Goal: Task Accomplishment & Management: Manage account settings

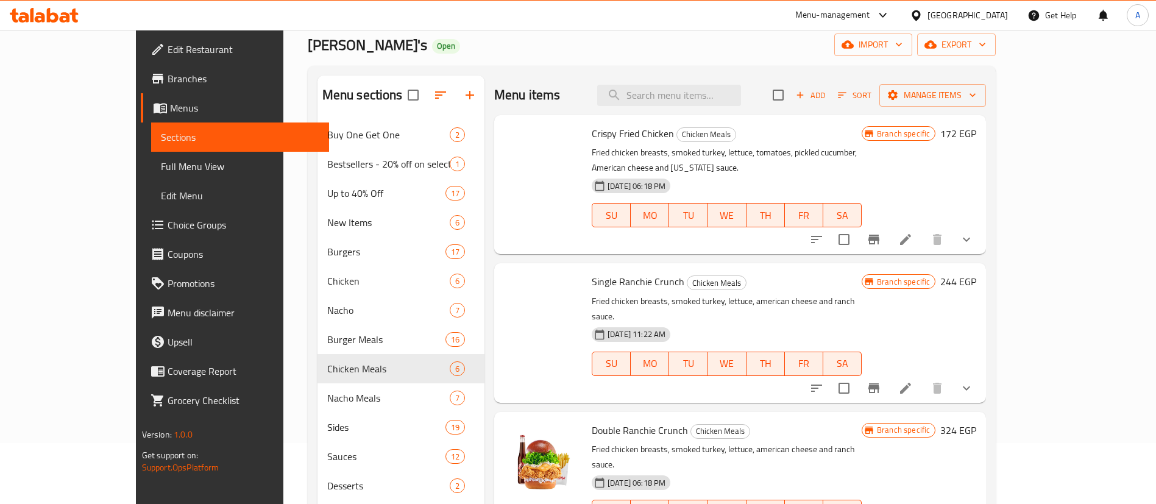
scroll to position [356, 0]
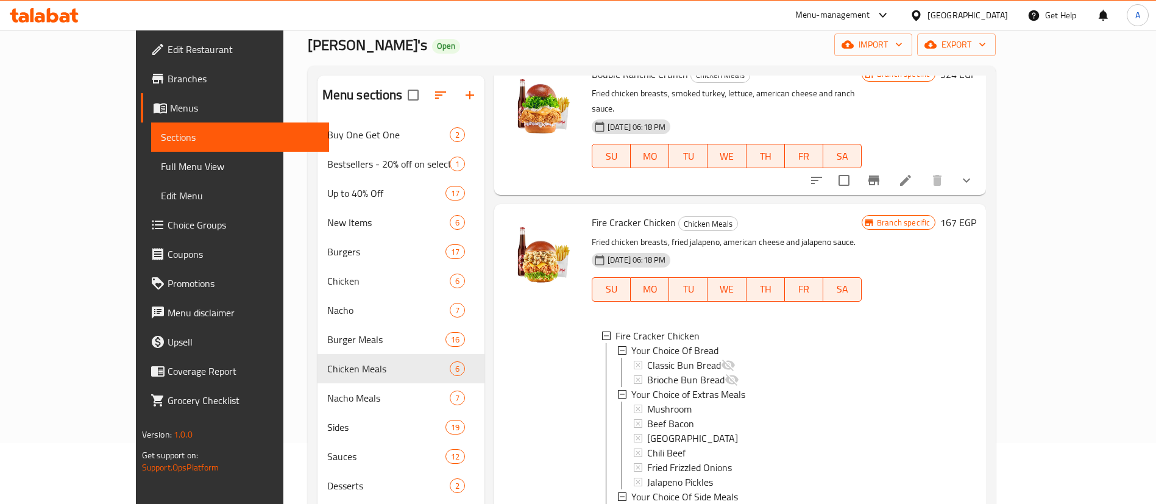
drag, startPoint x: 403, startPoint y: 0, endPoint x: 807, endPoint y: 34, distance: 404.7
click at [807, 34] on div "[PERSON_NAME]'s Open import export" at bounding box center [652, 45] width 688 height 23
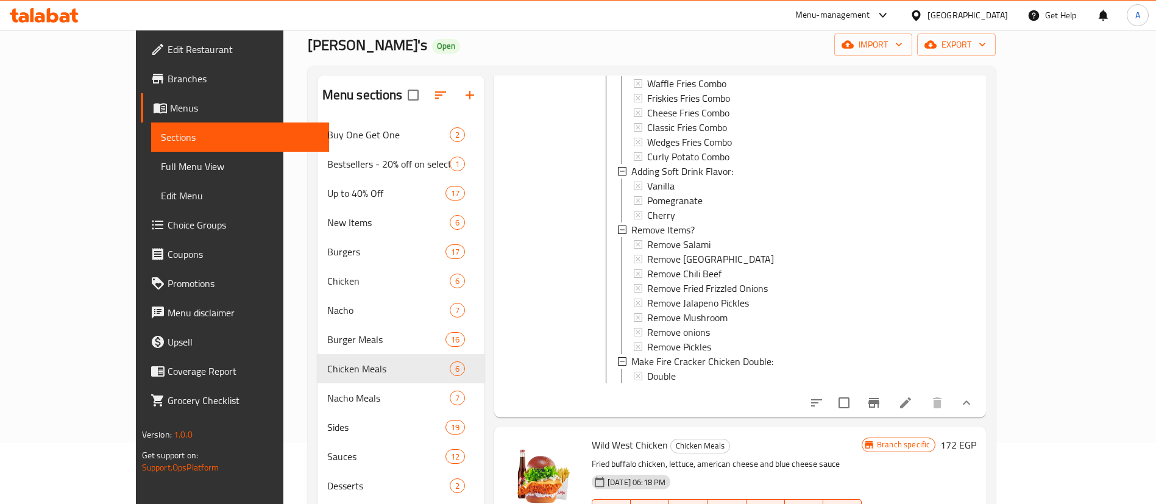
scroll to position [934, 0]
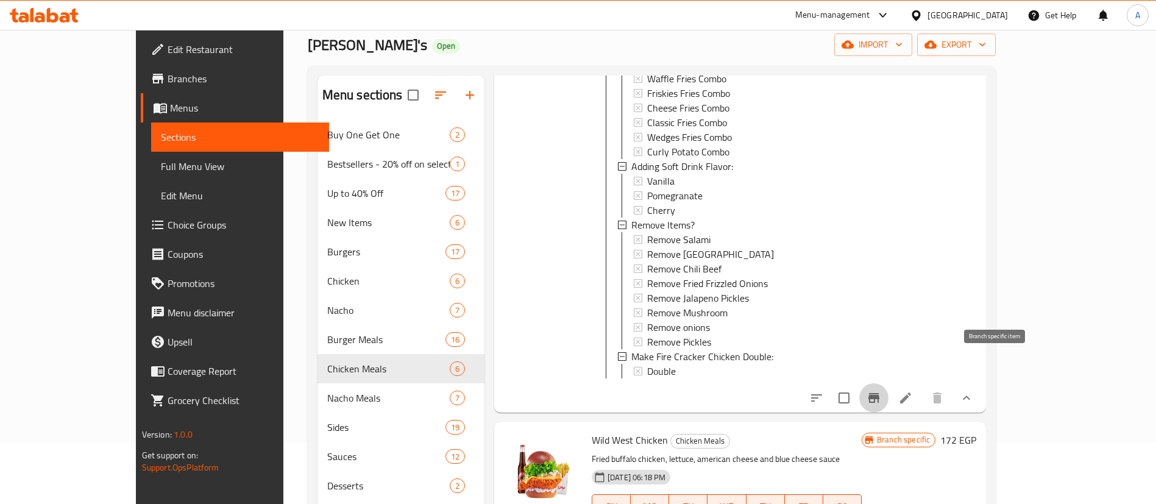
click at [888, 383] on button "Branch-specific-item" at bounding box center [873, 397] width 29 height 29
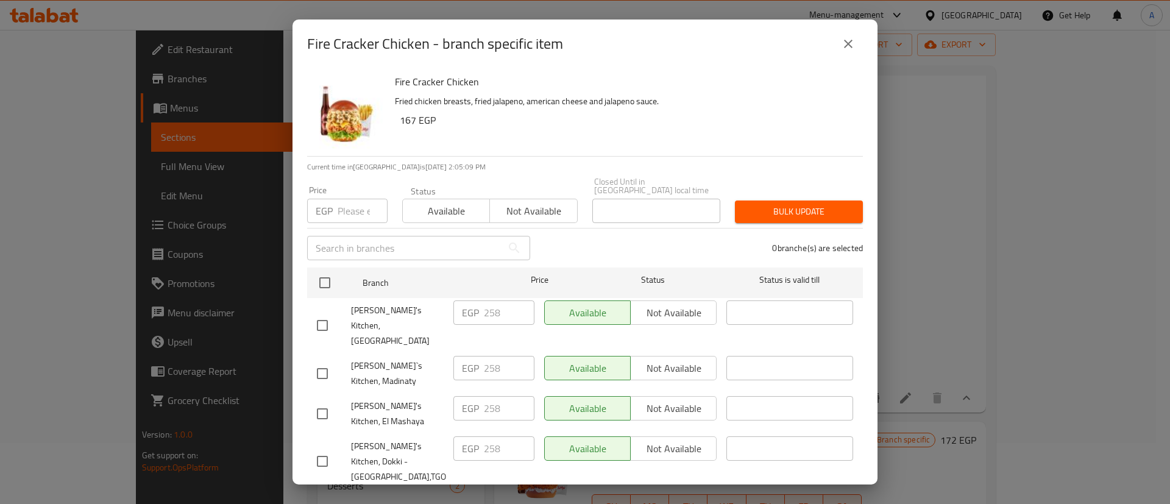
click at [253, 372] on div "Fire Cracker Chicken - branch specific item Fire Cracker Chicken Fried chicken …" at bounding box center [585, 252] width 1170 height 504
click at [847, 41] on icon "close" at bounding box center [848, 44] width 15 height 15
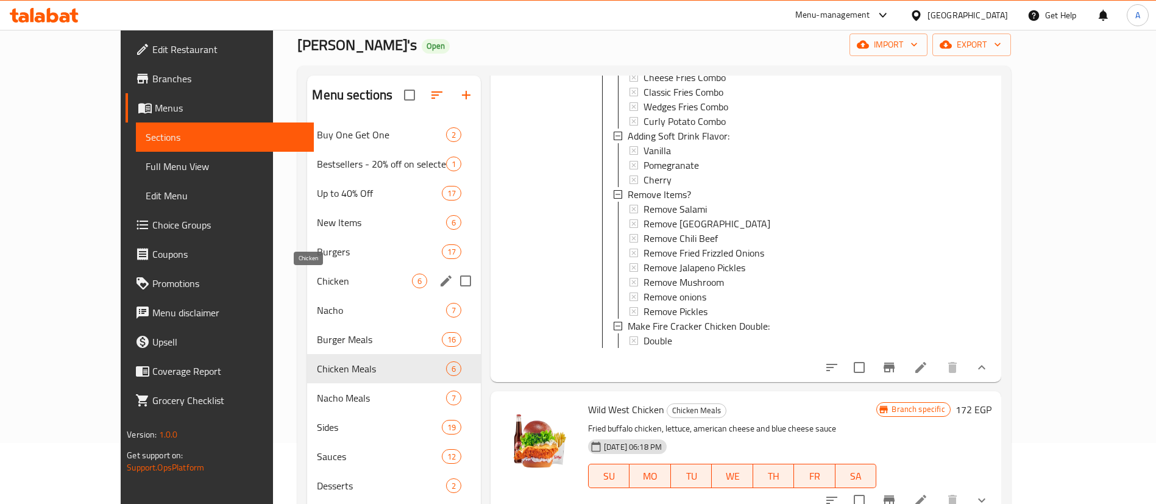
click at [317, 279] on span "Chicken" at bounding box center [364, 281] width 94 height 15
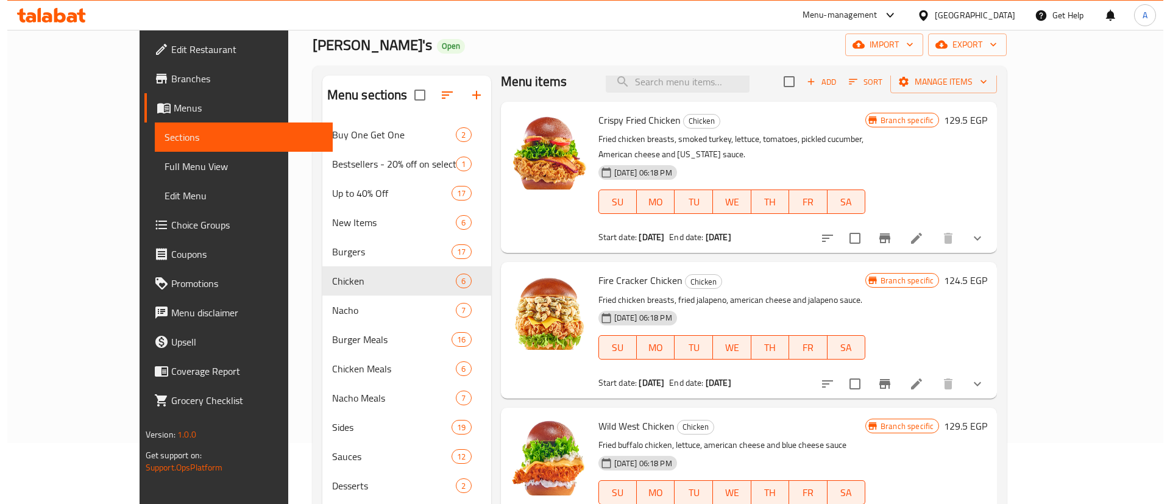
scroll to position [2, 0]
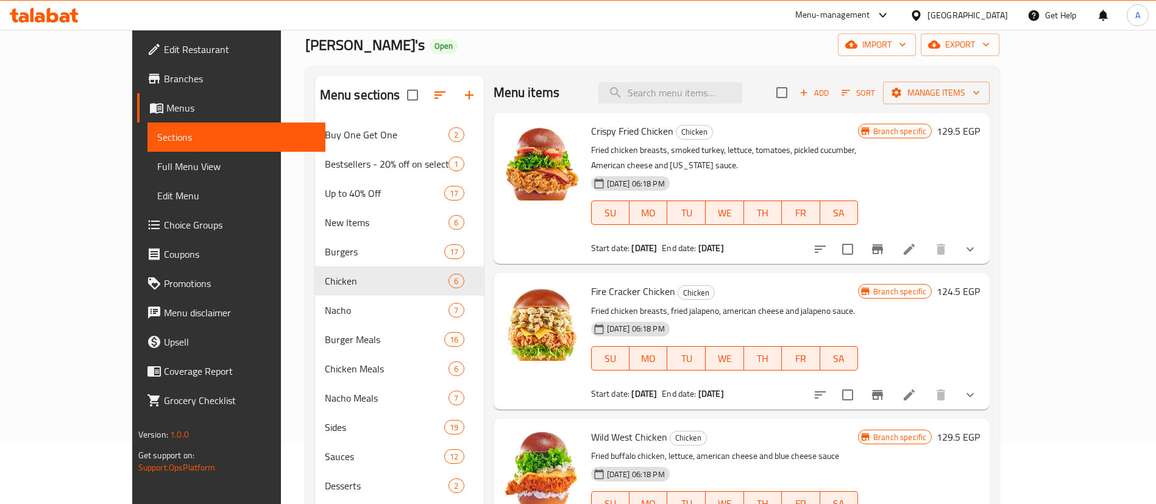
click at [885, 387] on icon "Branch-specific-item" at bounding box center [877, 394] width 15 height 15
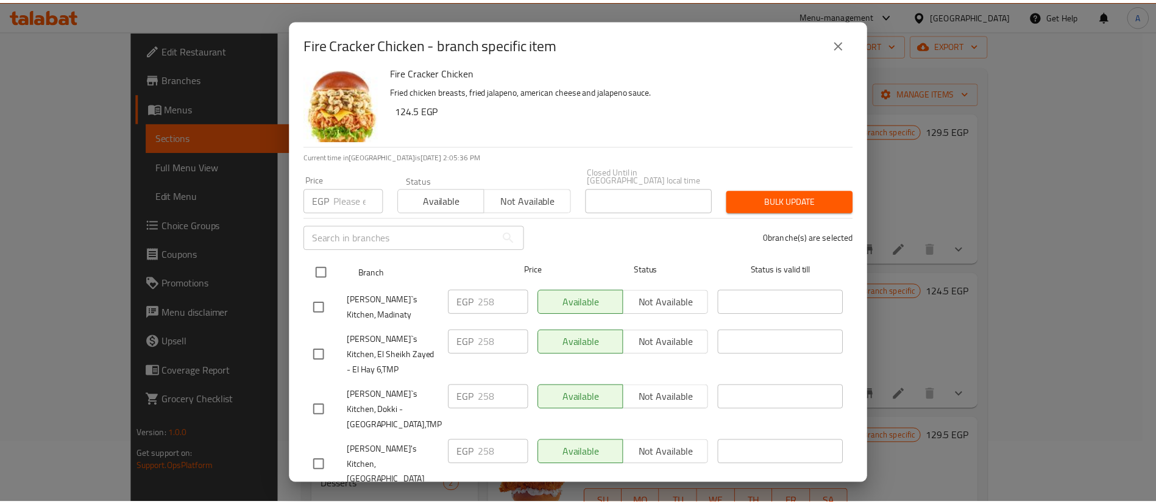
scroll to position [0, 0]
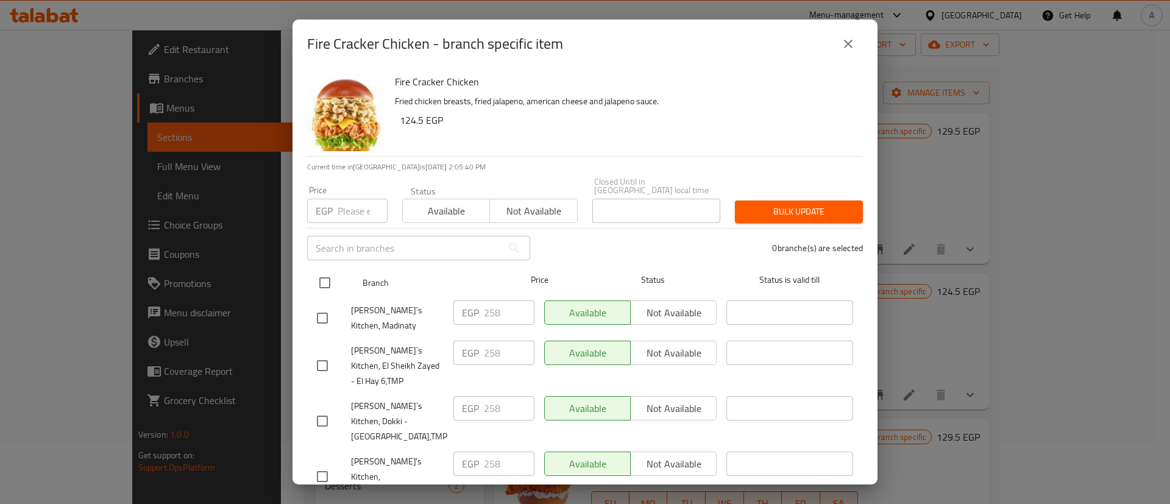
click at [320, 270] on input "checkbox" at bounding box center [325, 283] width 26 height 26
checkbox input "true"
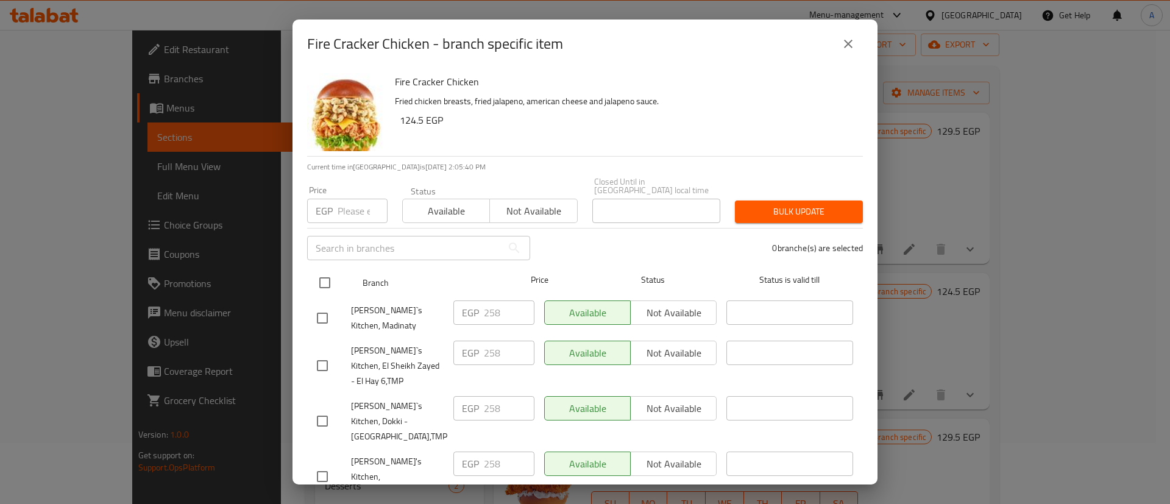
checkbox input "true"
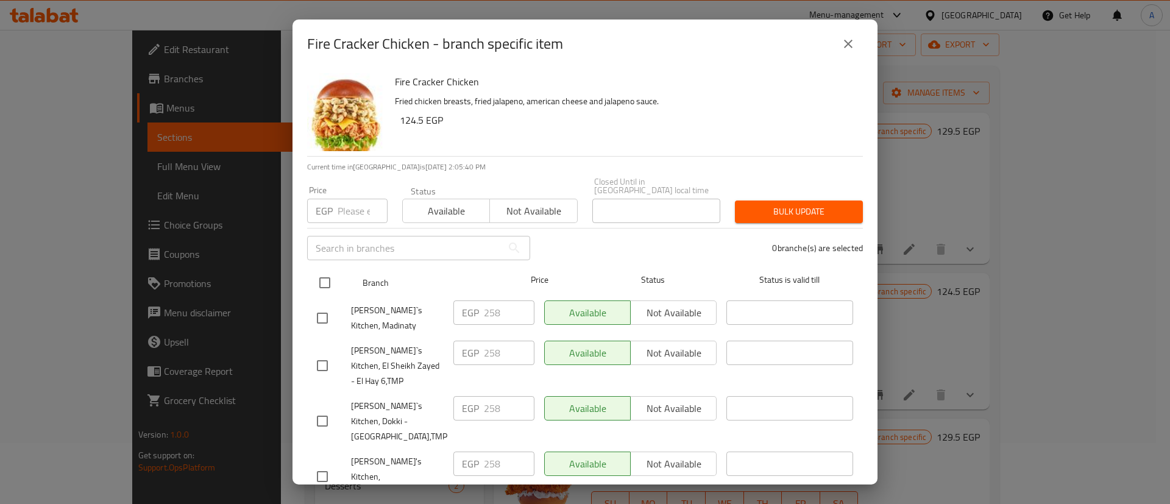
checkbox input "true"
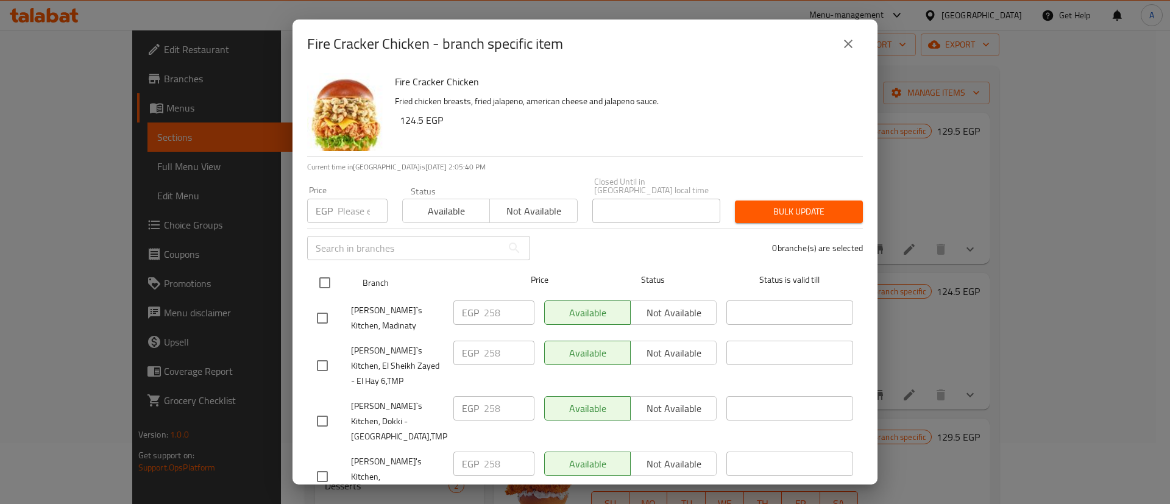
checkbox input "true"
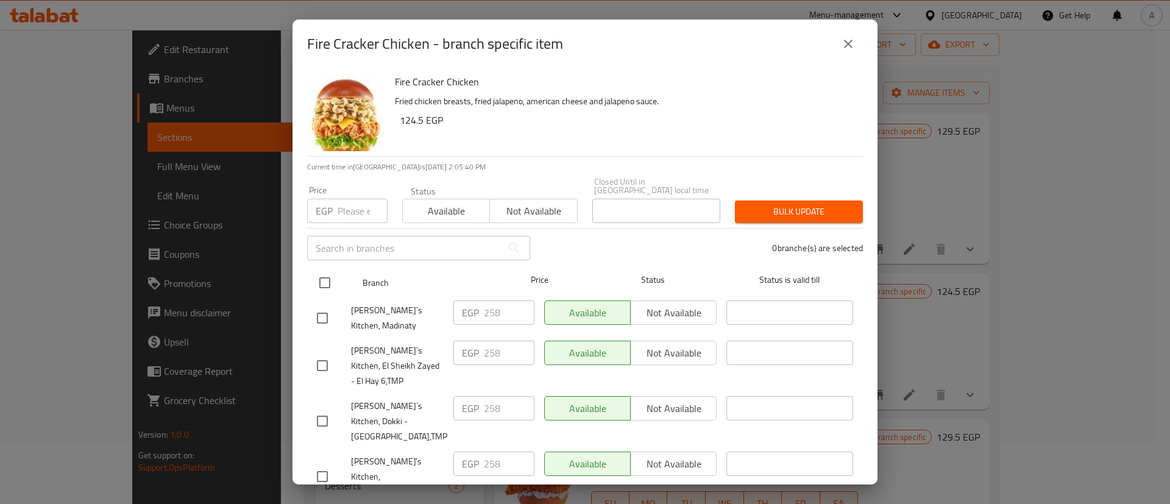
checkbox input "true"
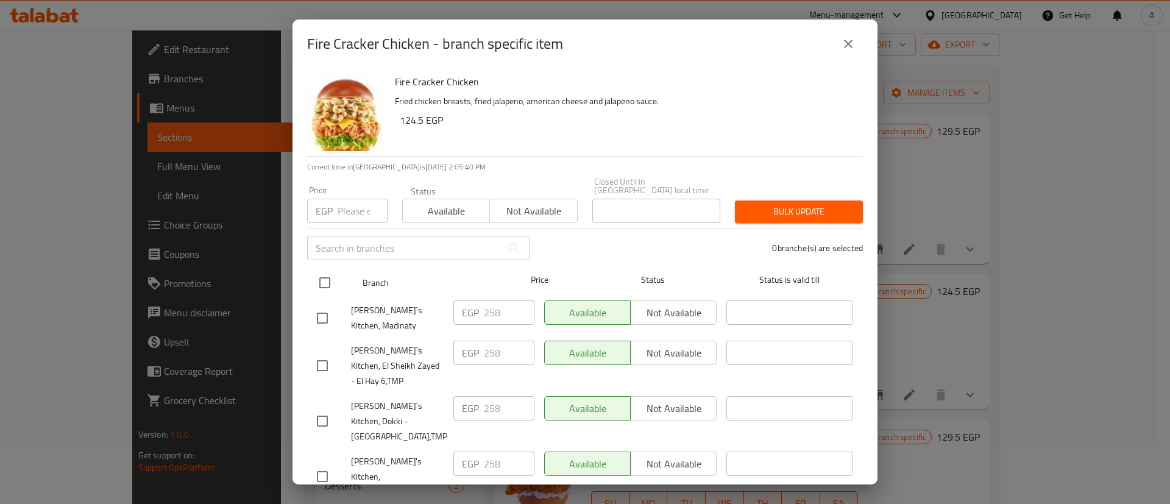
checkbox input "true"
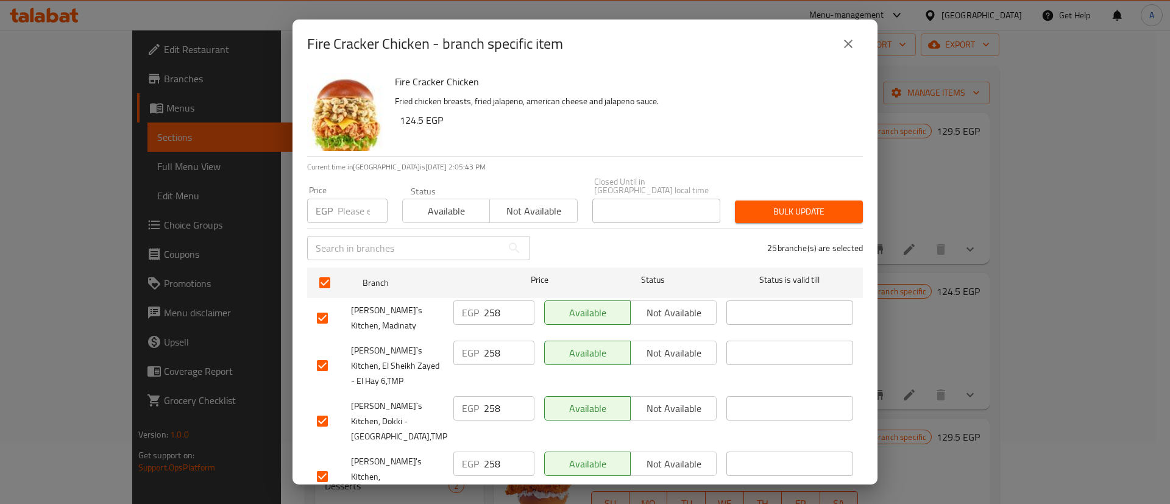
click at [348, 207] on input "number" at bounding box center [362, 211] width 50 height 24
type input "189"
click at [799, 207] on span "Bulk update" at bounding box center [798, 211] width 108 height 15
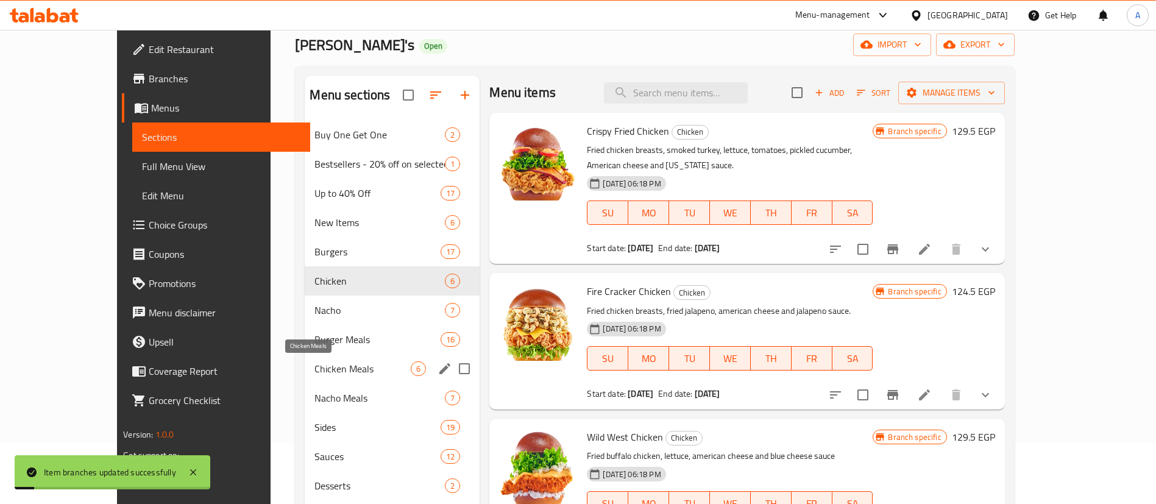
click at [314, 366] on span "Chicken Meals" at bounding box center [362, 368] width 96 height 15
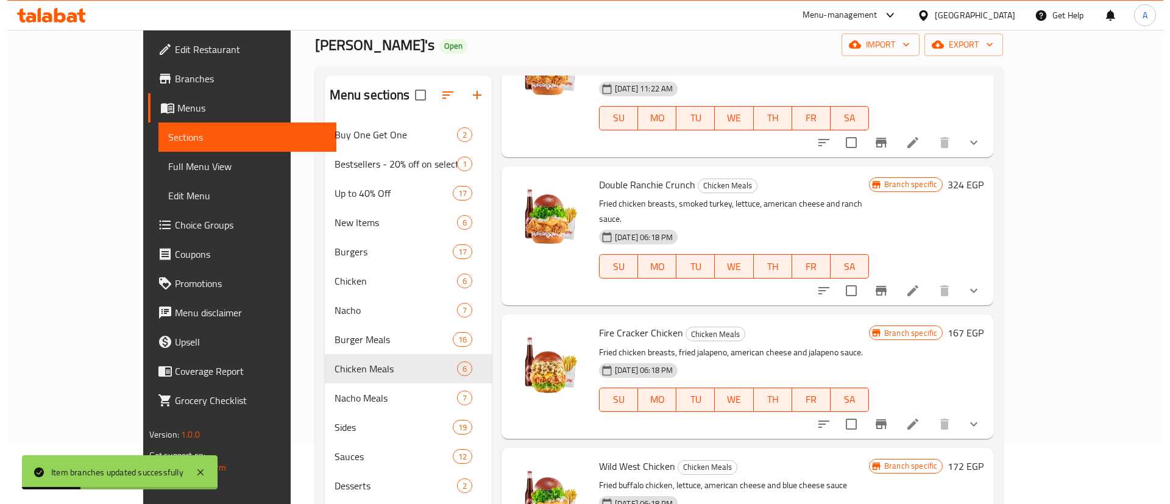
scroll to position [246, 0]
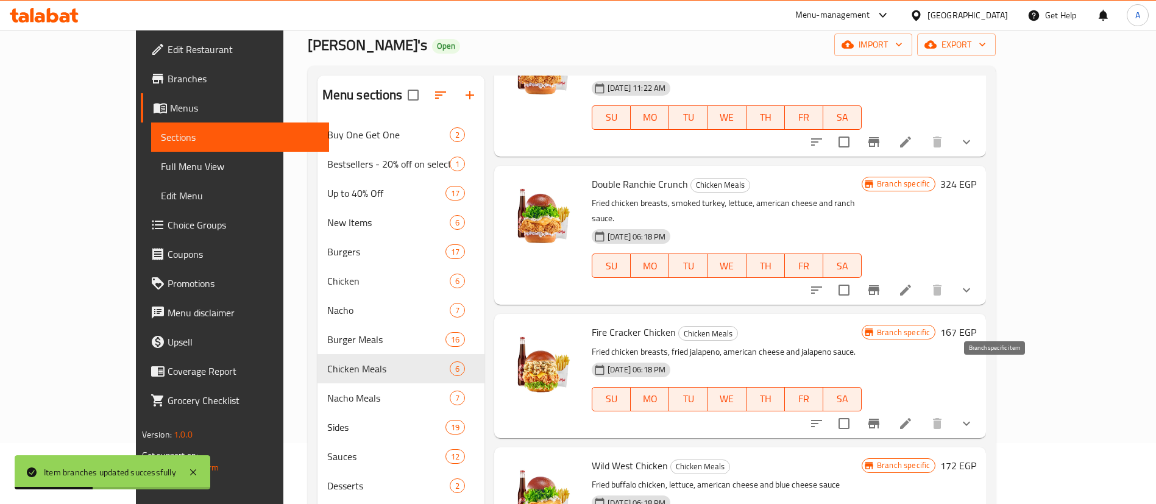
click at [879, 418] on icon "Branch-specific-item" at bounding box center [873, 423] width 11 height 10
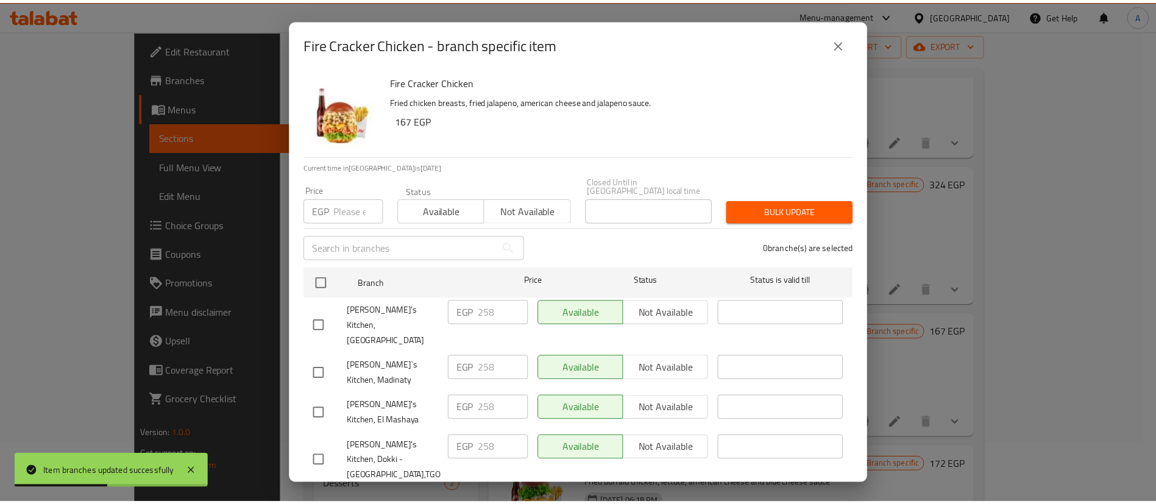
scroll to position [30, 0]
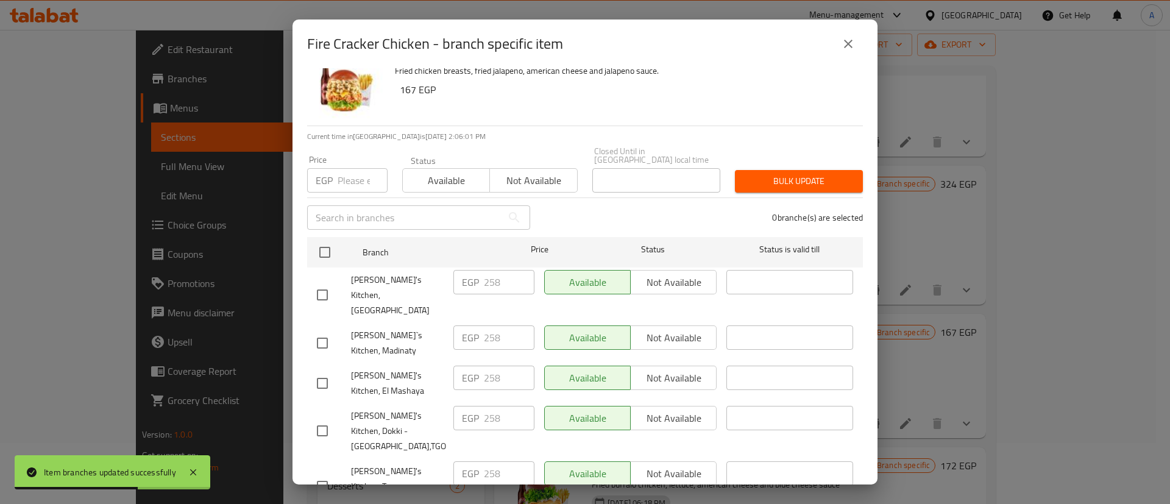
click at [841, 39] on icon "close" at bounding box center [848, 44] width 15 height 15
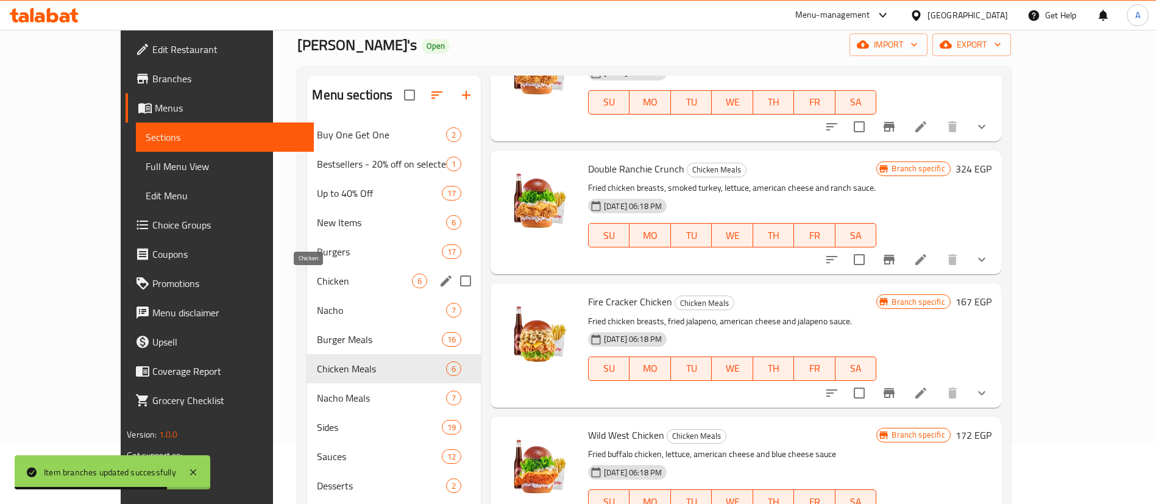
click at [317, 276] on span "Chicken" at bounding box center [364, 281] width 94 height 15
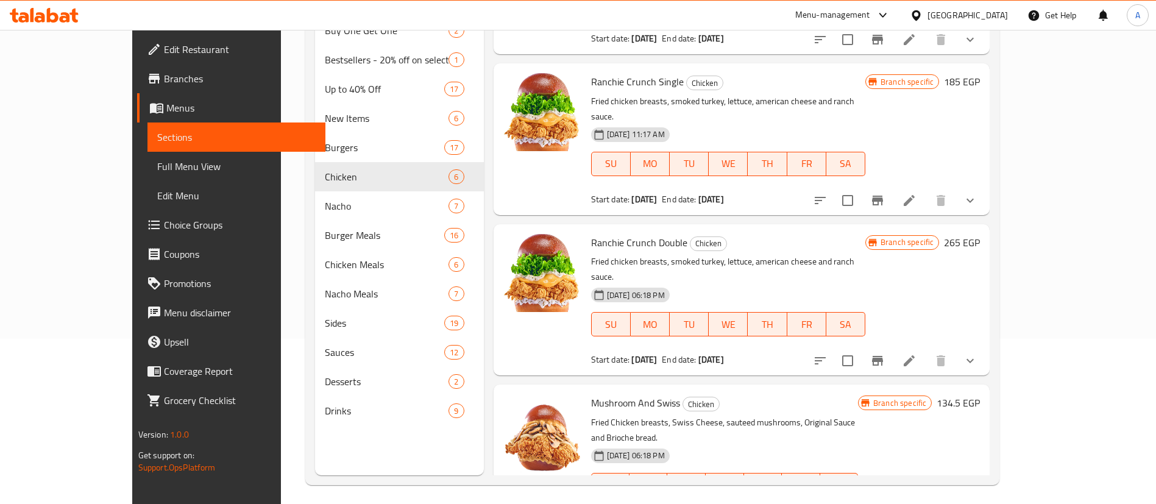
scroll to position [171, 0]
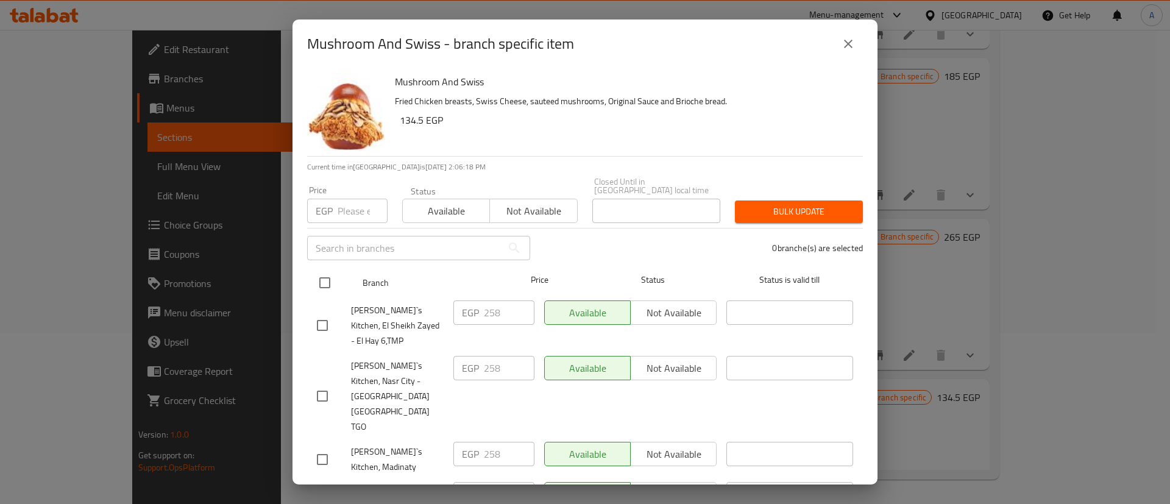
click at [329, 274] on input "checkbox" at bounding box center [325, 283] width 26 height 26
checkbox input "true"
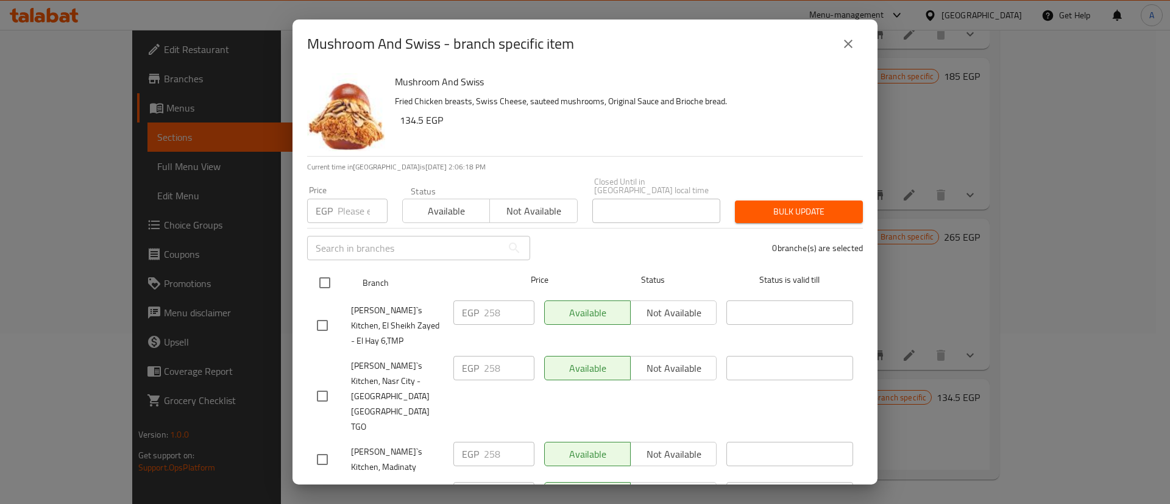
checkbox input "true"
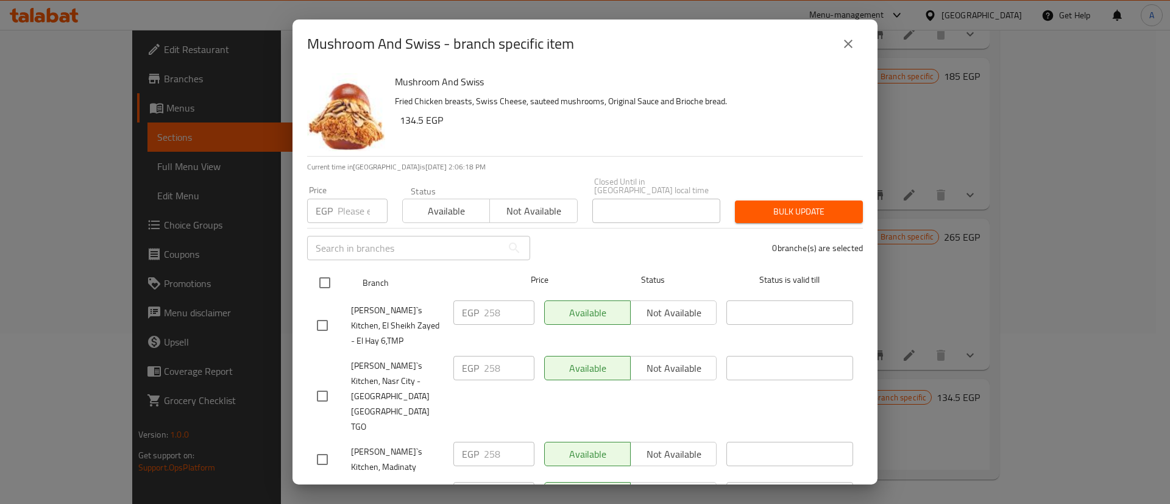
checkbox input "true"
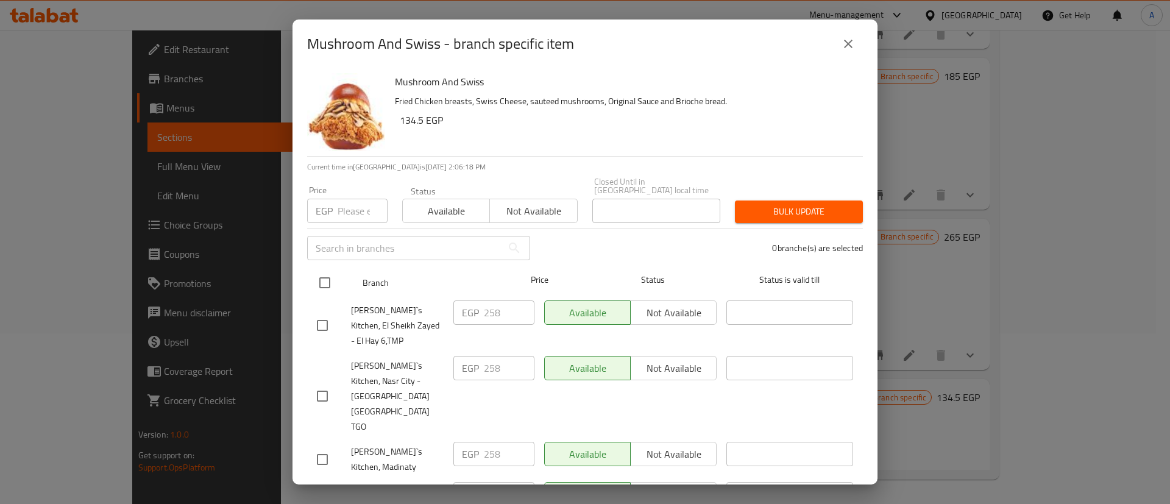
checkbox input "true"
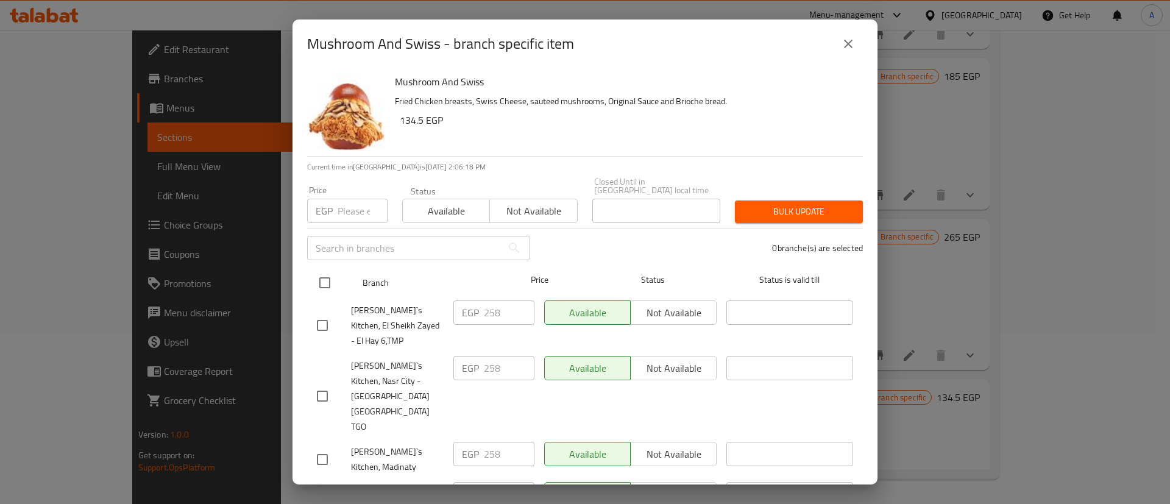
checkbox input "true"
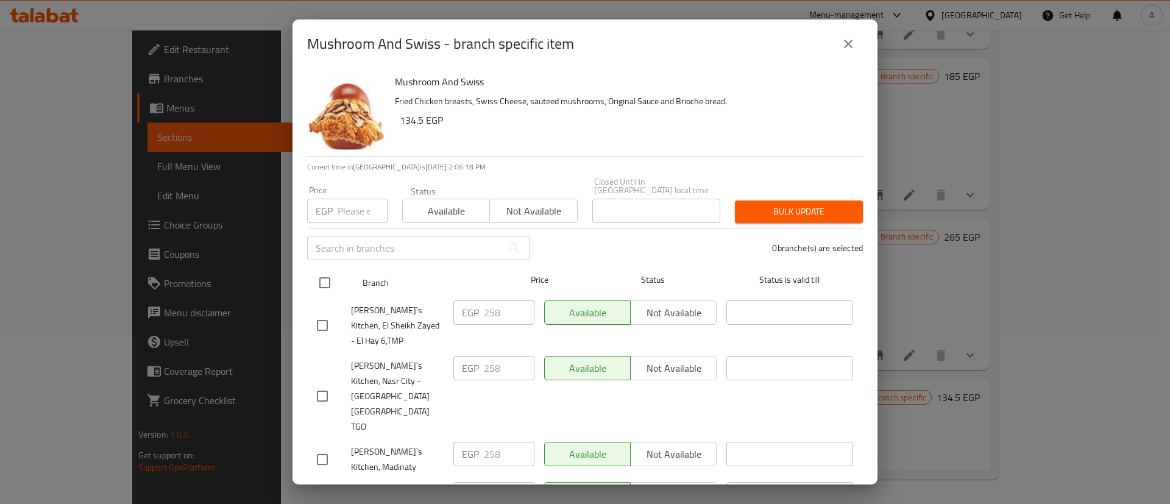
checkbox input "true"
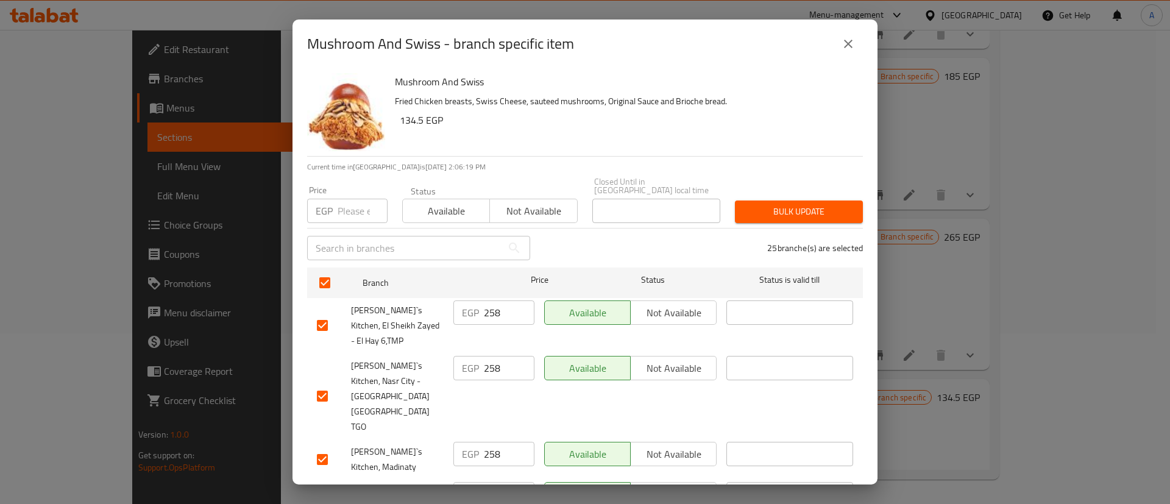
click at [347, 202] on input "number" at bounding box center [362, 211] width 50 height 24
type input "189"
click at [791, 204] on span "Bulk update" at bounding box center [798, 211] width 108 height 15
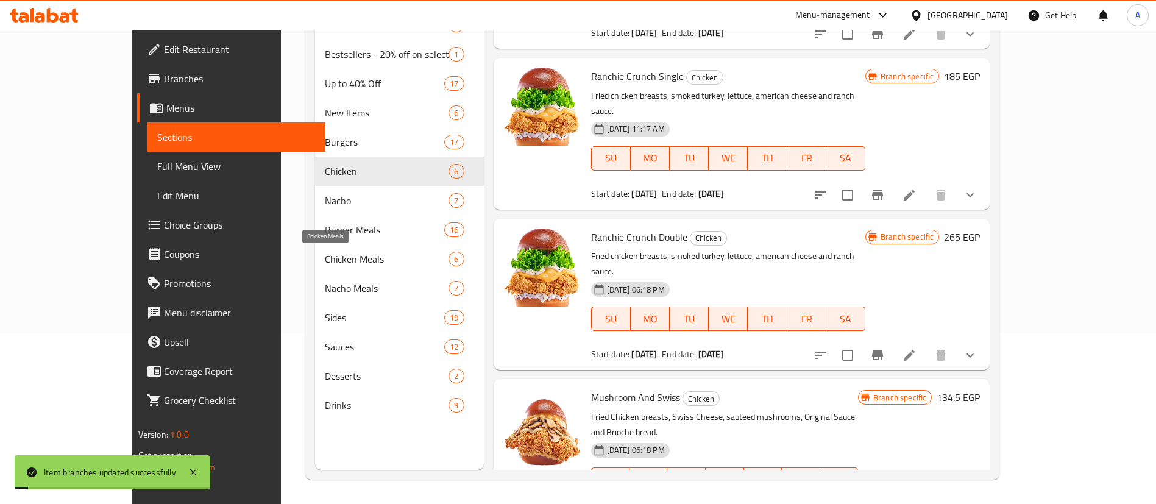
click at [325, 253] on span "Chicken Meals" at bounding box center [387, 259] width 124 height 15
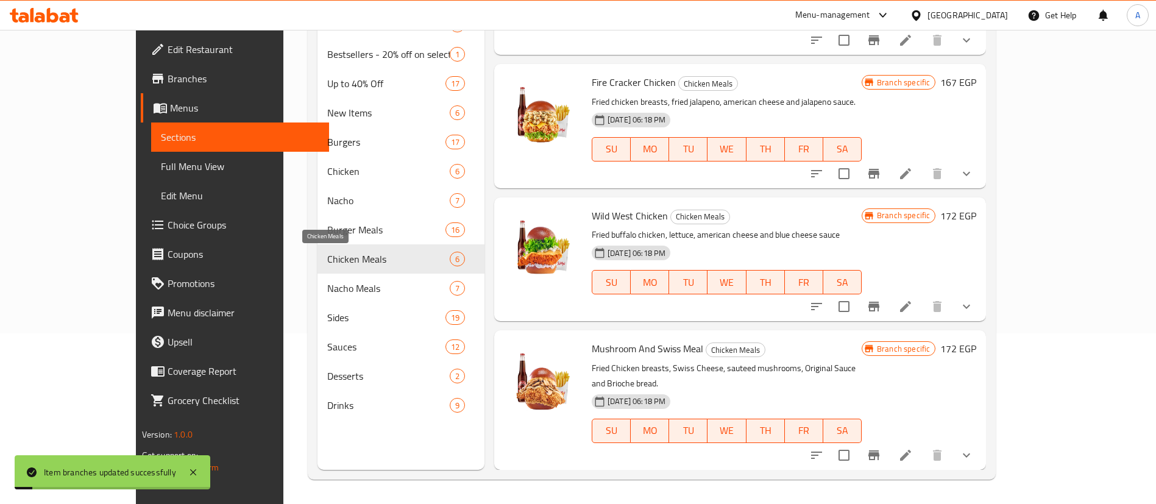
scroll to position [325, 0]
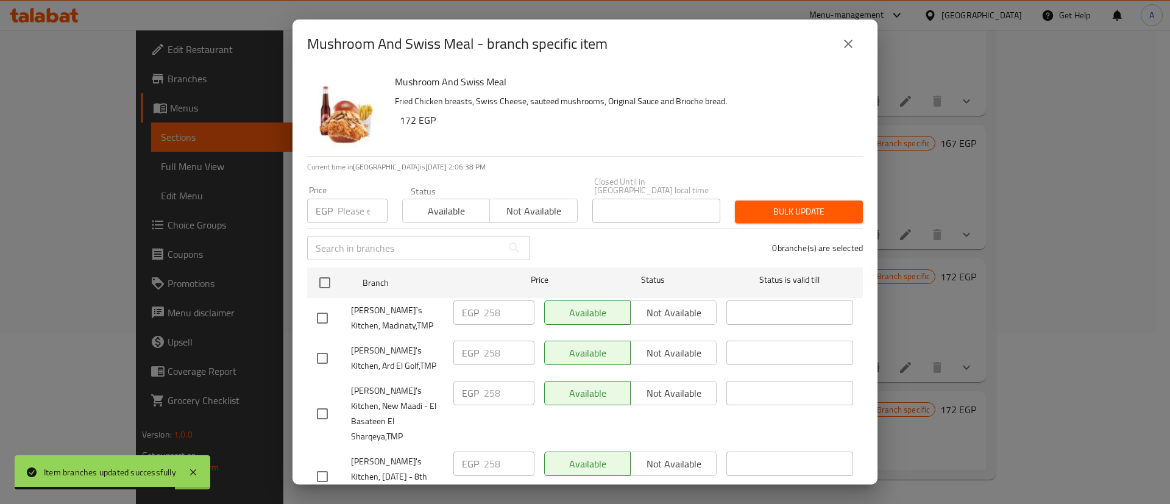
click at [844, 37] on icon "close" at bounding box center [848, 44] width 15 height 15
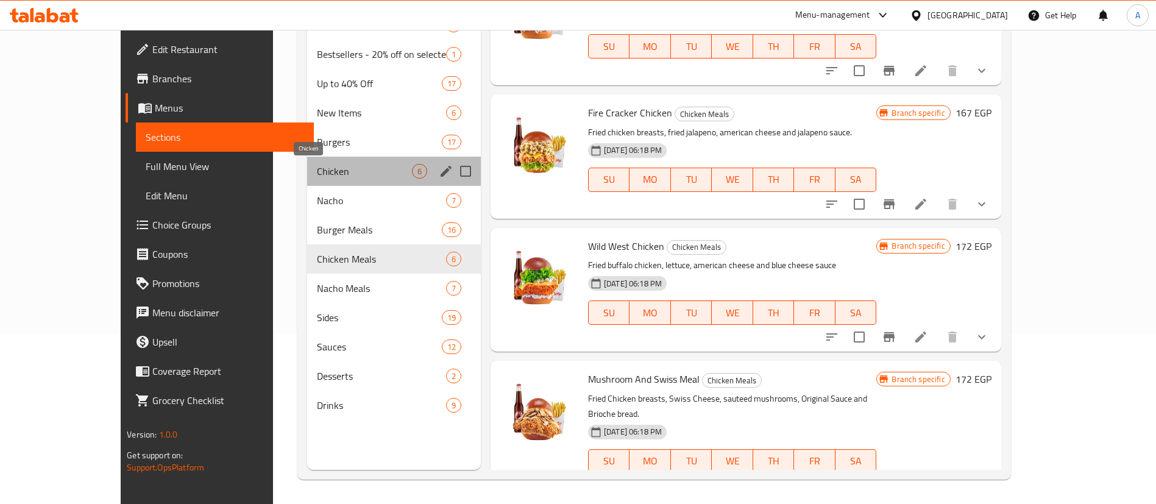
click at [317, 171] on span "Chicken" at bounding box center [364, 171] width 94 height 15
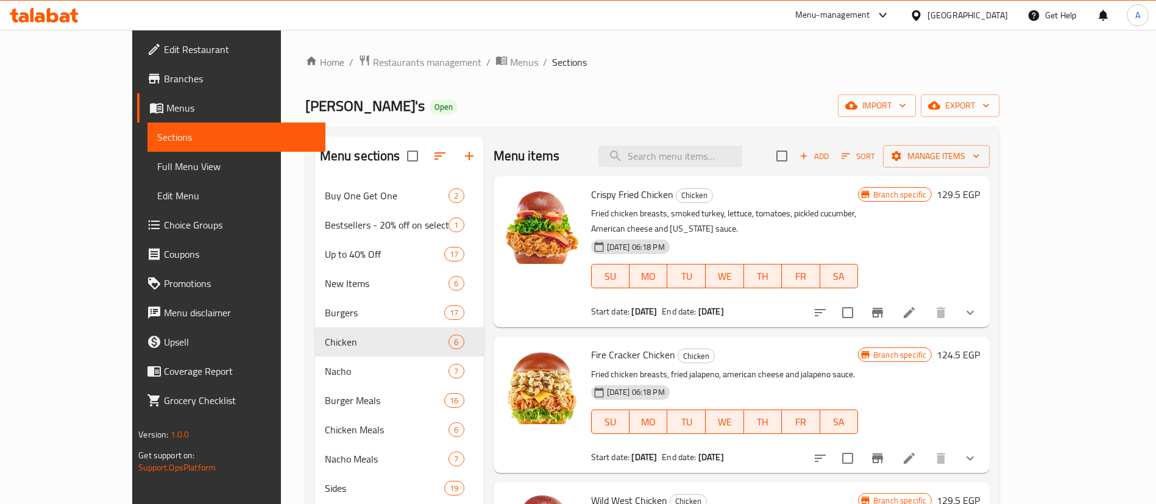
scroll to position [91, 0]
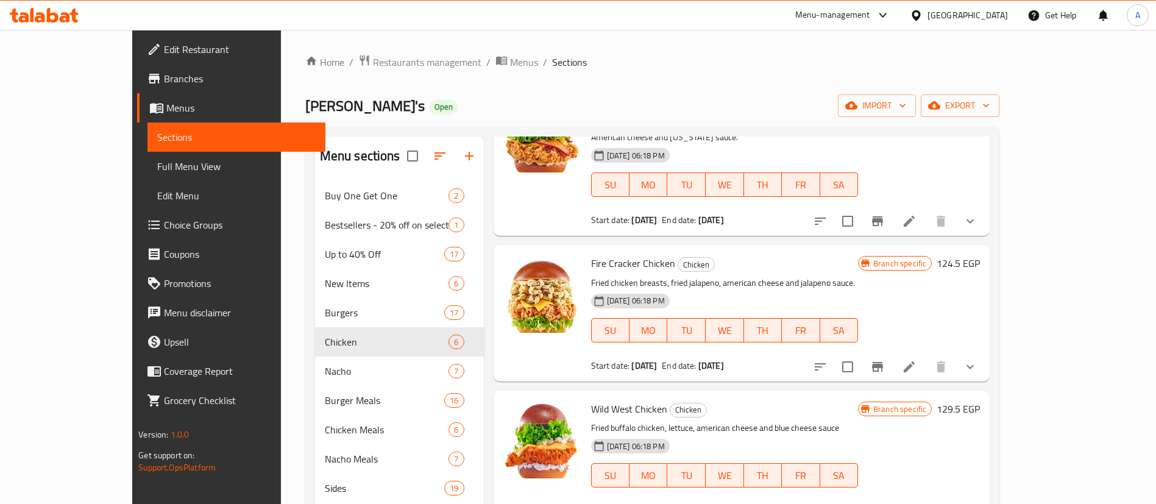
click at [883, 216] on icon "Branch-specific-item" at bounding box center [877, 221] width 11 height 10
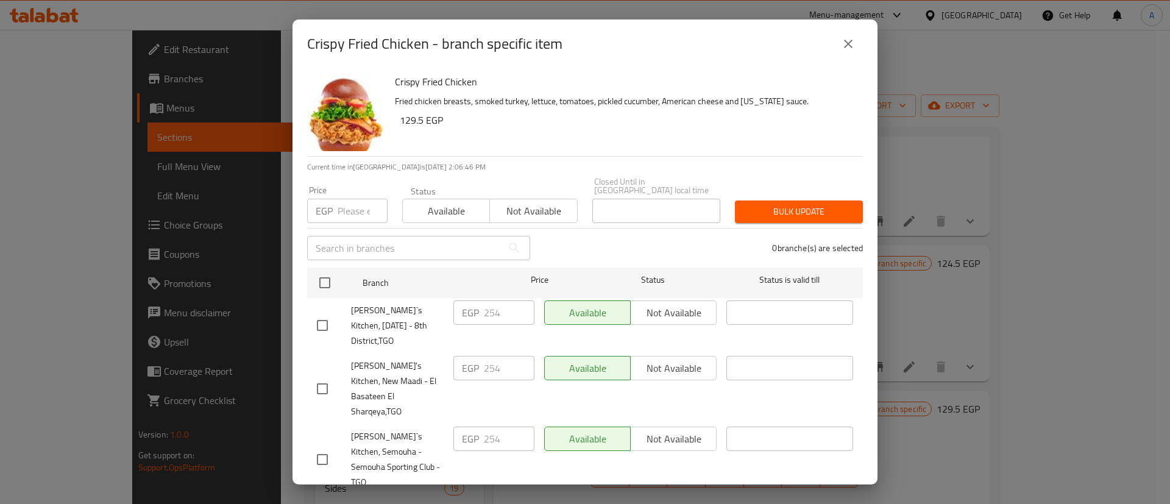
click at [843, 46] on icon "close" at bounding box center [848, 44] width 15 height 15
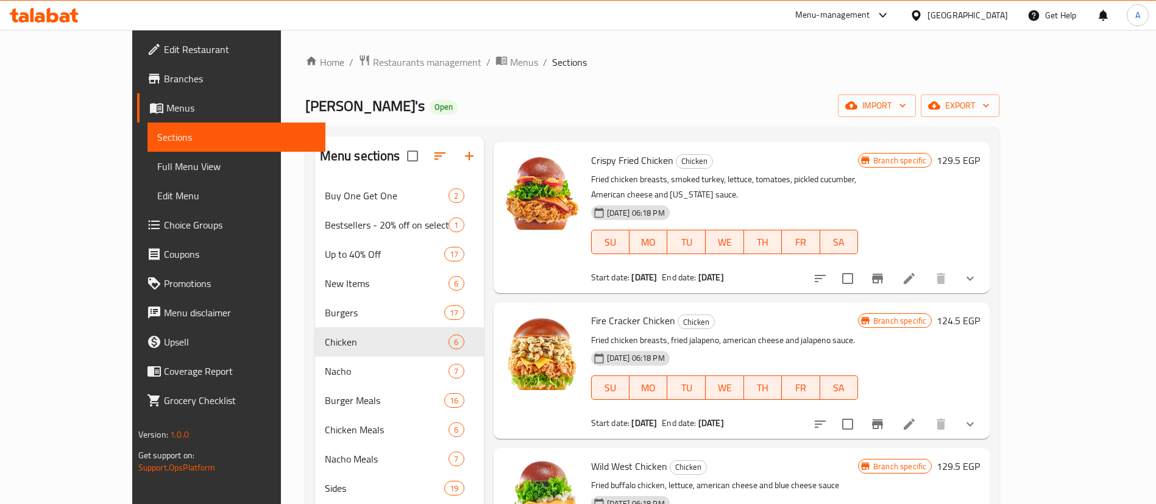
scroll to position [0, 0]
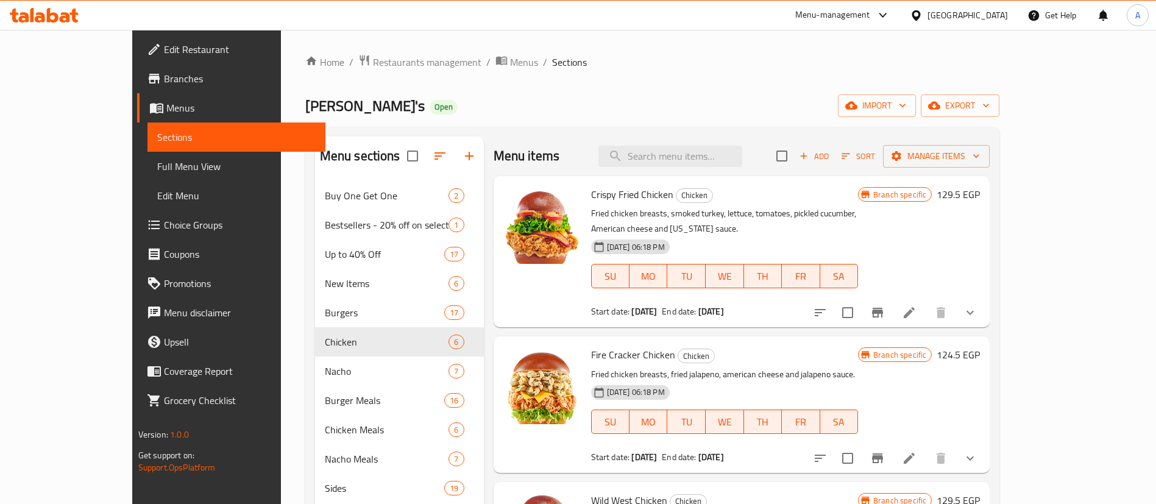
click at [892, 308] on button "Branch-specific-item" at bounding box center [877, 312] width 29 height 29
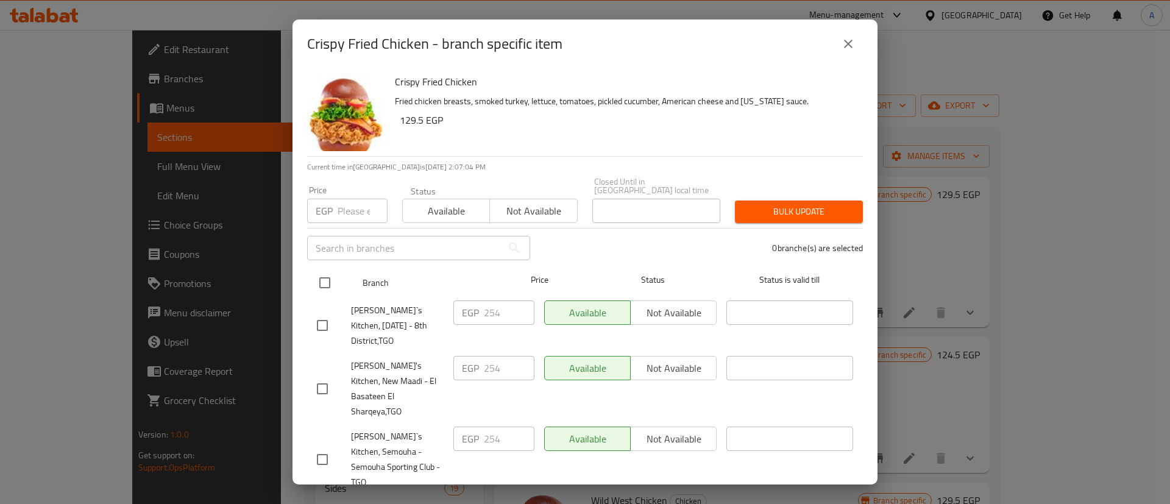
click at [324, 277] on input "checkbox" at bounding box center [325, 283] width 26 height 26
checkbox input "true"
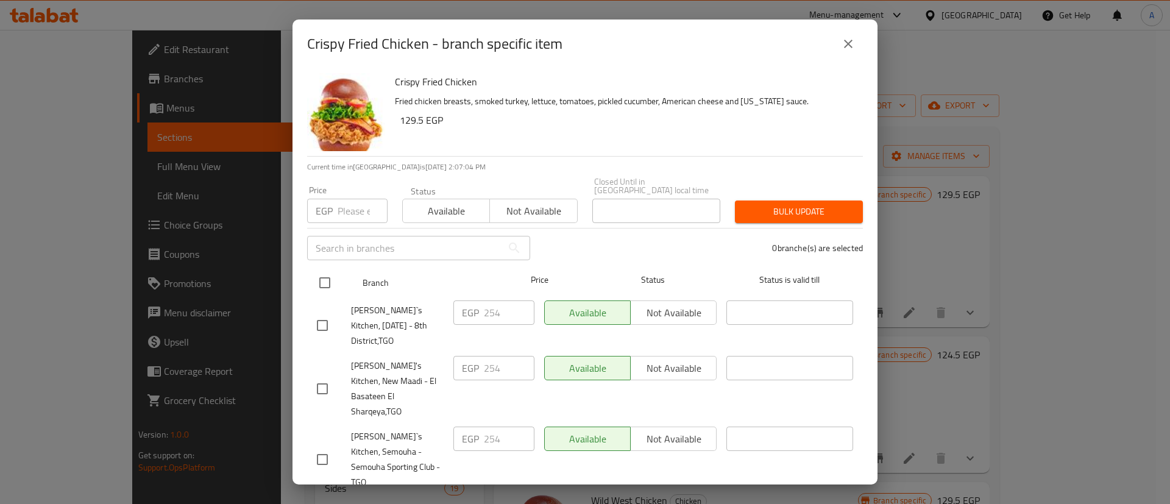
checkbox input "true"
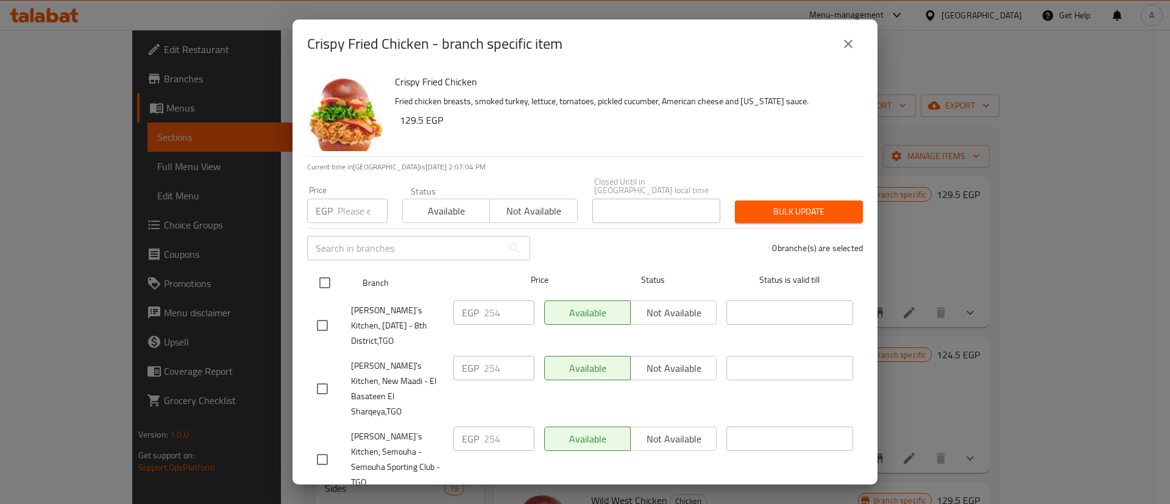
checkbox input "true"
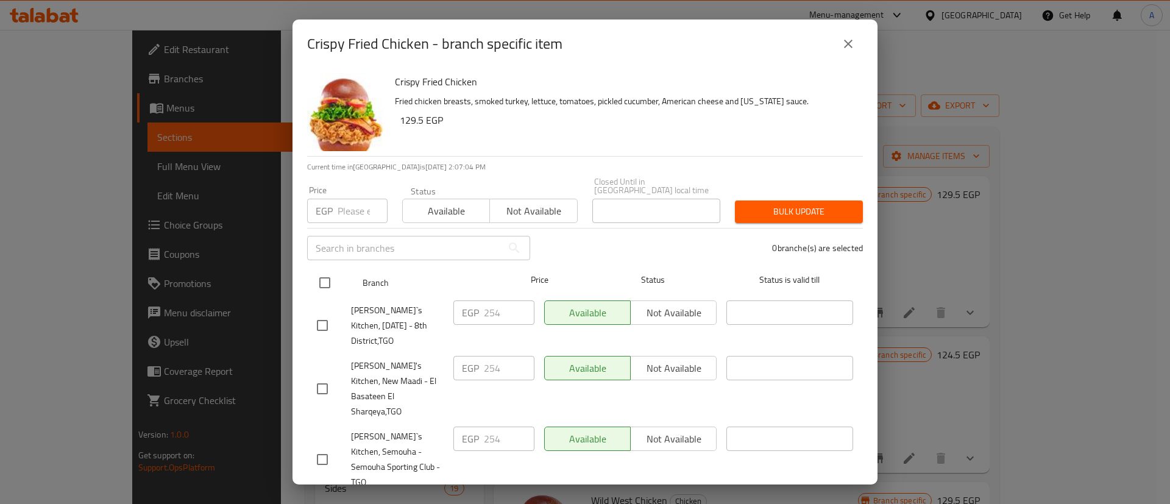
checkbox input "true"
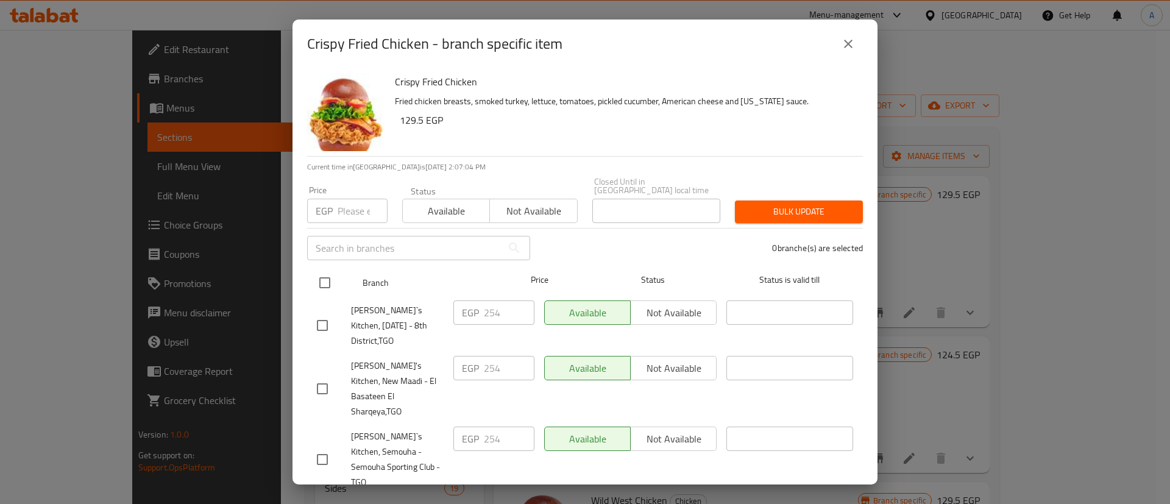
checkbox input "true"
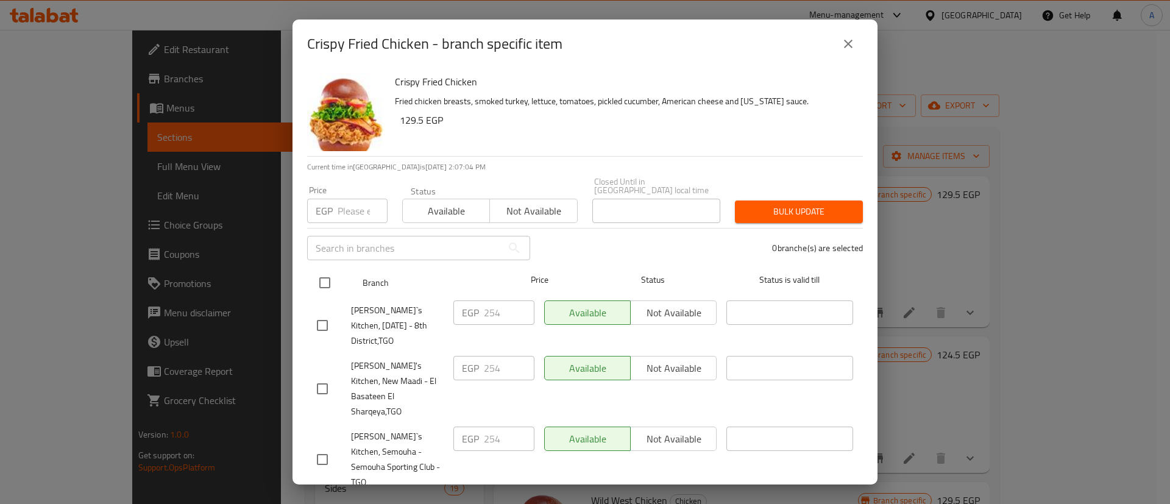
checkbox input "true"
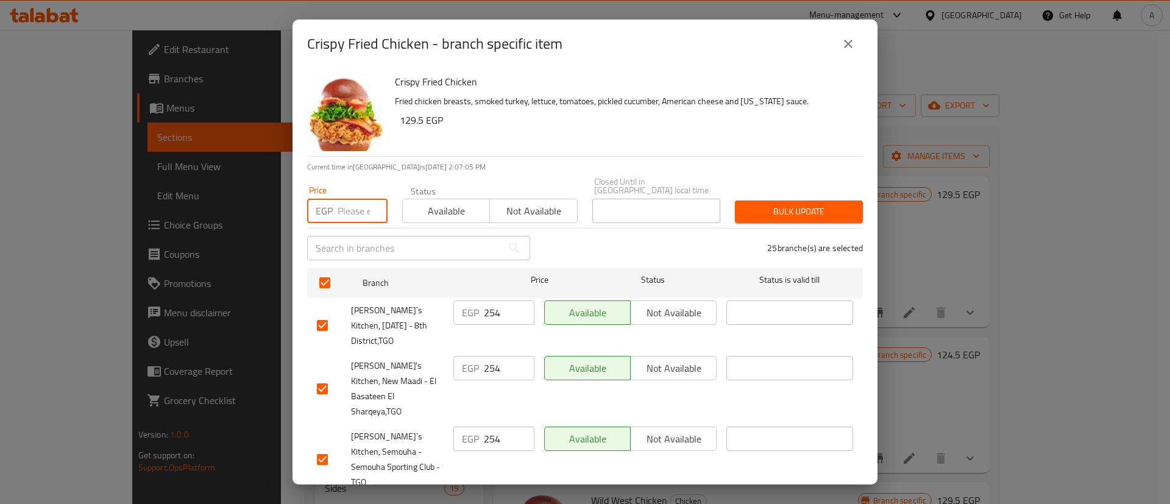
click at [341, 203] on input "number" at bounding box center [362, 211] width 50 height 24
type input "185"
click at [788, 204] on span "Bulk update" at bounding box center [798, 211] width 108 height 15
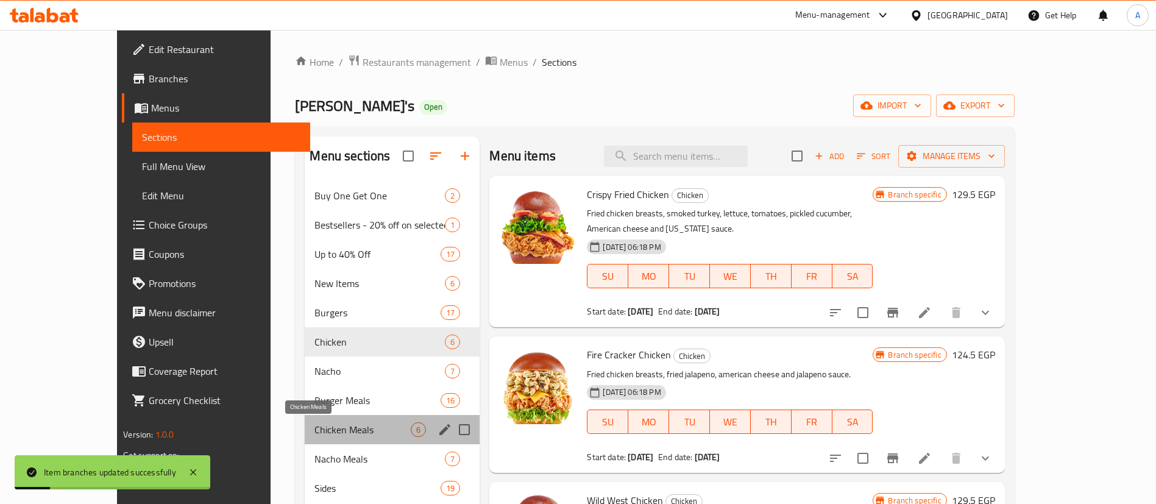
click at [314, 435] on span "Chicken Meals" at bounding box center [362, 429] width 96 height 15
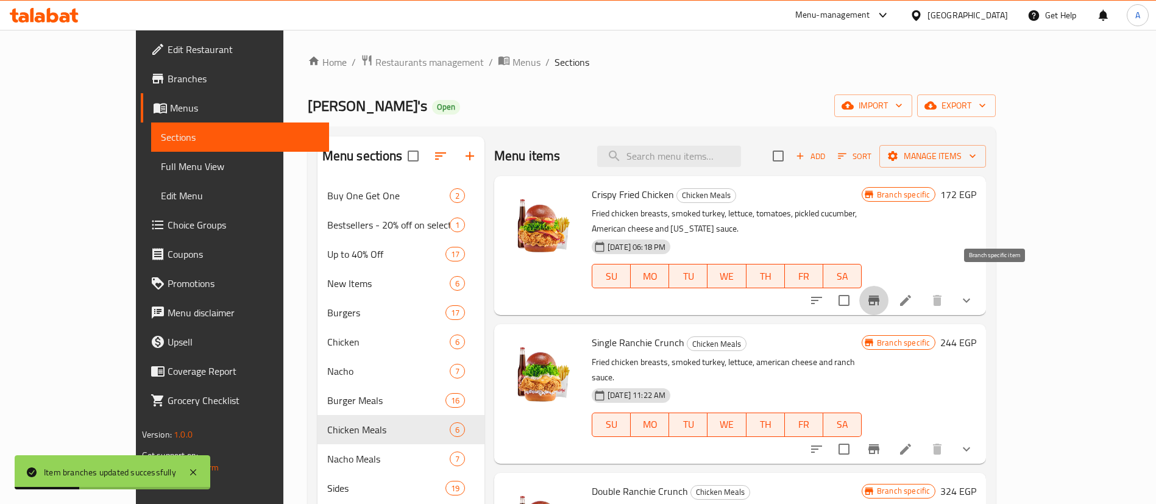
click at [888, 286] on button "Branch-specific-item" at bounding box center [873, 300] width 29 height 29
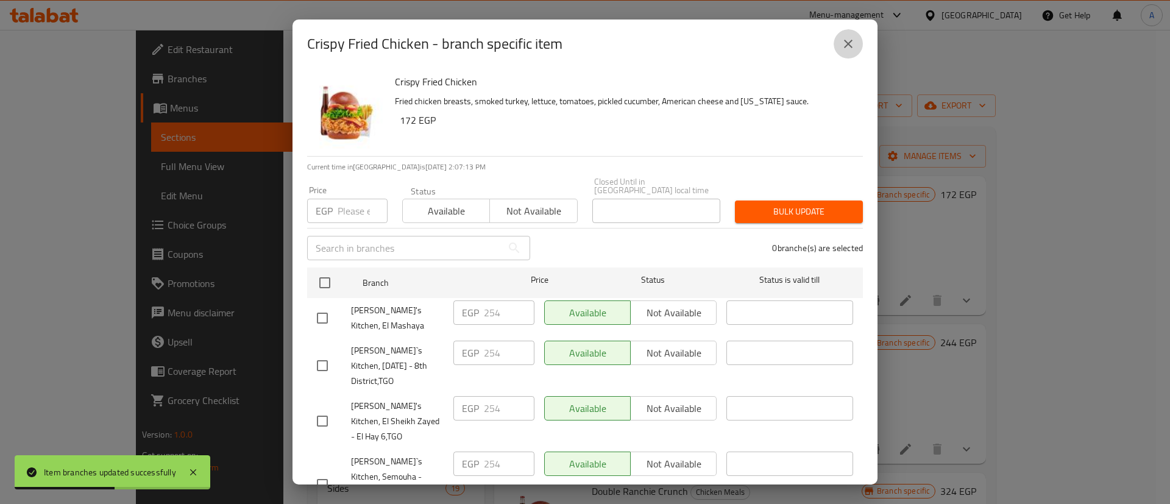
click at [849, 32] on button "close" at bounding box center [847, 43] width 29 height 29
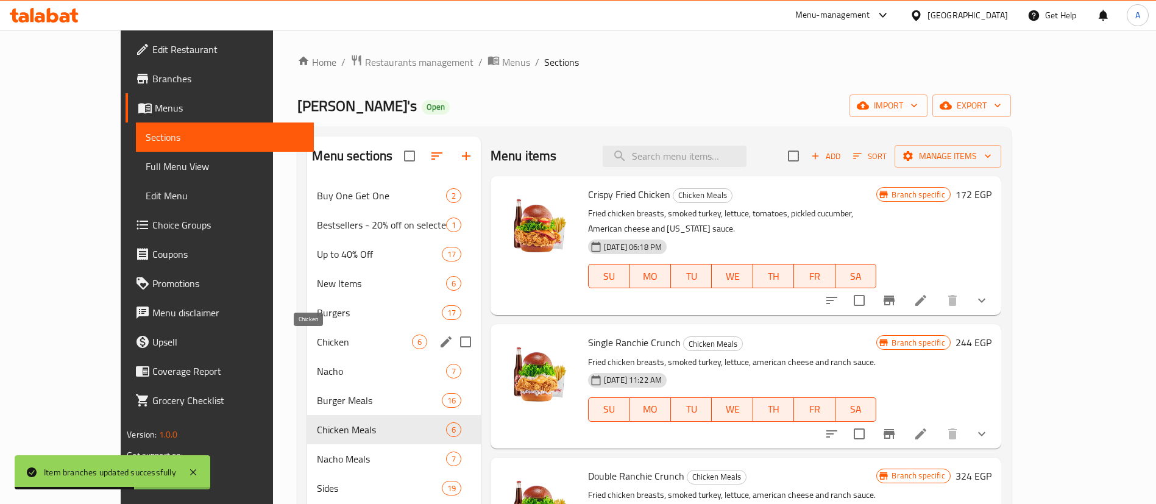
drag, startPoint x: 276, startPoint y: 339, endPoint x: 316, endPoint y: 350, distance: 40.9
click at [317, 339] on span "Chicken" at bounding box center [364, 341] width 94 height 15
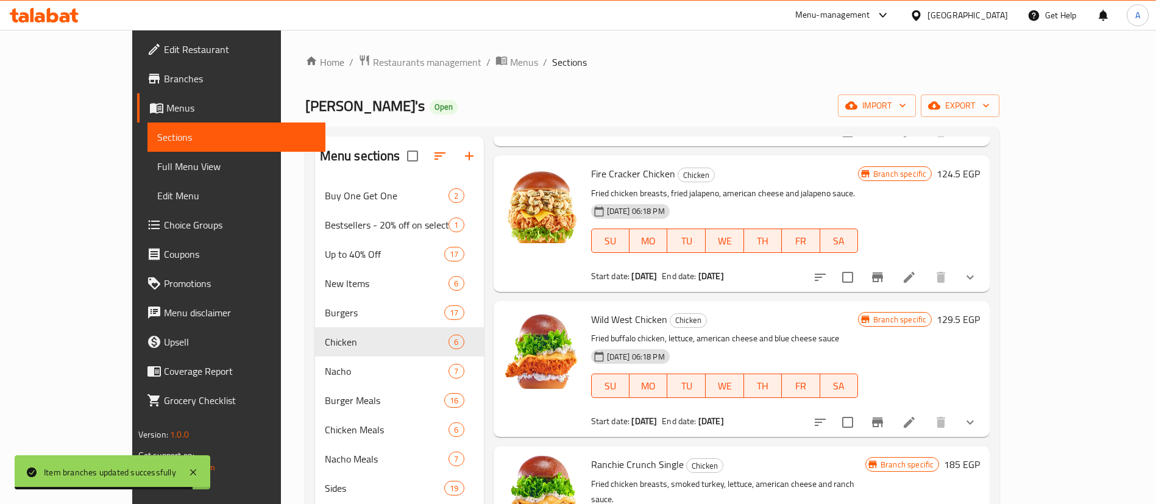
scroll to position [183, 0]
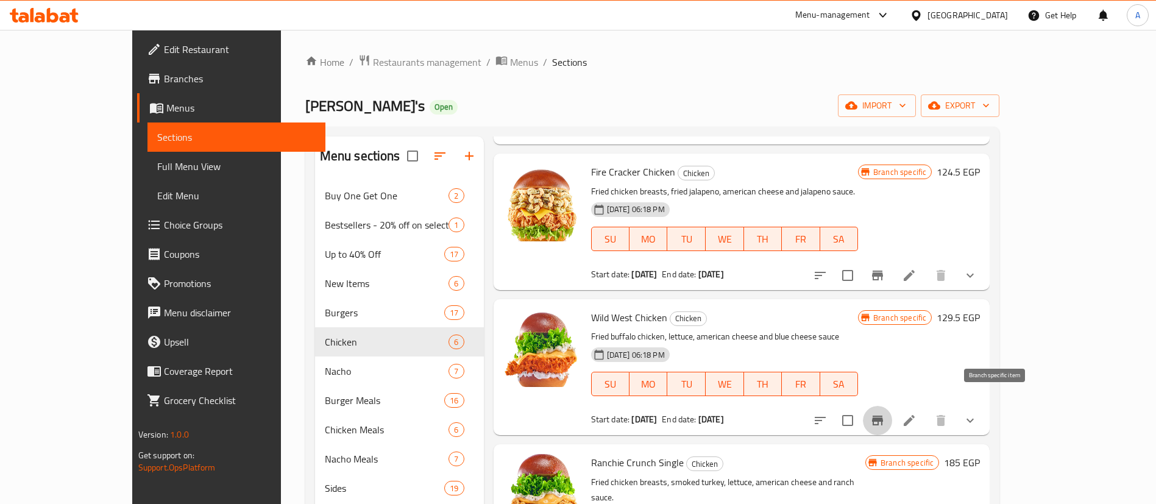
click at [892, 414] on button "Branch-specific-item" at bounding box center [877, 420] width 29 height 29
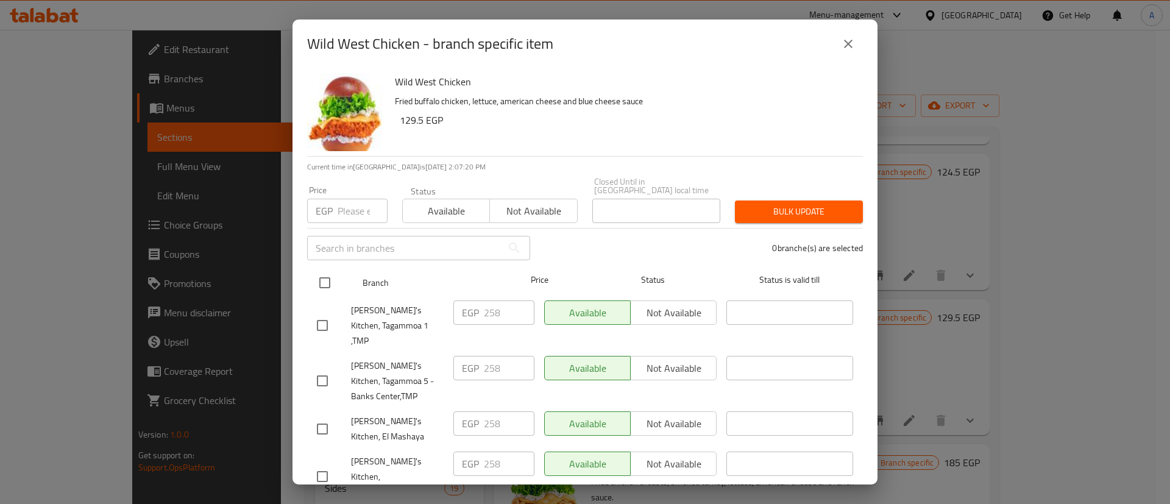
click at [327, 272] on input "checkbox" at bounding box center [325, 283] width 26 height 26
checkbox input "true"
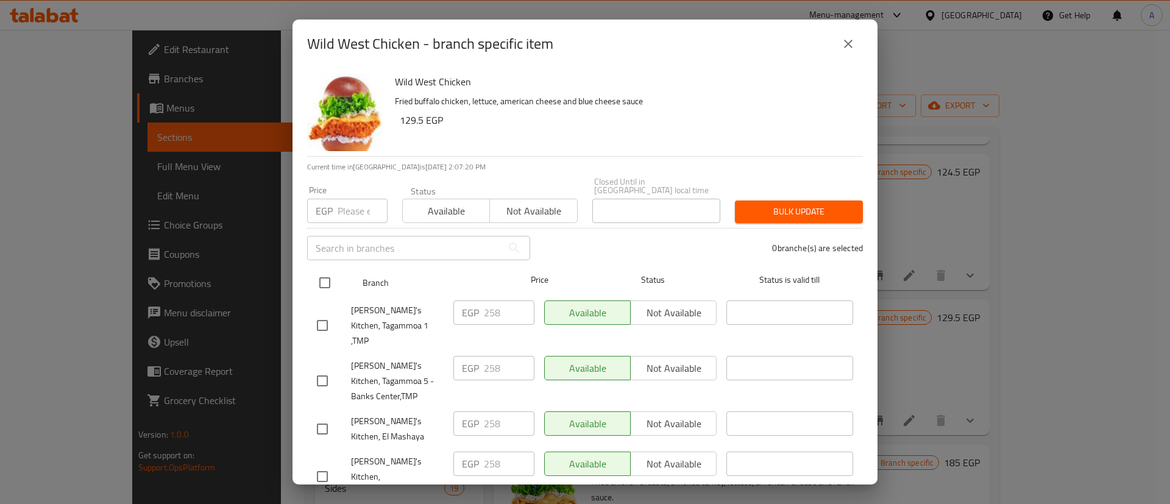
checkbox input "true"
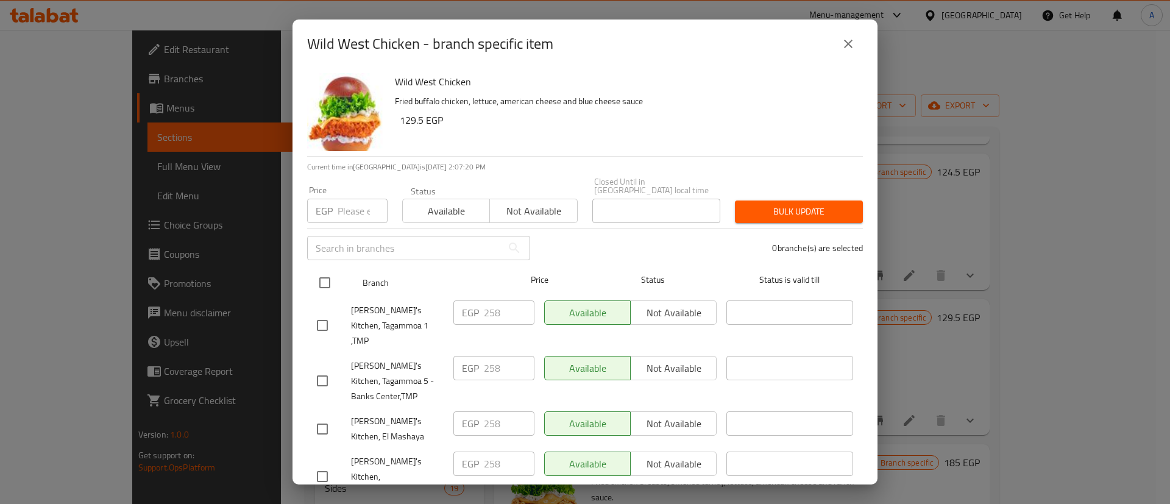
checkbox input "true"
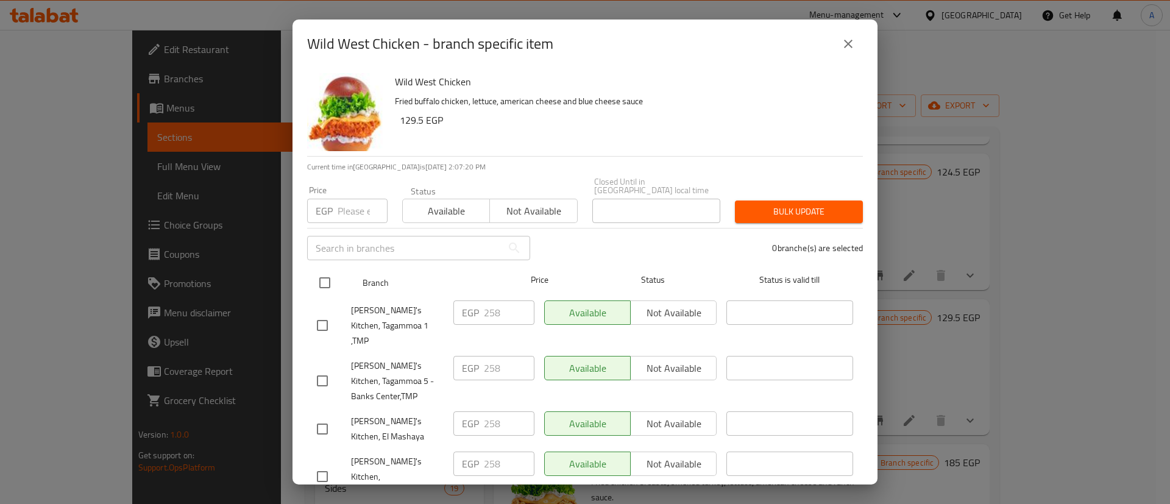
checkbox input "true"
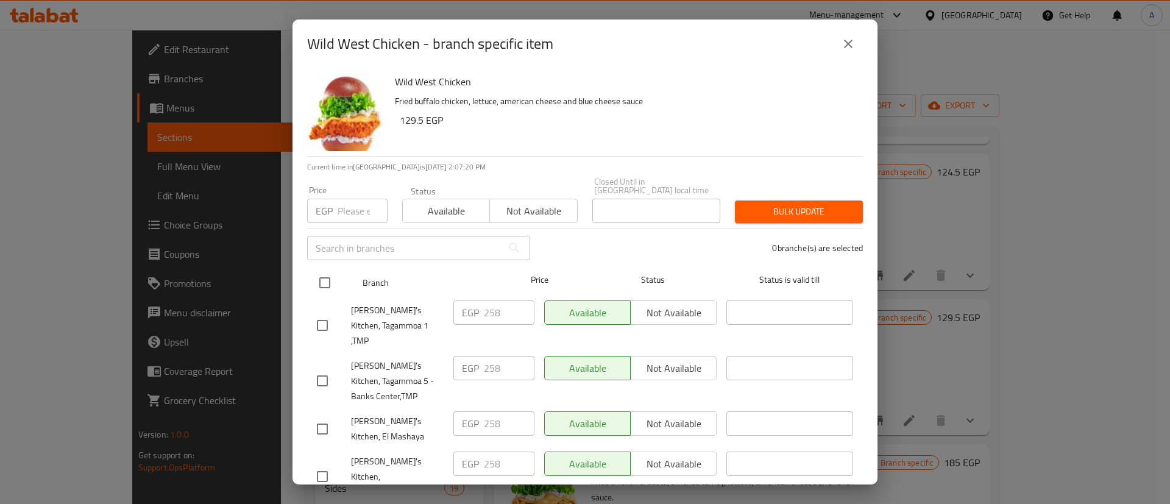
checkbox input "true"
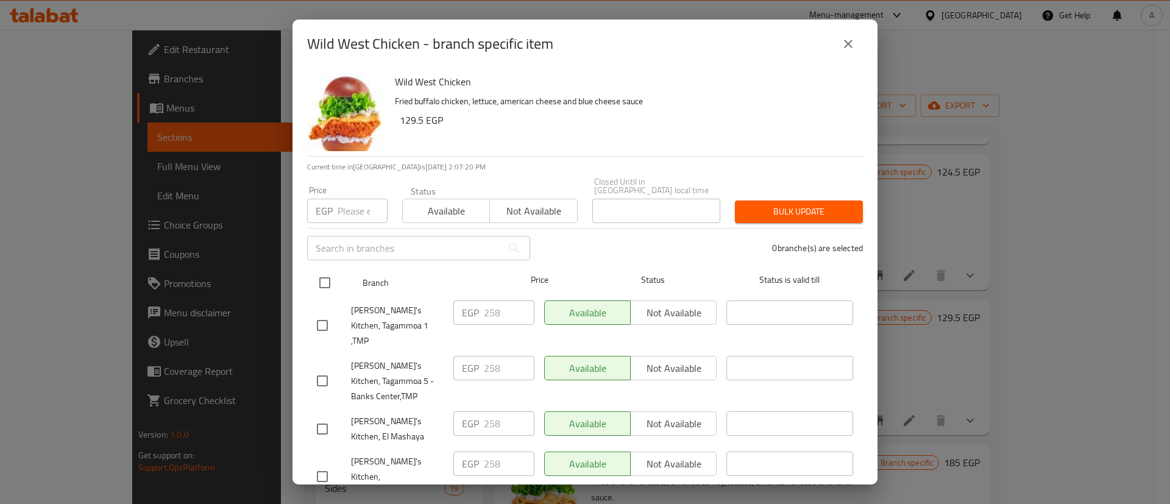
checkbox input "true"
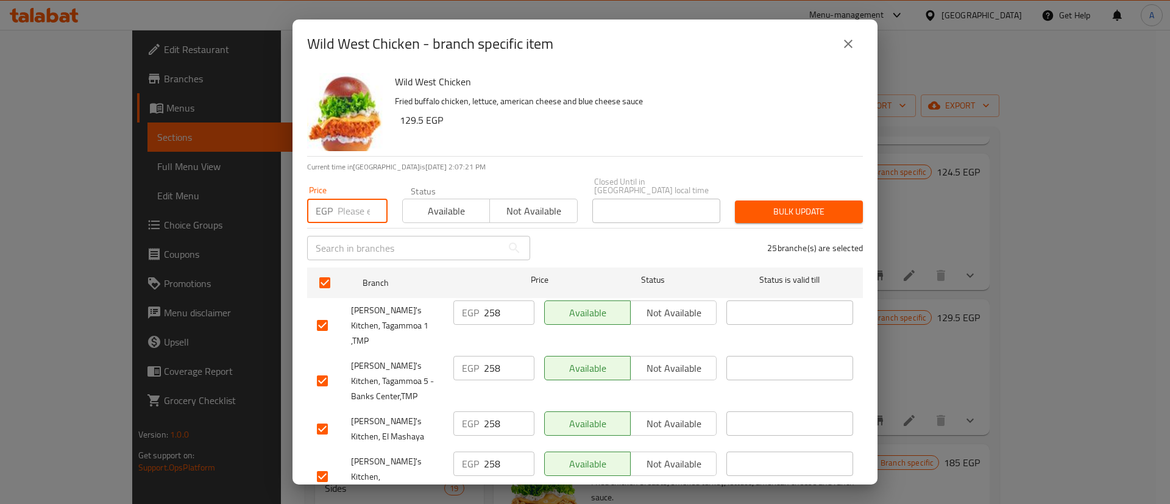
click at [351, 209] on input "number" at bounding box center [362, 211] width 50 height 24
type input "189"
click at [780, 204] on span "Bulk update" at bounding box center [798, 211] width 108 height 15
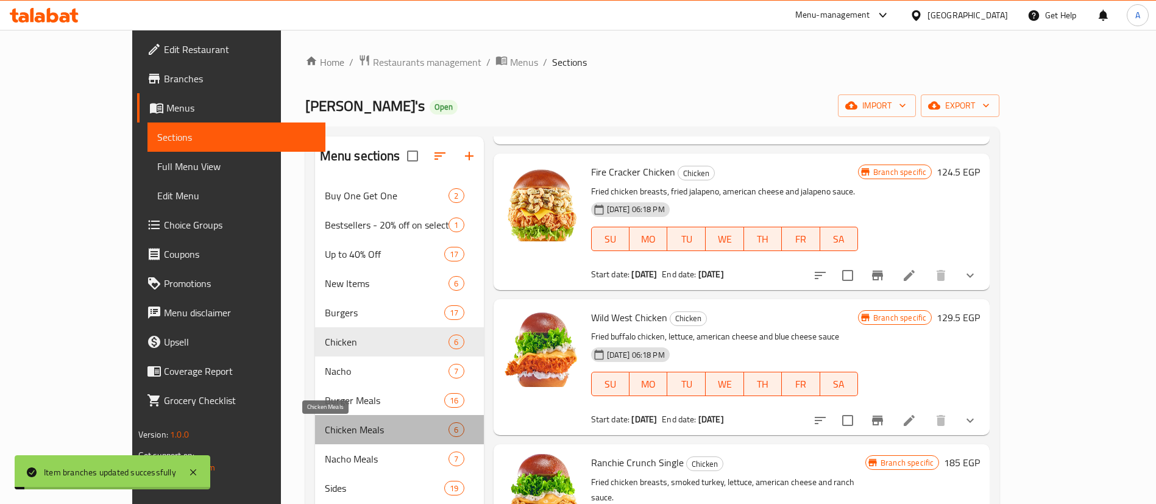
click at [325, 423] on span "Chicken Meals" at bounding box center [387, 429] width 124 height 15
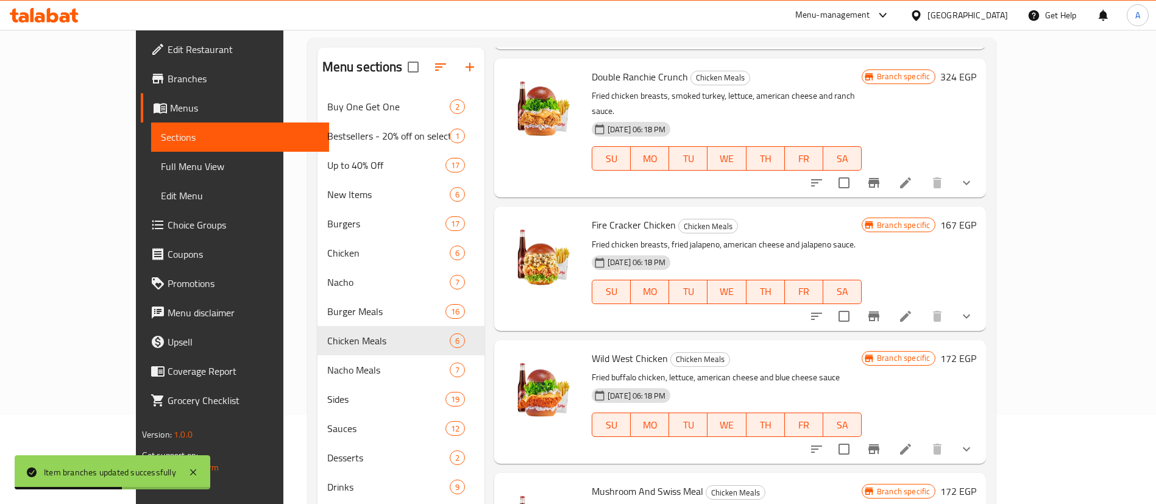
scroll to position [91, 0]
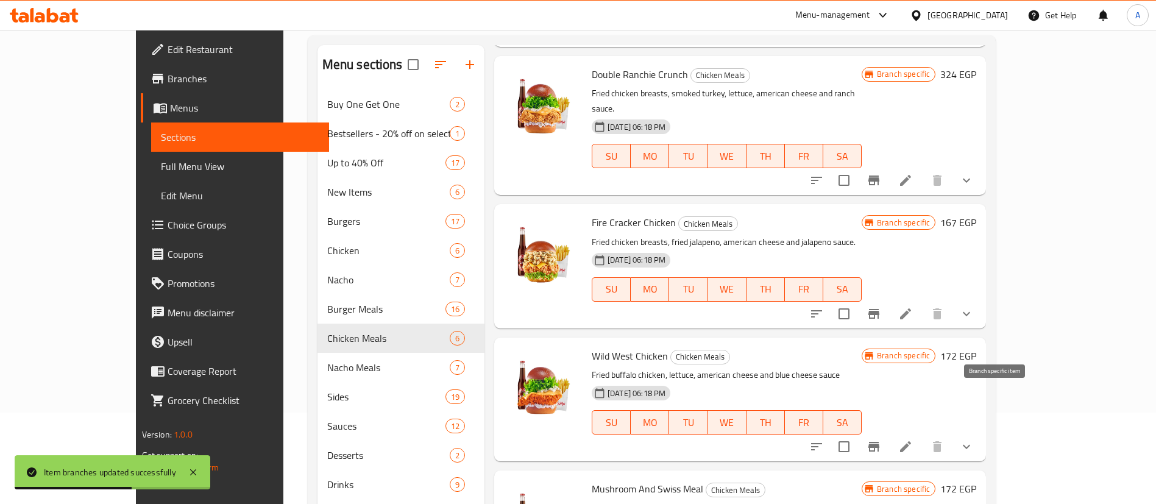
click at [881, 439] on icon "Branch-specific-item" at bounding box center [873, 446] width 15 height 15
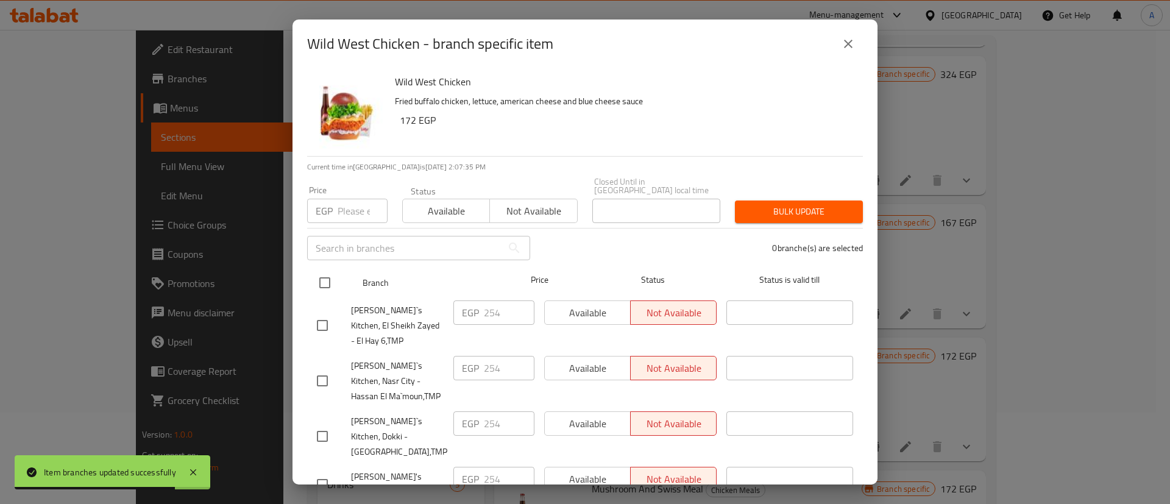
click at [333, 278] on input "checkbox" at bounding box center [325, 283] width 26 height 26
checkbox input "true"
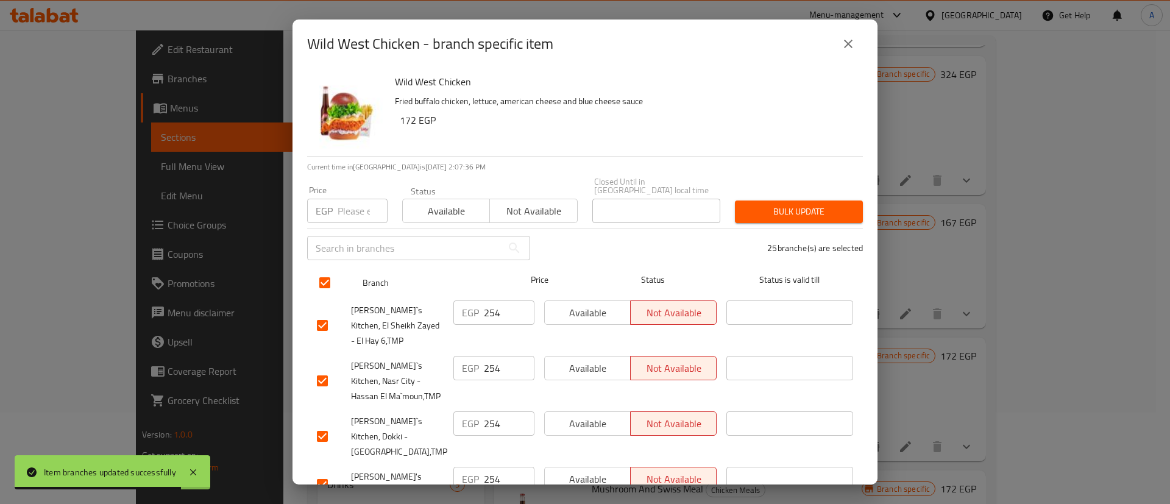
checkbox input "true"
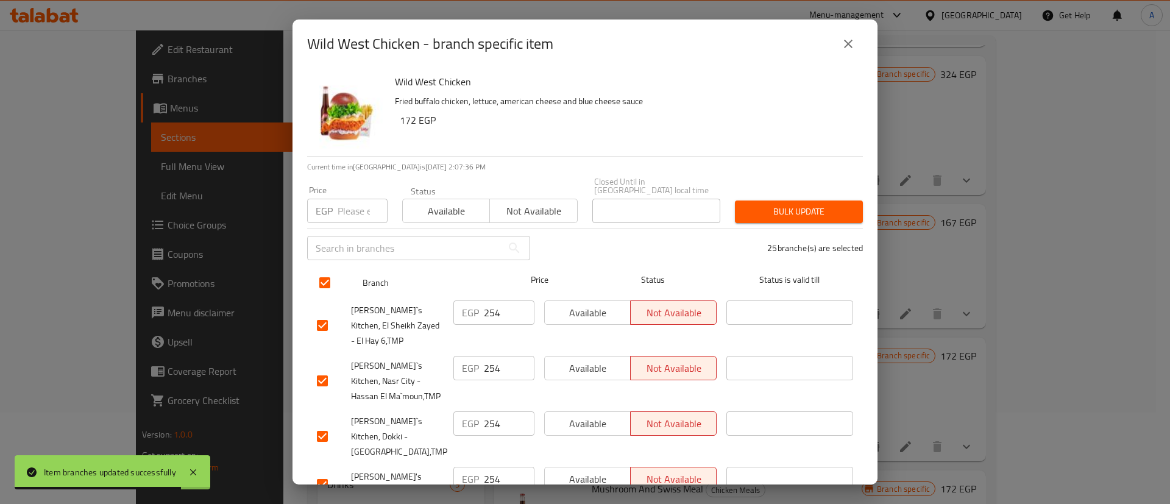
checkbox input "true"
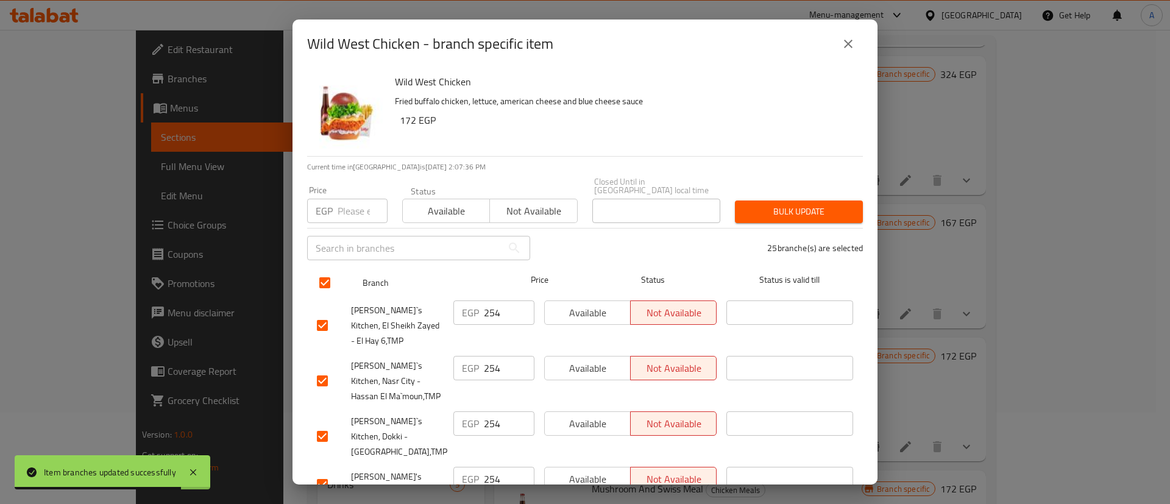
checkbox input "true"
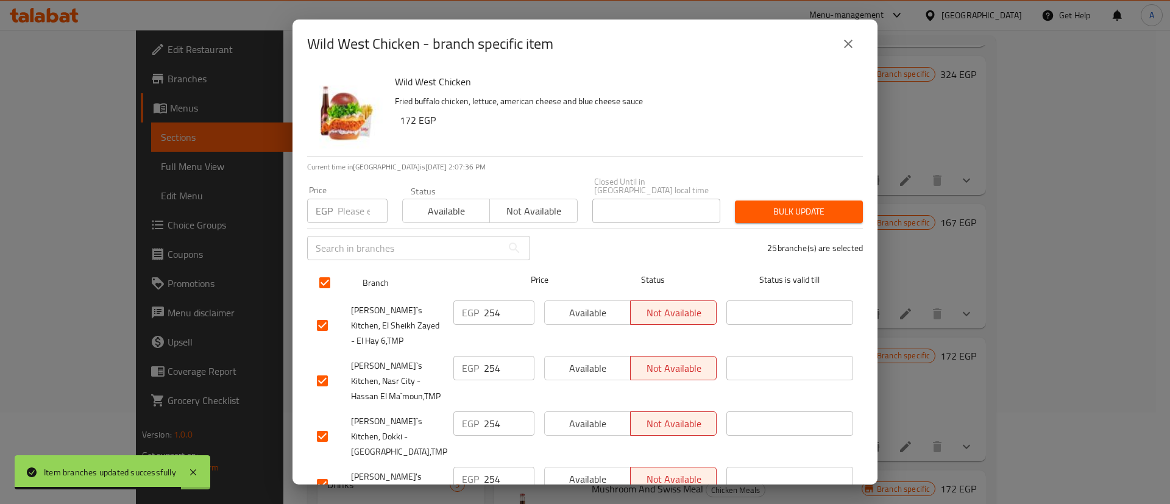
checkbox input "true"
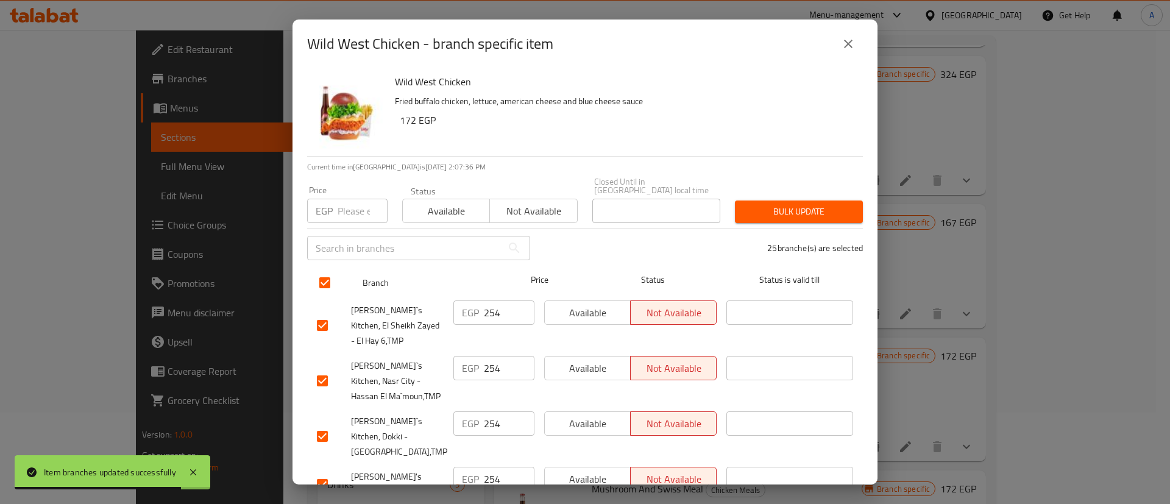
checkbox input "true"
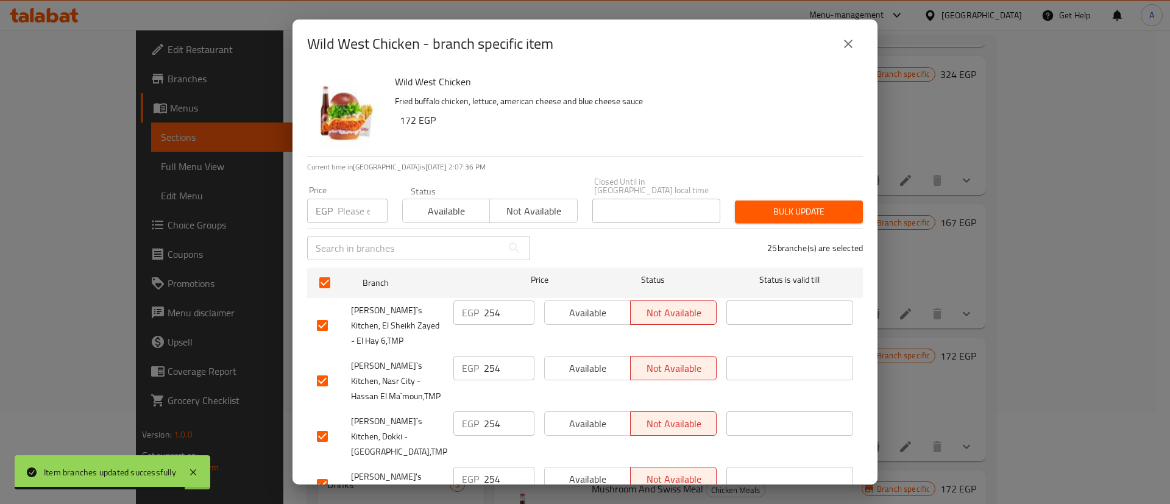
click at [358, 201] on input "number" at bounding box center [362, 211] width 50 height 24
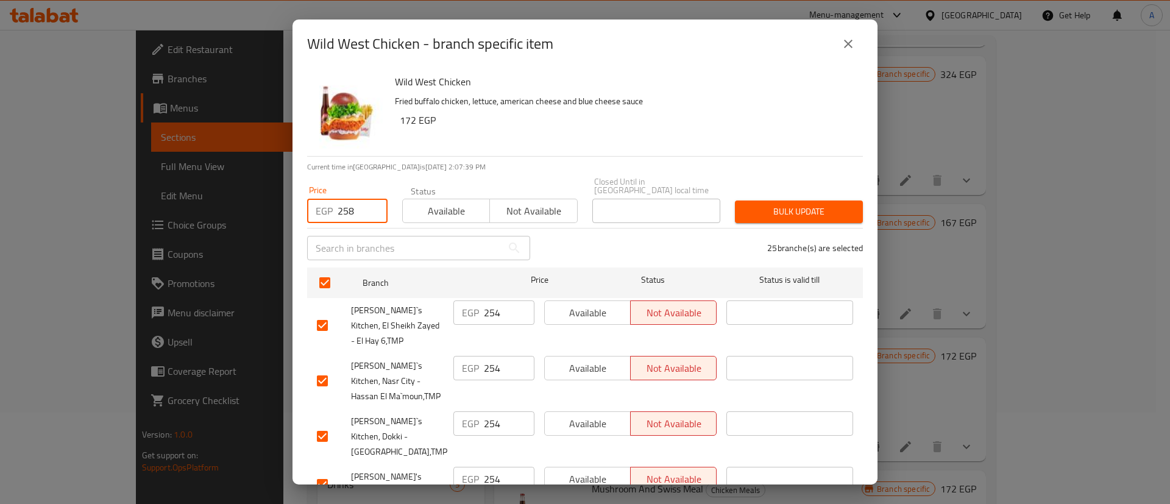
type input "258"
click at [785, 204] on span "Bulk update" at bounding box center [798, 211] width 108 height 15
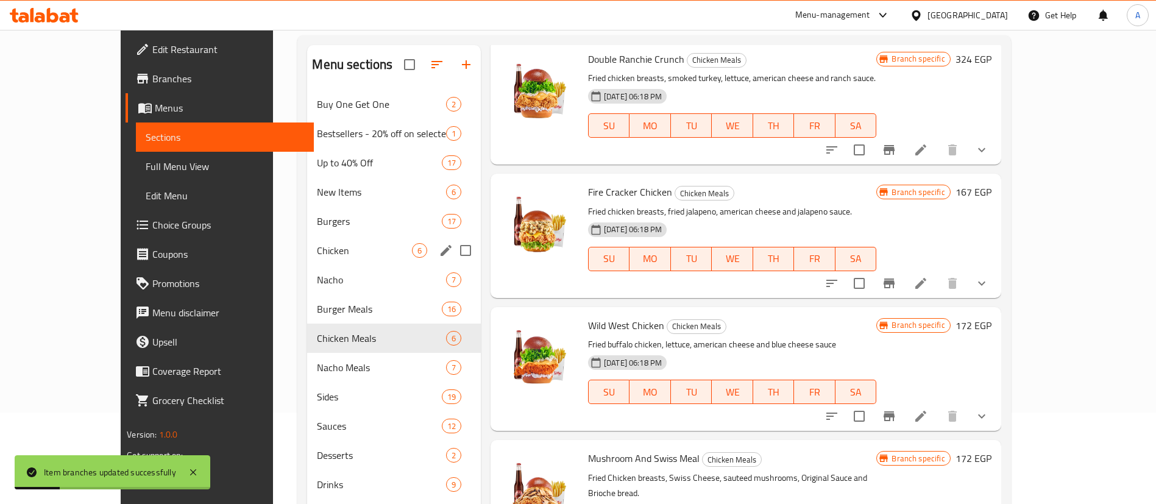
click at [307, 259] on div "Chicken 6" at bounding box center [394, 250] width 174 height 29
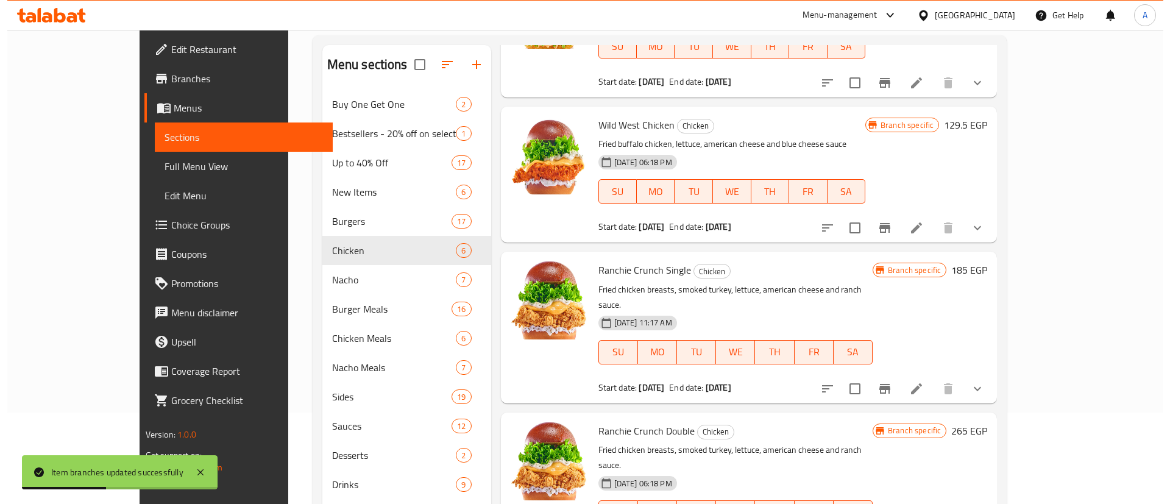
scroll to position [295, 0]
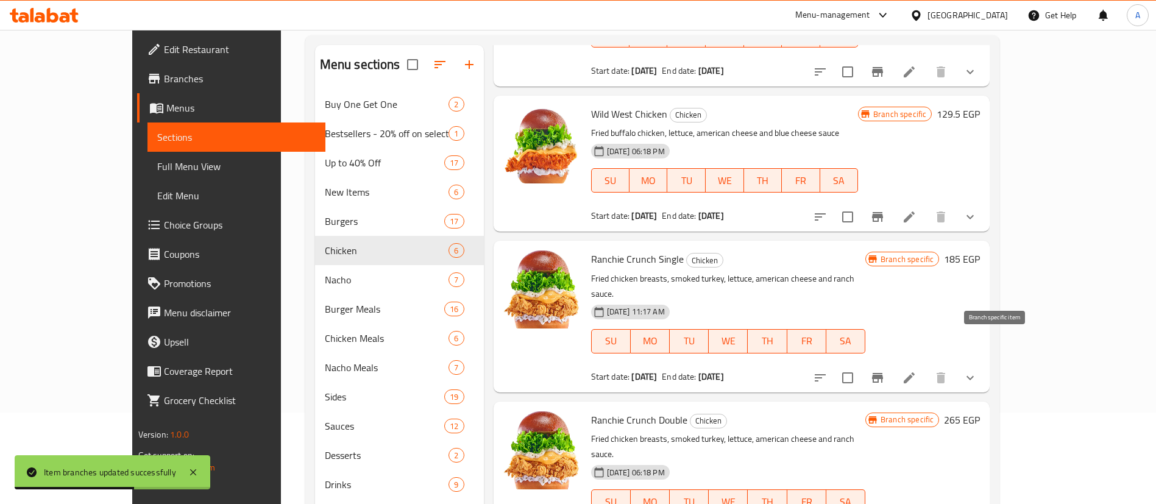
click at [885, 370] on icon "Branch-specific-item" at bounding box center [877, 377] width 15 height 15
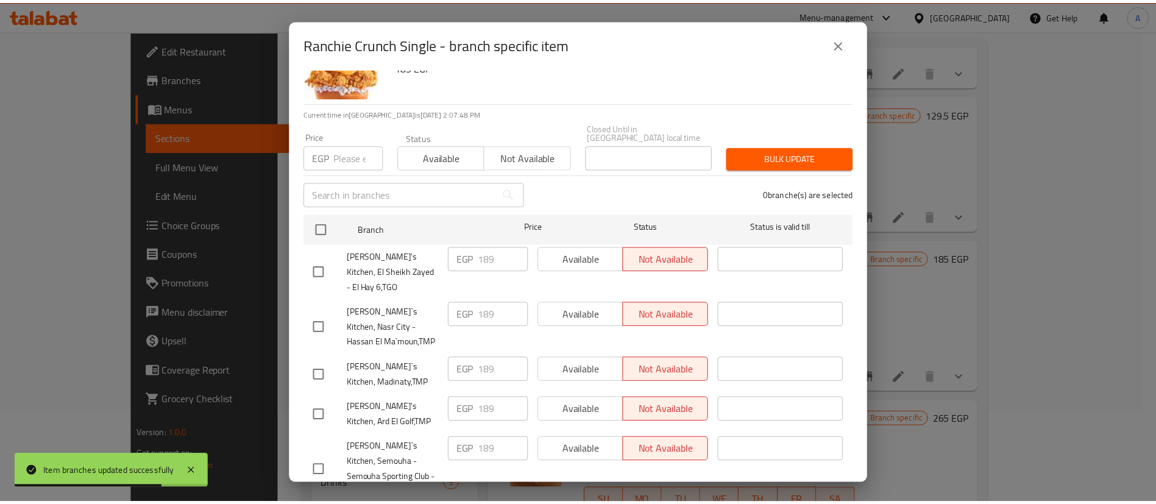
scroll to position [61, 0]
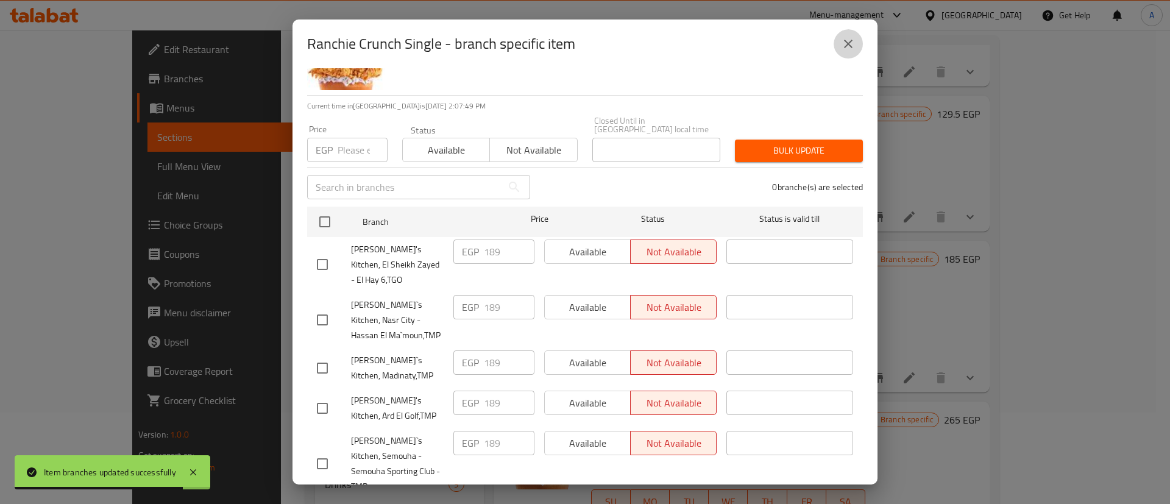
click at [852, 43] on icon "close" at bounding box center [848, 44] width 15 height 15
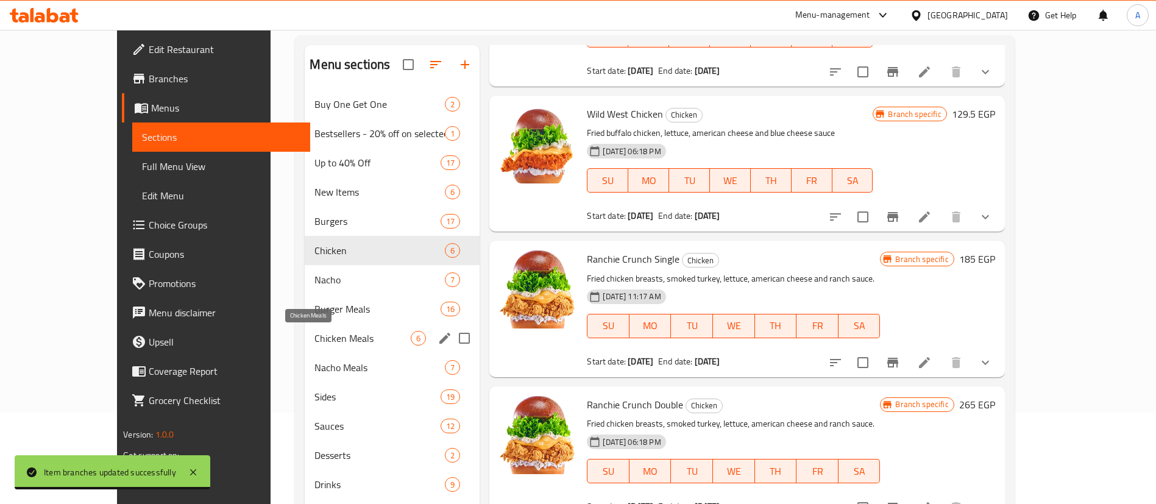
click at [314, 337] on span "Chicken Meals" at bounding box center [362, 338] width 96 height 15
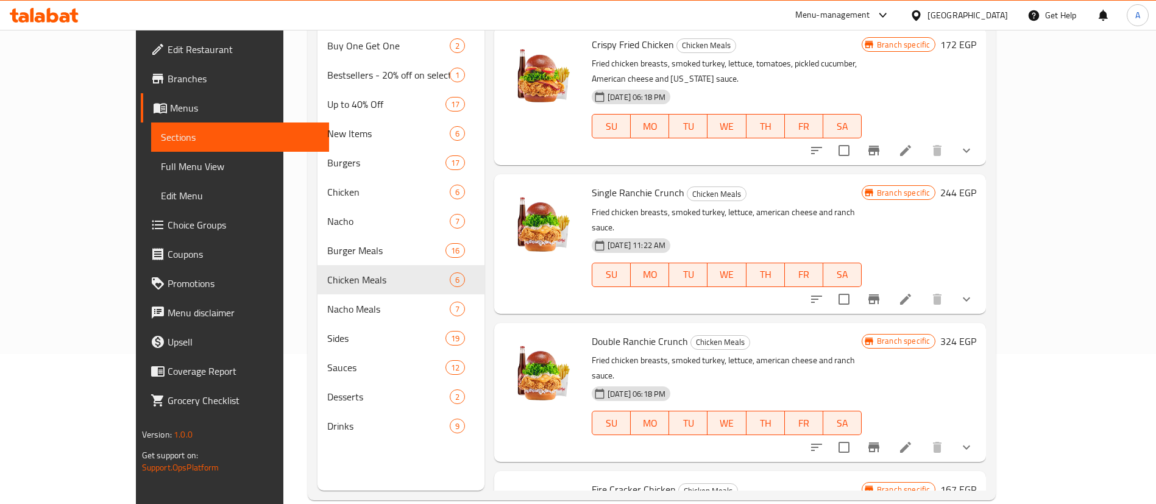
scroll to position [140, 0]
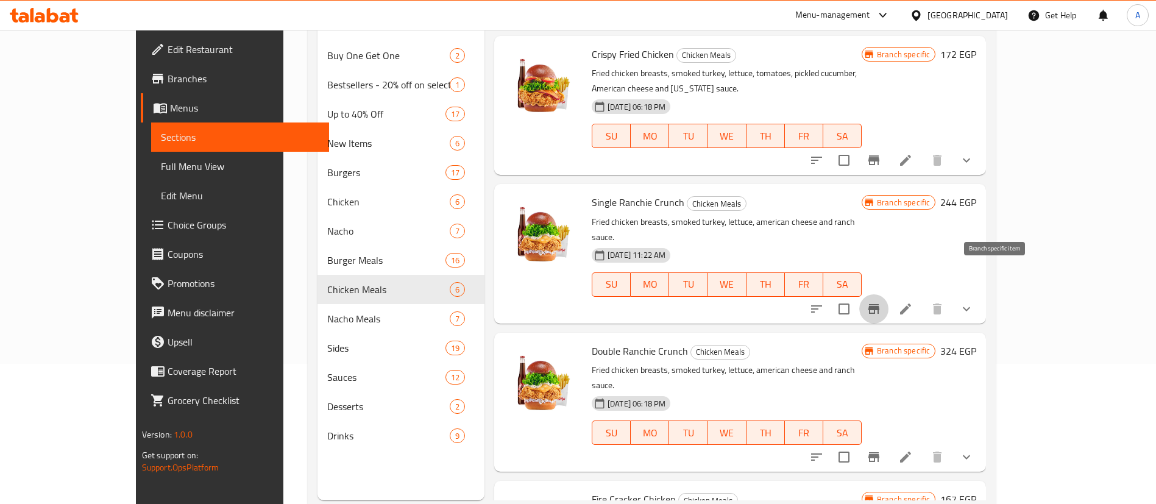
click at [879, 304] on icon "Branch-specific-item" at bounding box center [873, 309] width 11 height 10
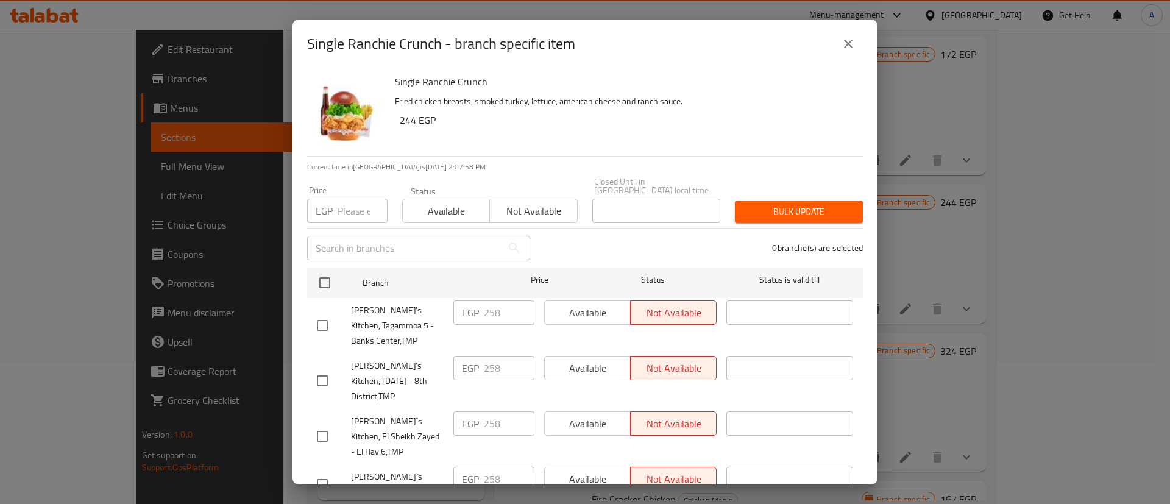
click at [847, 46] on icon "close" at bounding box center [848, 44] width 15 height 15
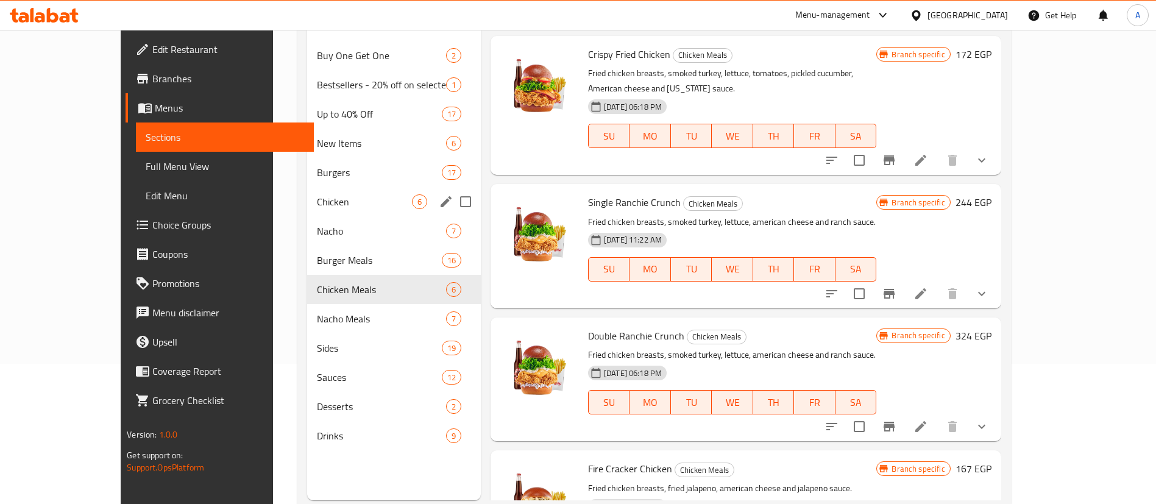
click at [317, 204] on span "Chicken" at bounding box center [364, 201] width 94 height 15
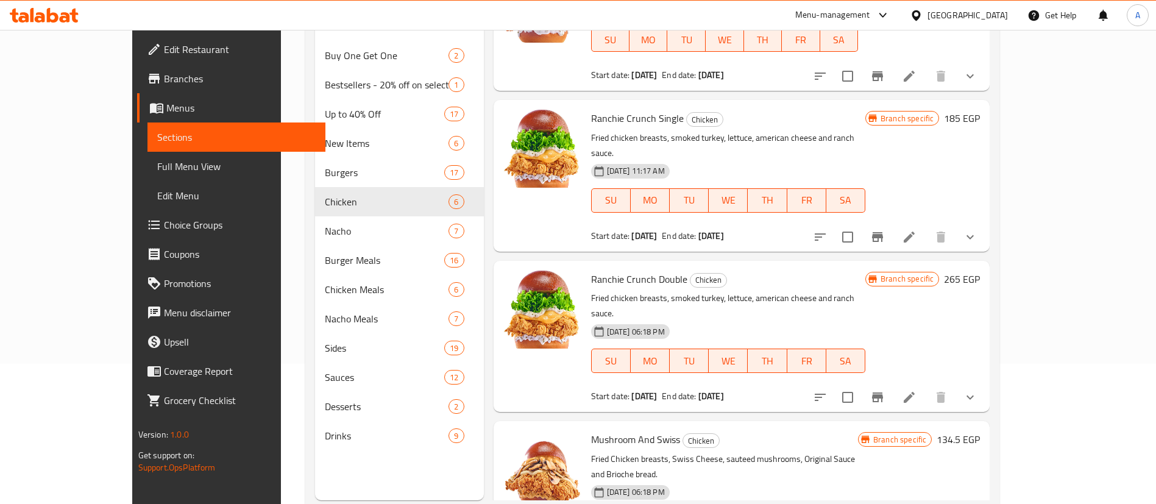
scroll to position [398, 0]
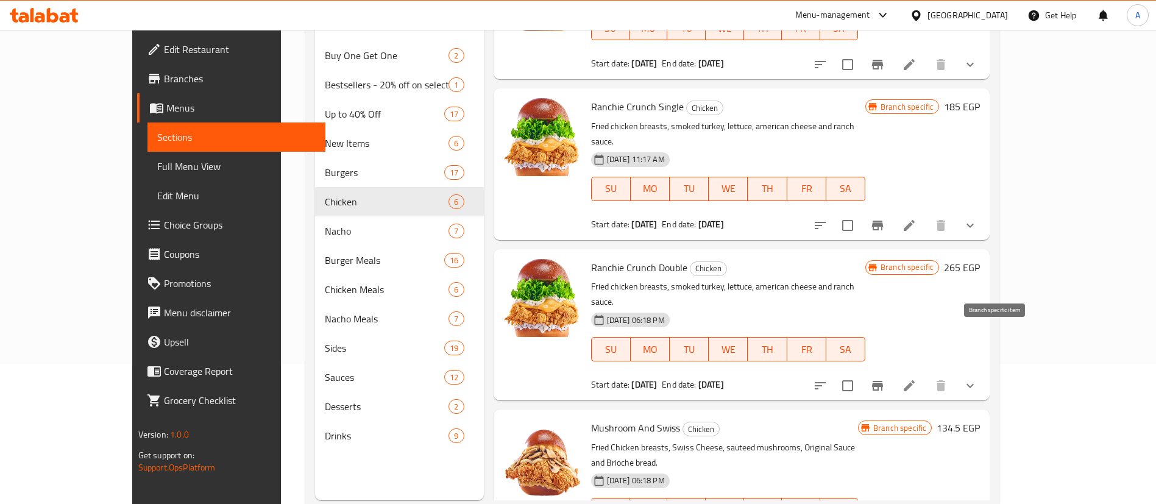
click at [883, 381] on icon "Branch-specific-item" at bounding box center [877, 386] width 11 height 10
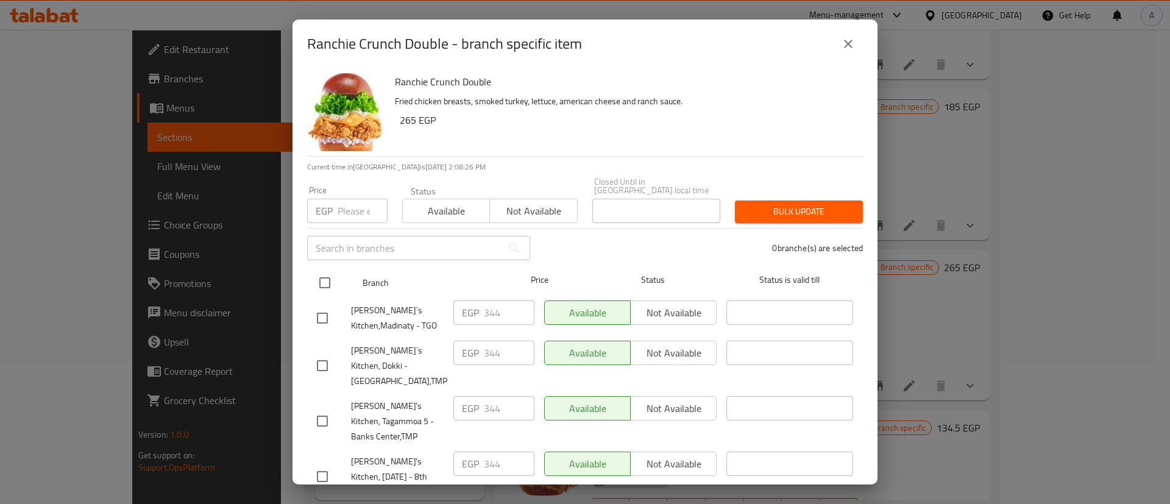
click at [326, 277] on input "checkbox" at bounding box center [325, 283] width 26 height 26
checkbox input "true"
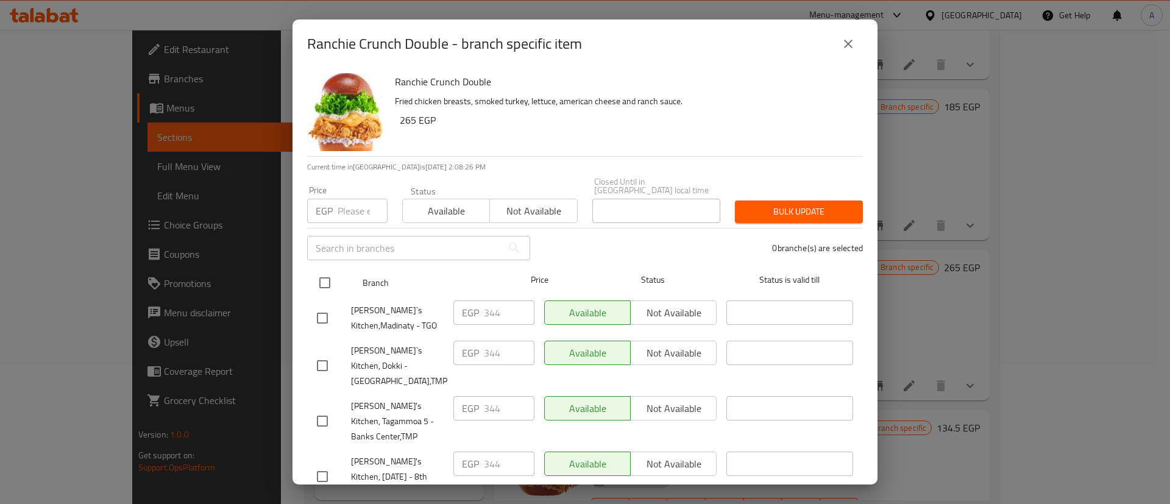
checkbox input "true"
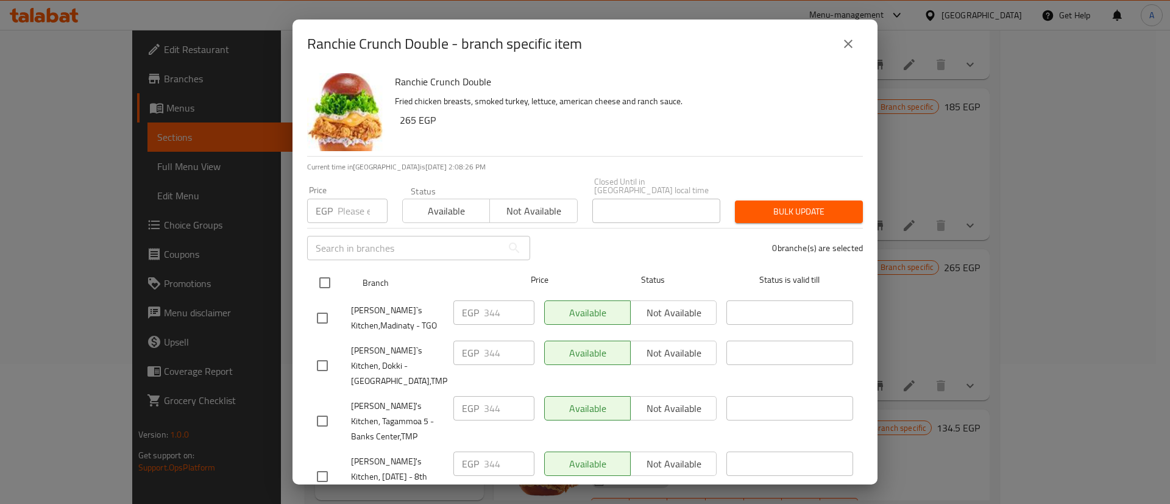
checkbox input "true"
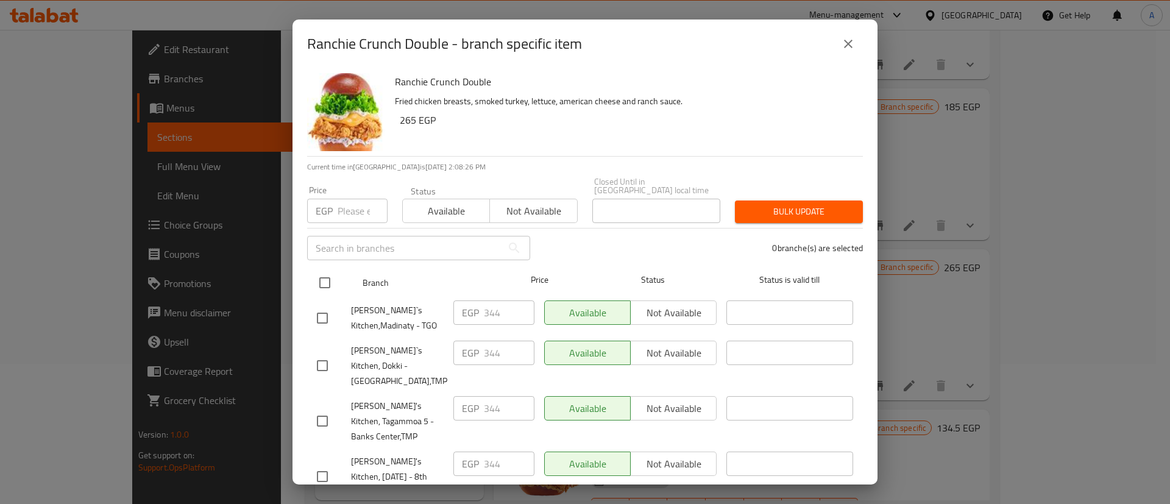
checkbox input "true"
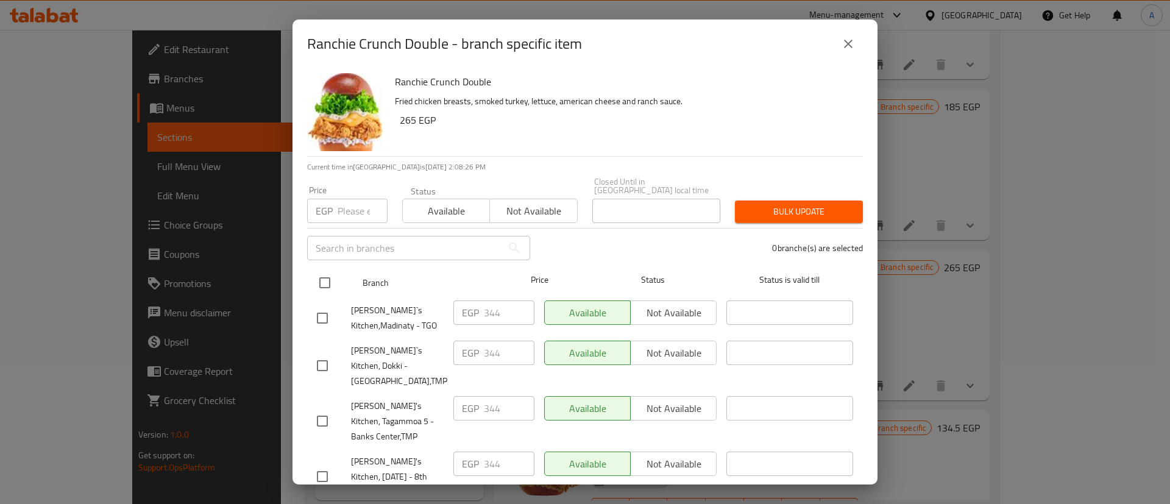
checkbox input "true"
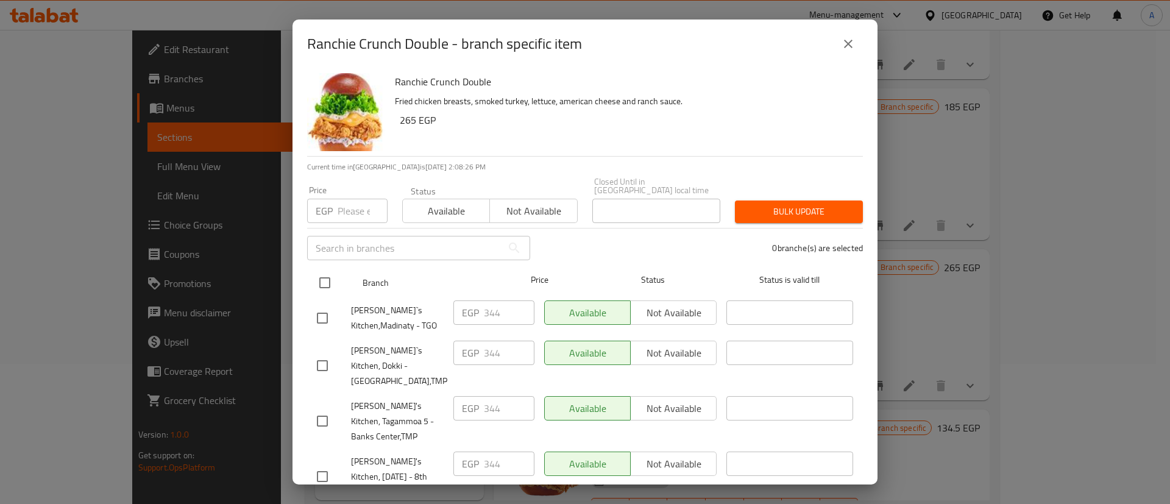
checkbox input "true"
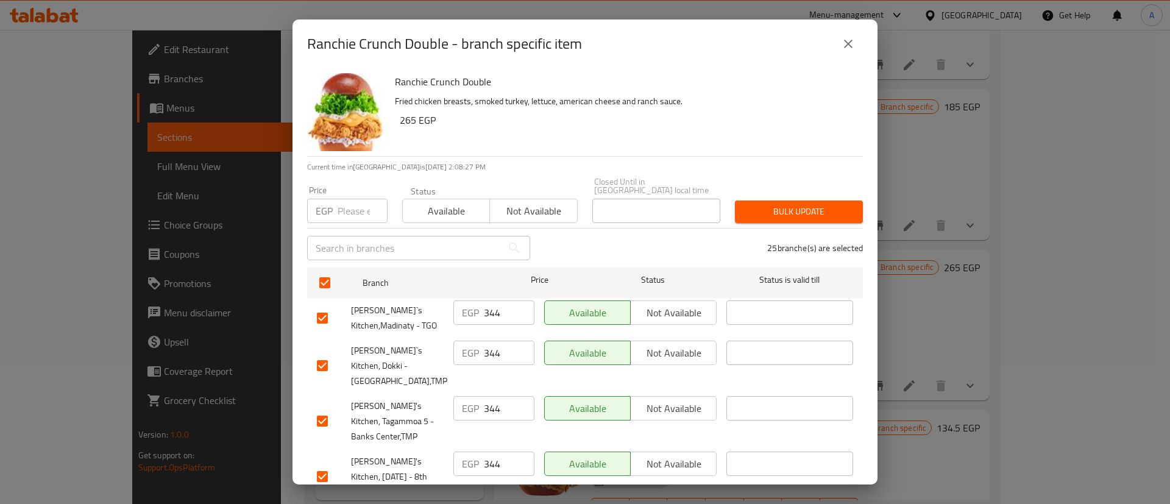
click at [354, 207] on input "number" at bounding box center [362, 211] width 50 height 24
type input "275"
click at [782, 204] on span "Bulk update" at bounding box center [798, 211] width 108 height 15
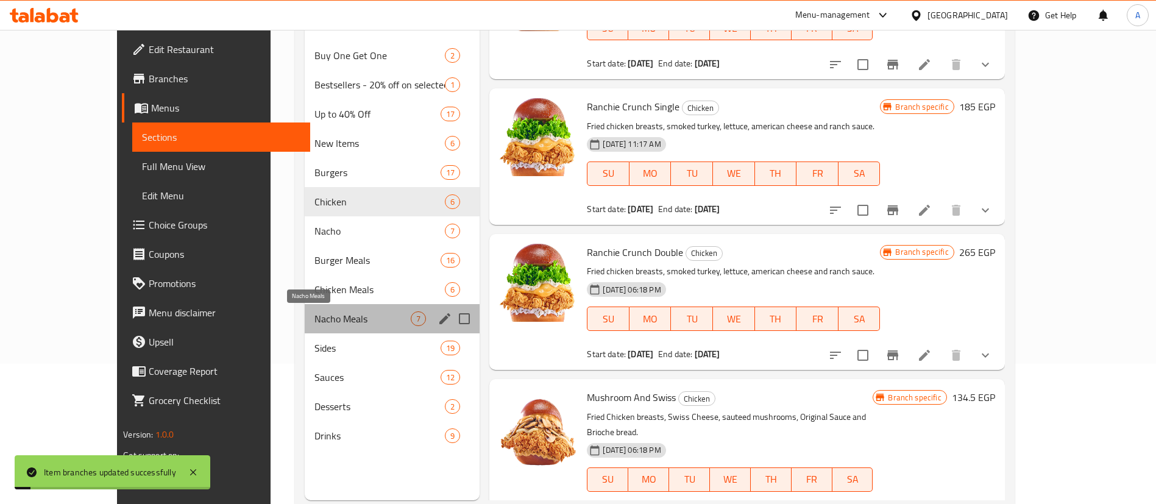
click at [314, 316] on span "Nacho Meals" at bounding box center [362, 318] width 96 height 15
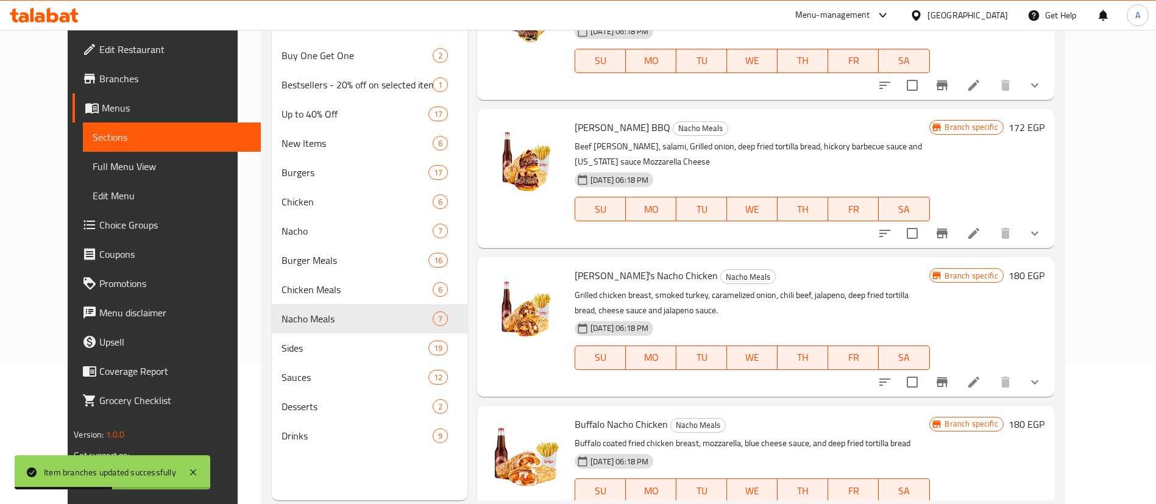
scroll to position [216, 0]
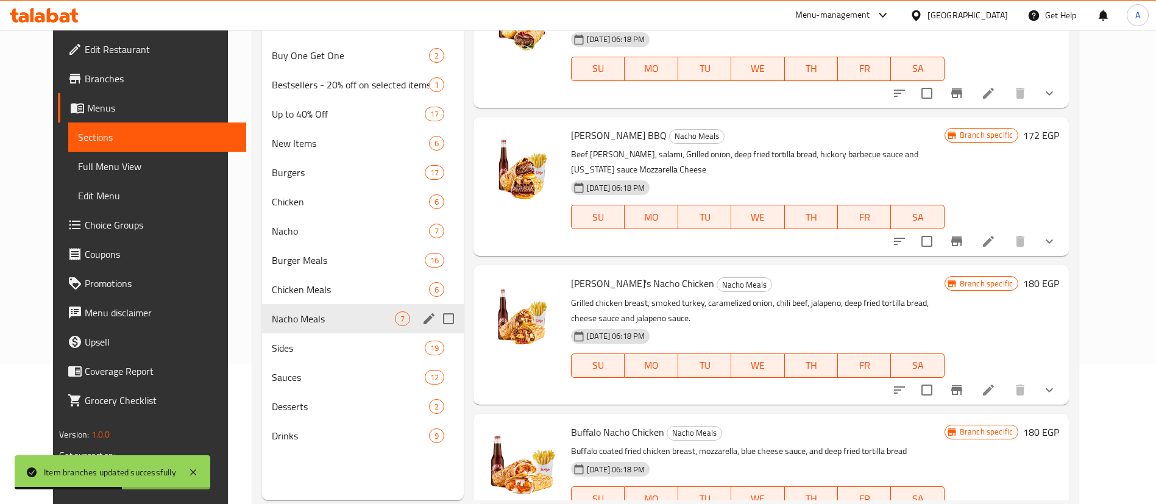
click at [302, 287] on span "Chicken Meals" at bounding box center [350, 289] width 157 height 15
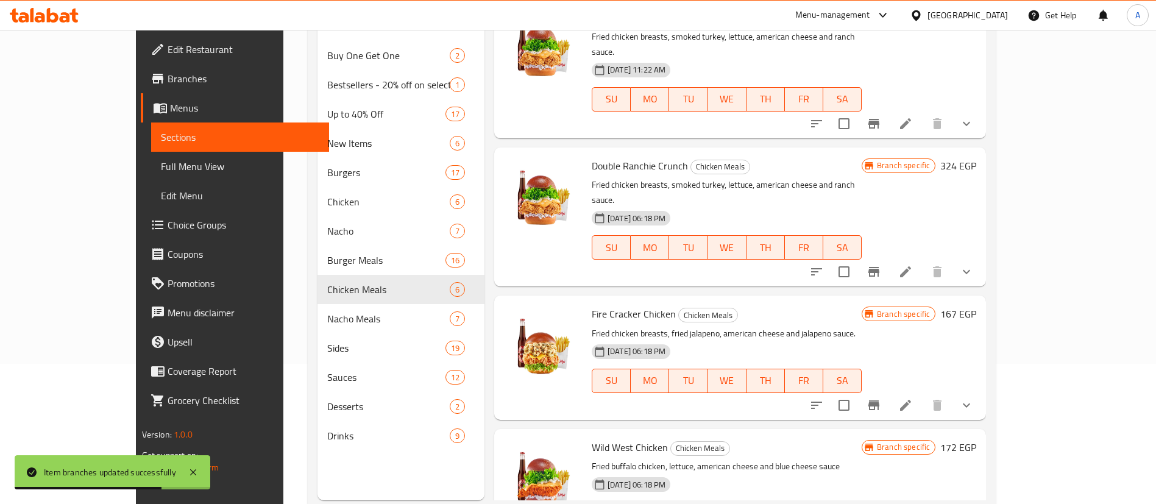
scroll to position [155, 0]
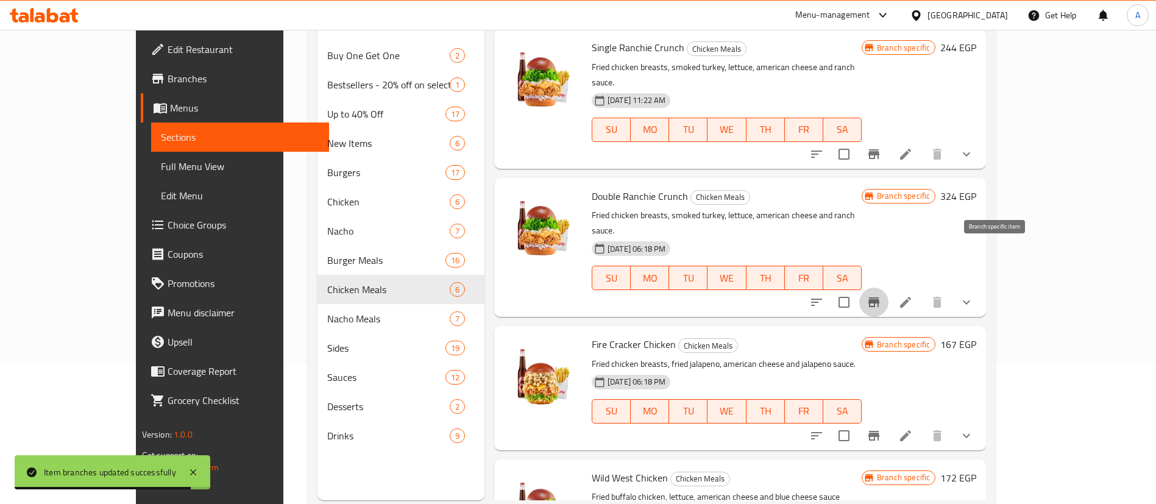
click at [888, 288] on button "Branch-specific-item" at bounding box center [873, 302] width 29 height 29
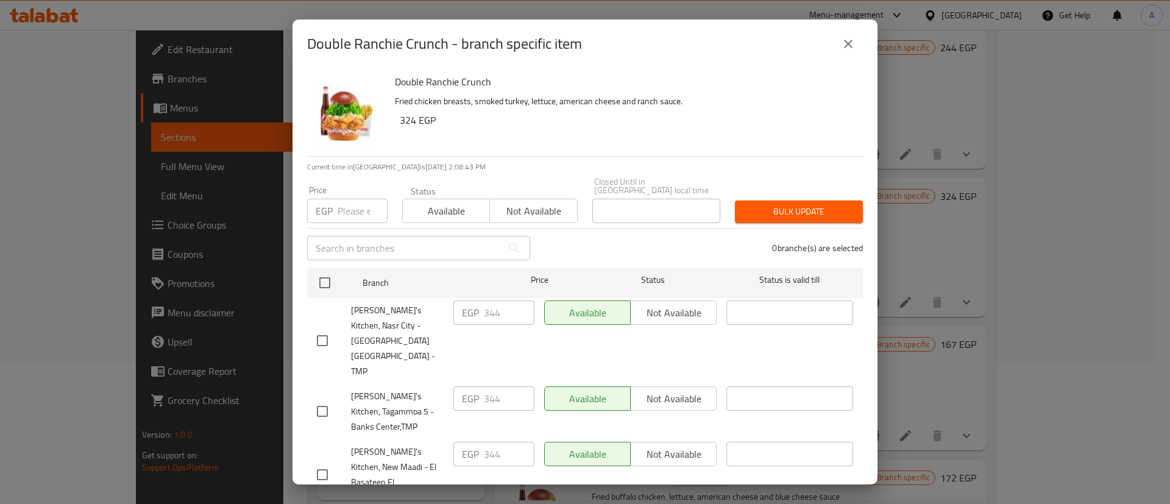
drag, startPoint x: 854, startPoint y: 37, endPoint x: 849, endPoint y: 44, distance: 8.3
click at [853, 37] on icon "close" at bounding box center [848, 44] width 15 height 15
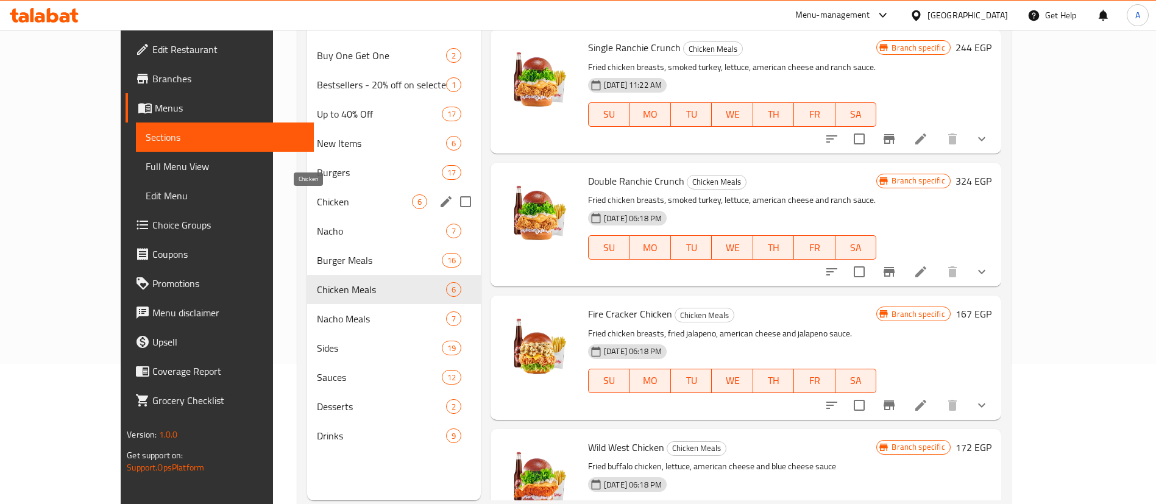
click at [317, 202] on span "Chicken" at bounding box center [364, 201] width 94 height 15
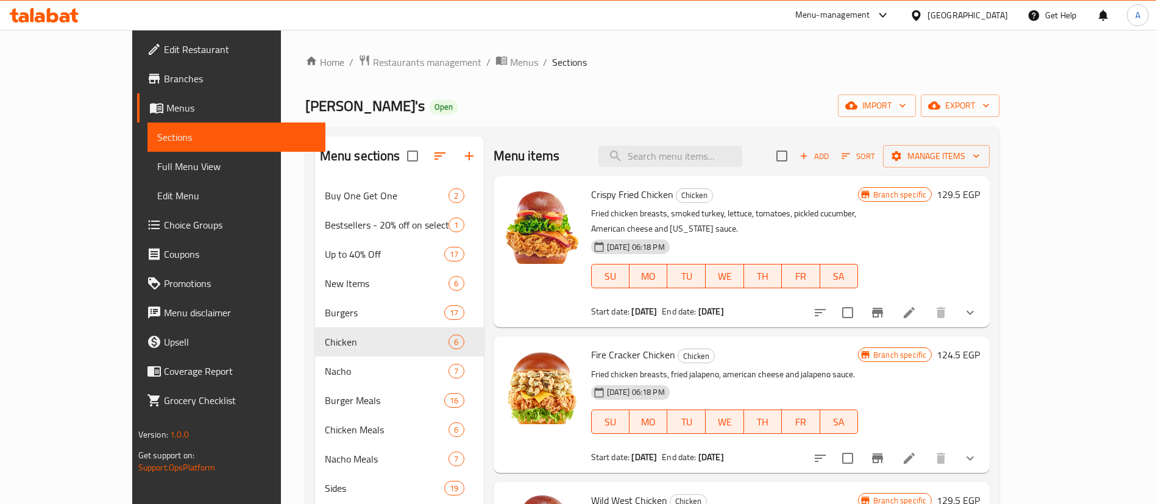
click at [984, 298] on button "show more" at bounding box center [969, 312] width 29 height 29
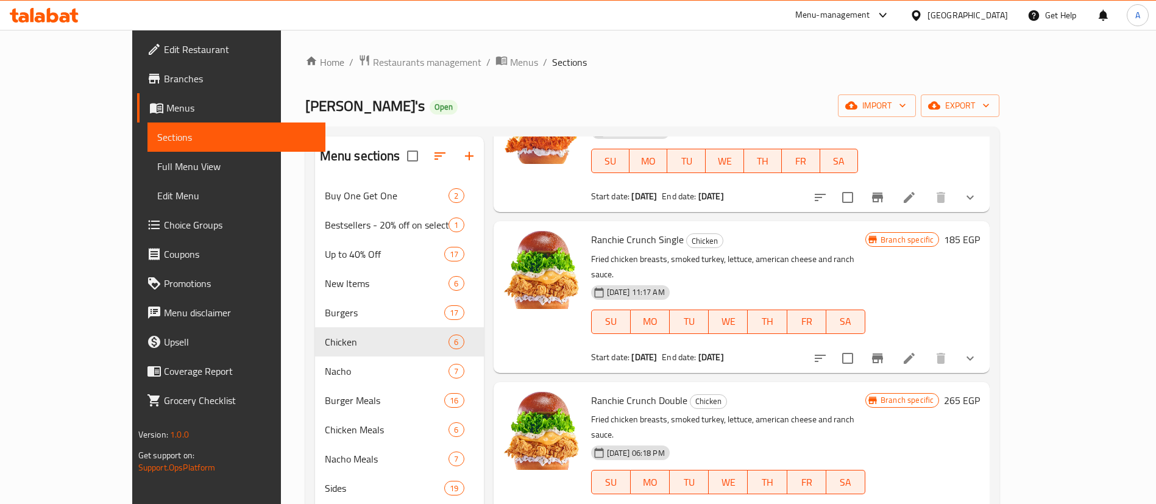
scroll to position [841, 0]
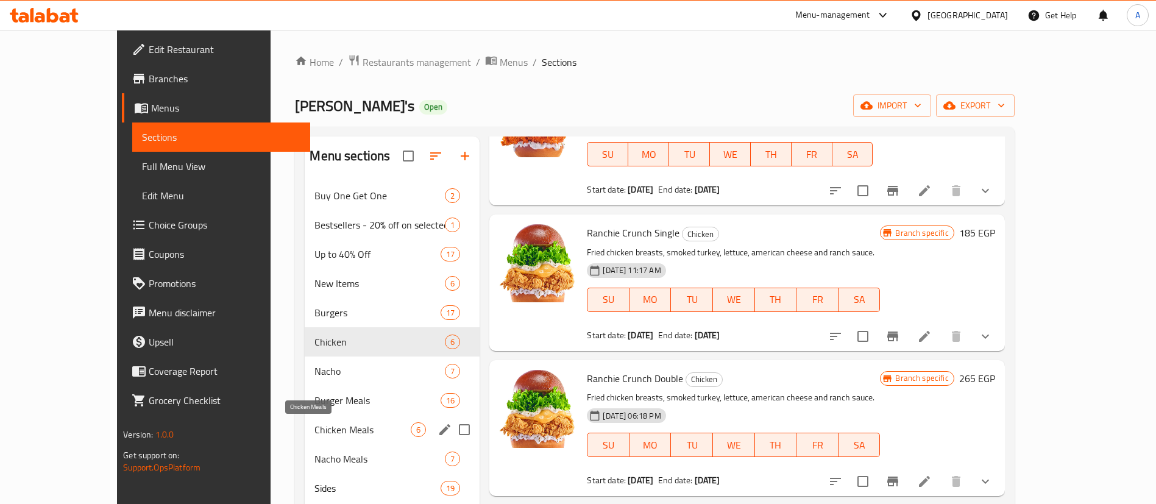
click at [314, 422] on span "Chicken Meals" at bounding box center [362, 429] width 96 height 15
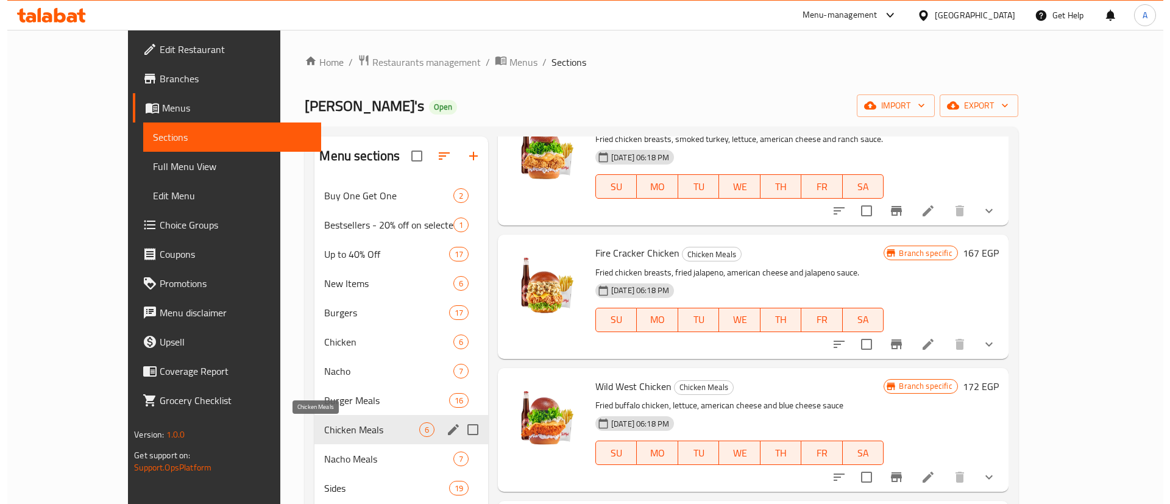
scroll to position [325, 0]
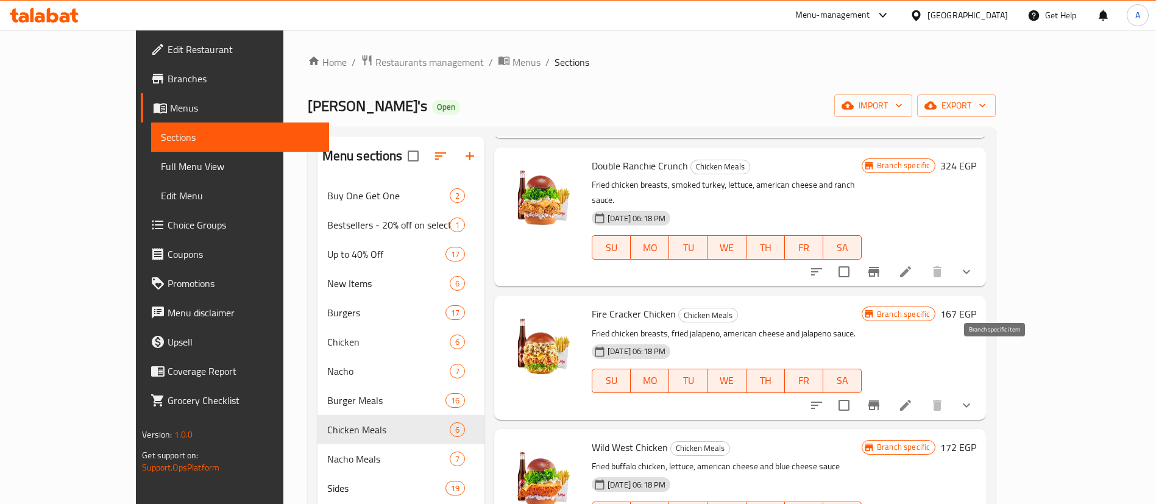
click at [881, 398] on icon "Branch-specific-item" at bounding box center [873, 405] width 15 height 15
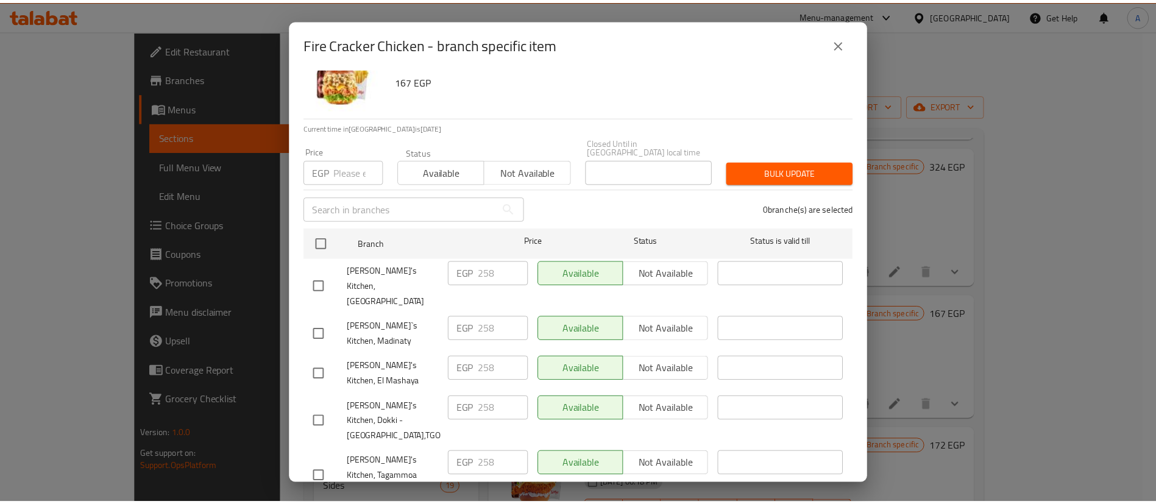
scroll to position [183, 0]
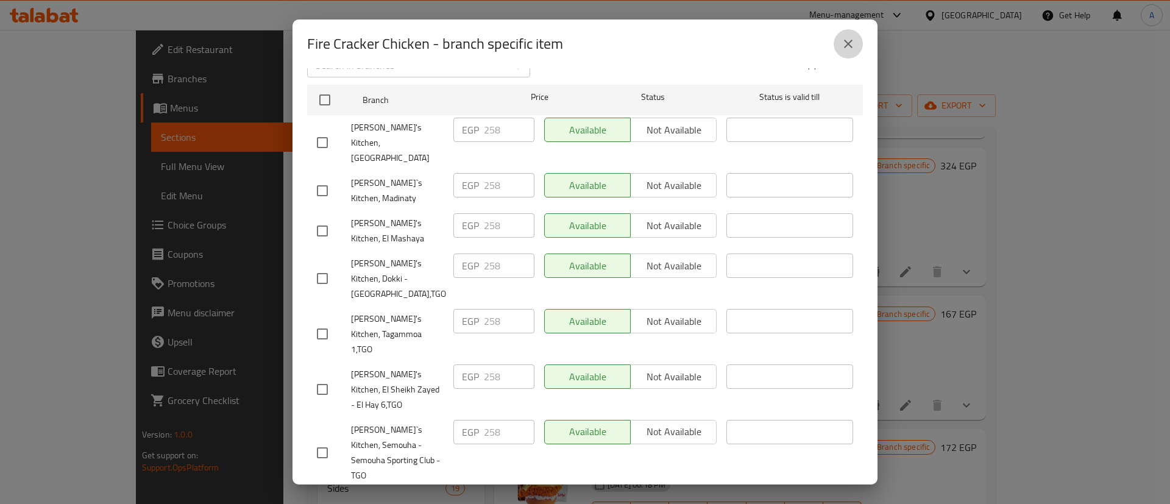
click at [853, 50] on icon "close" at bounding box center [848, 44] width 15 height 15
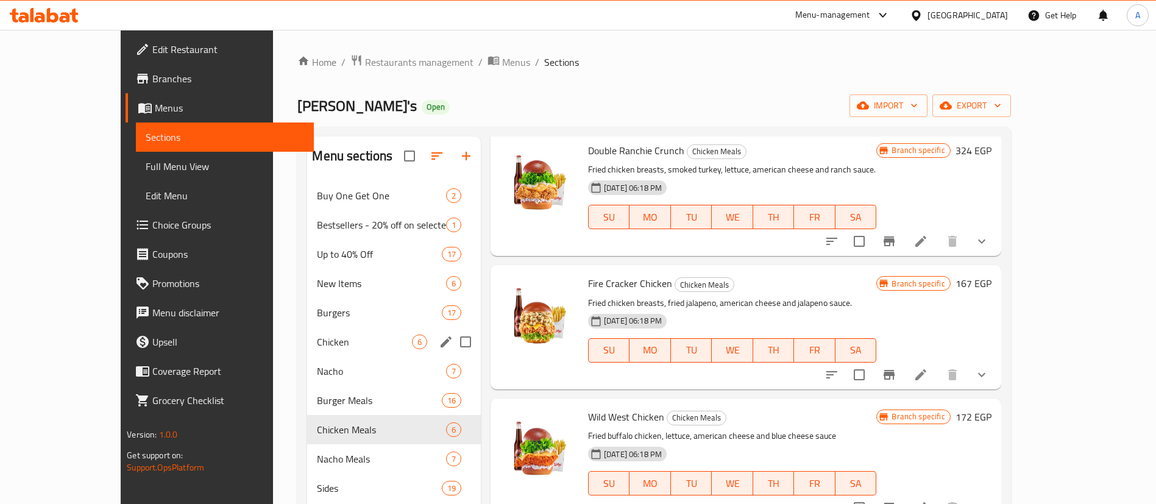
click at [317, 339] on span "Chicken" at bounding box center [364, 341] width 94 height 15
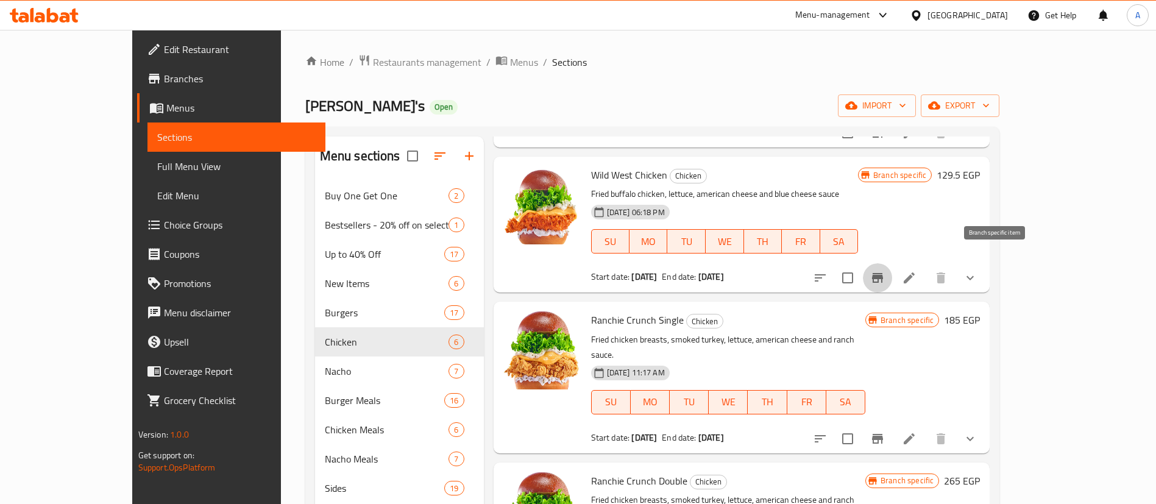
click at [892, 267] on button "Branch-specific-item" at bounding box center [877, 277] width 29 height 29
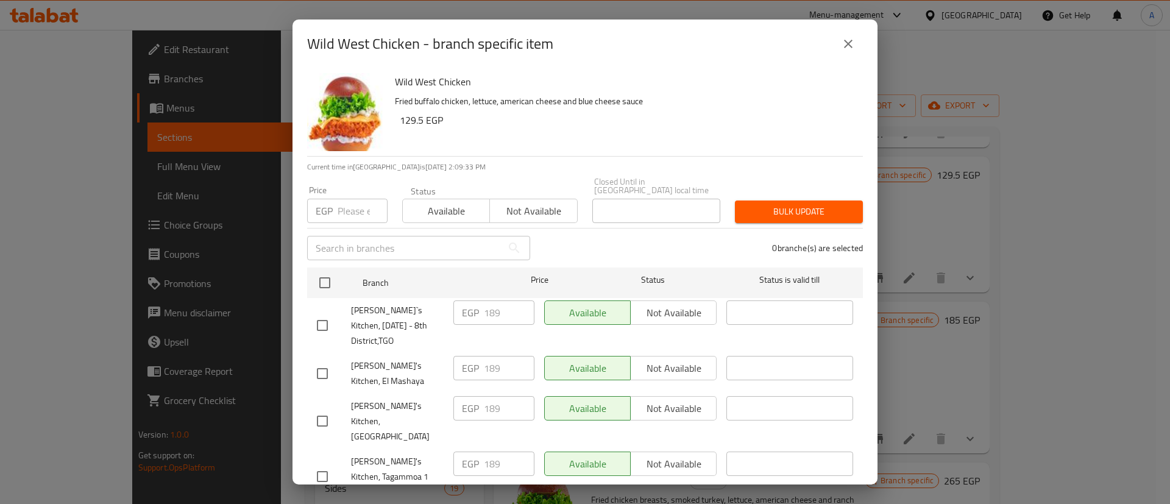
click at [834, 48] on button "close" at bounding box center [847, 43] width 29 height 29
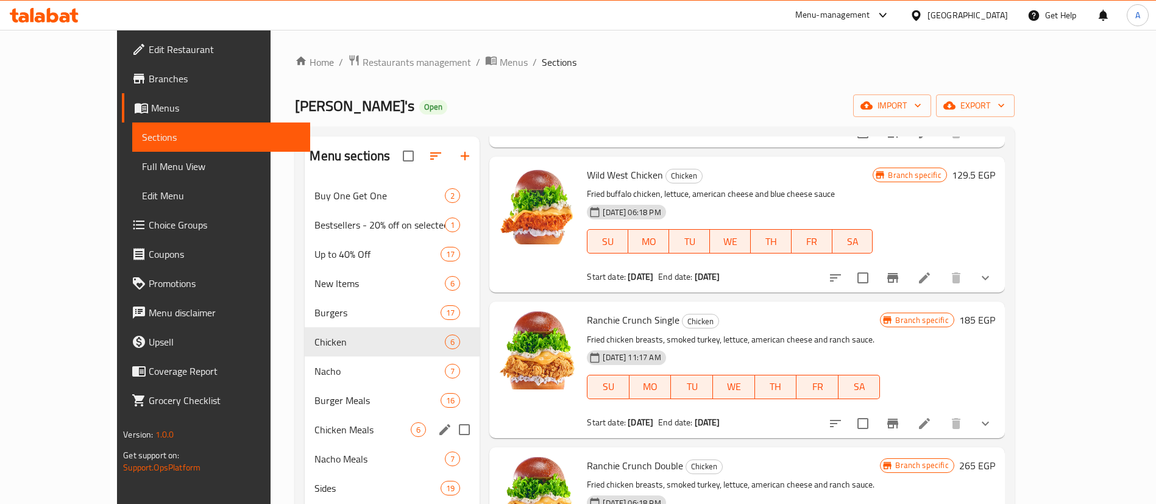
click at [314, 422] on span "Chicken Meals" at bounding box center [362, 429] width 96 height 15
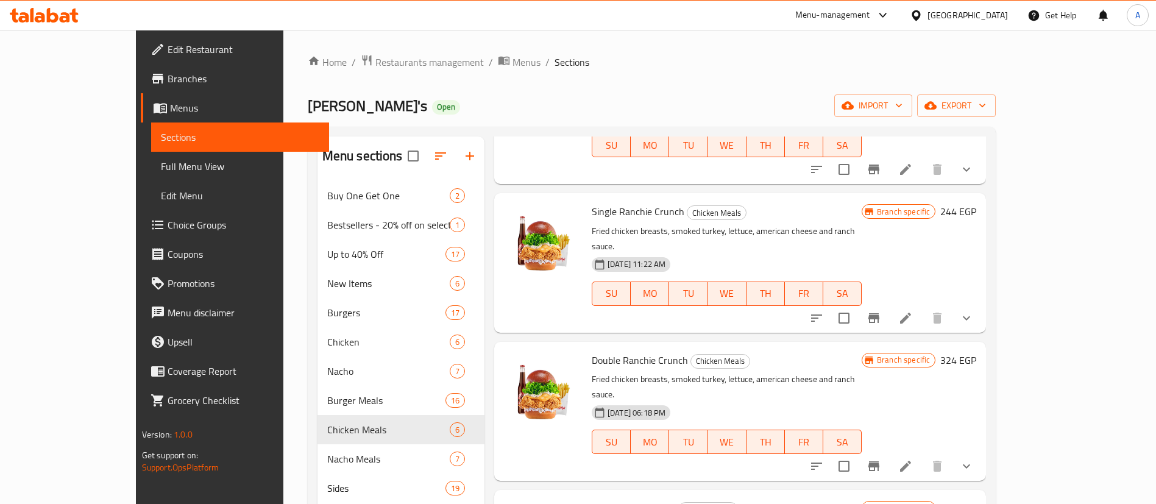
scroll to position [112, 0]
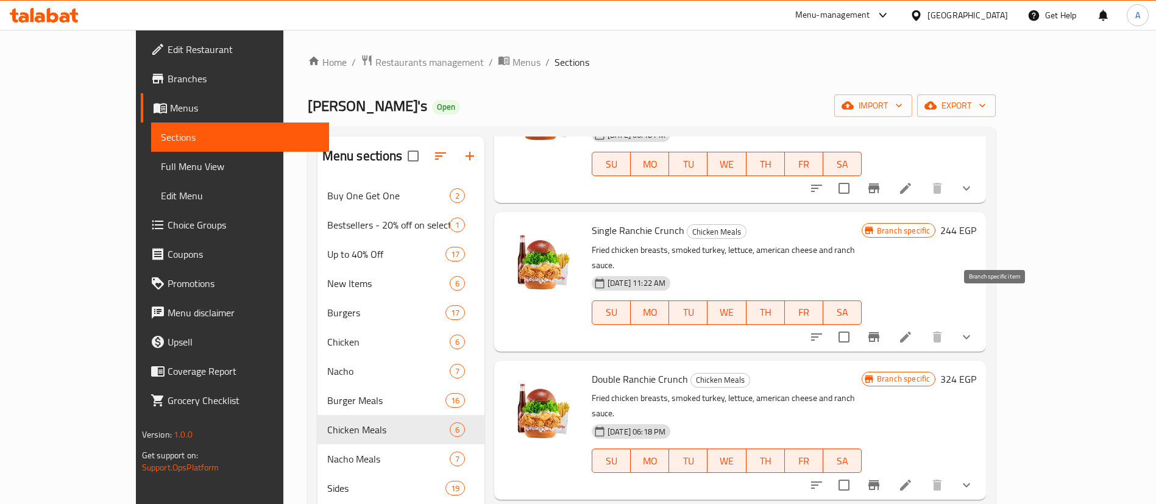
click at [888, 322] on button "Branch-specific-item" at bounding box center [873, 336] width 29 height 29
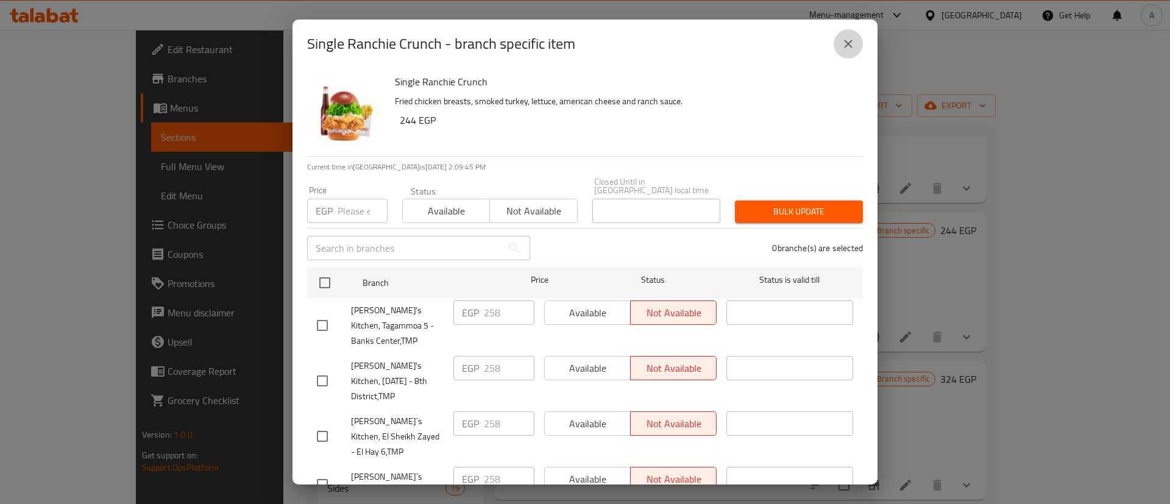
click at [835, 41] on button "close" at bounding box center [847, 43] width 29 height 29
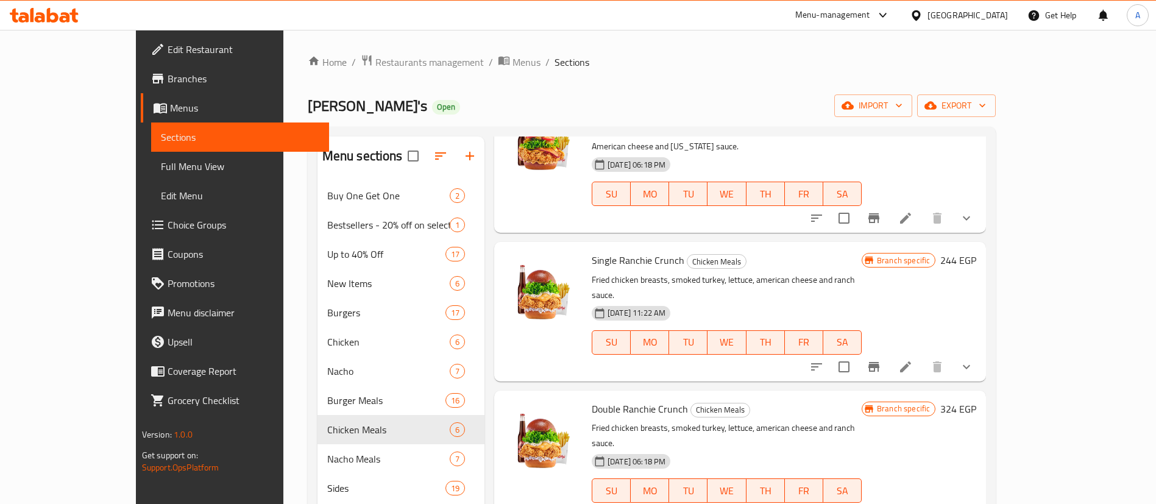
scroll to position [0, 0]
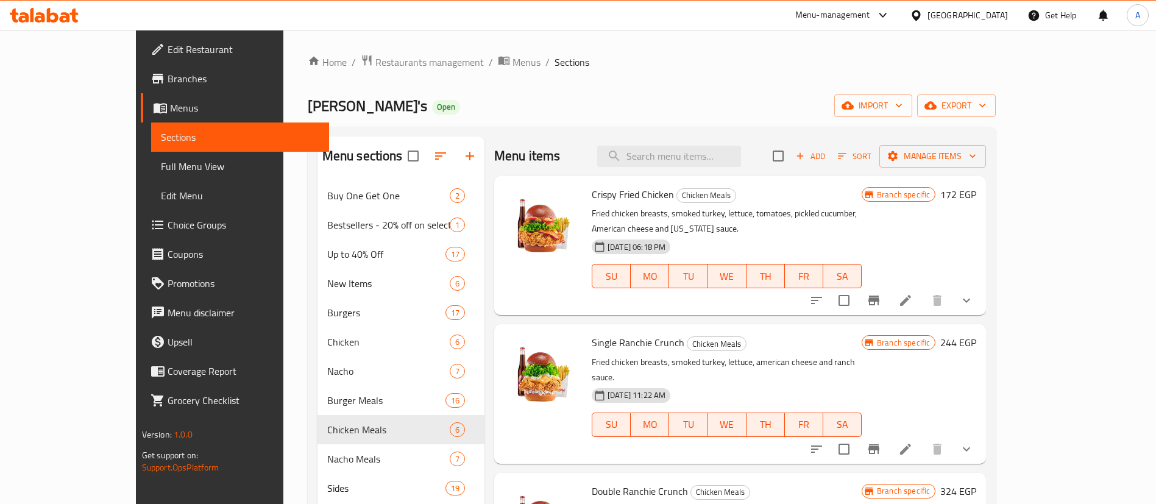
click at [572, 102] on div "[PERSON_NAME]'s Open import export" at bounding box center [652, 105] width 688 height 23
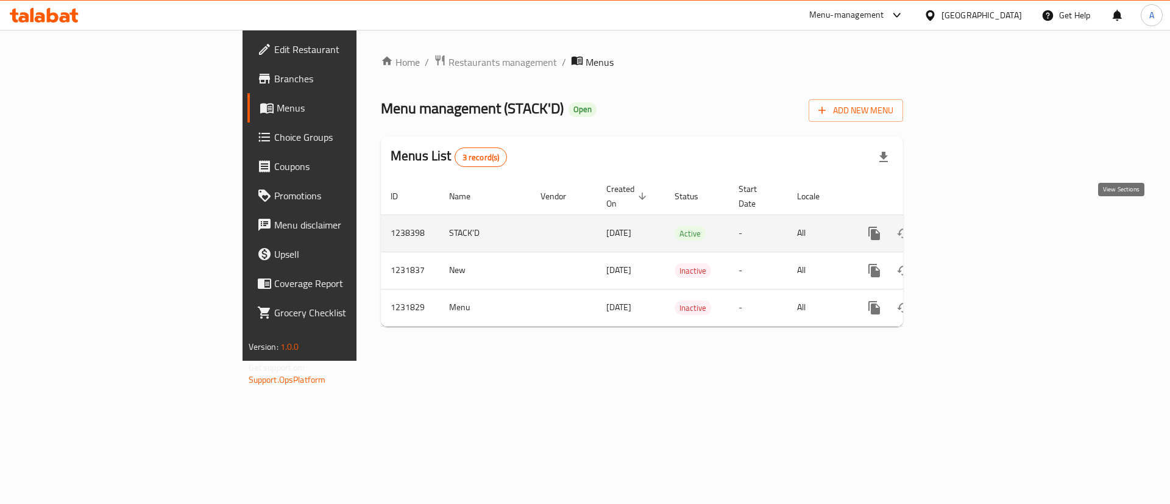
click at [967, 228] on icon "enhanced table" at bounding box center [961, 233] width 11 height 11
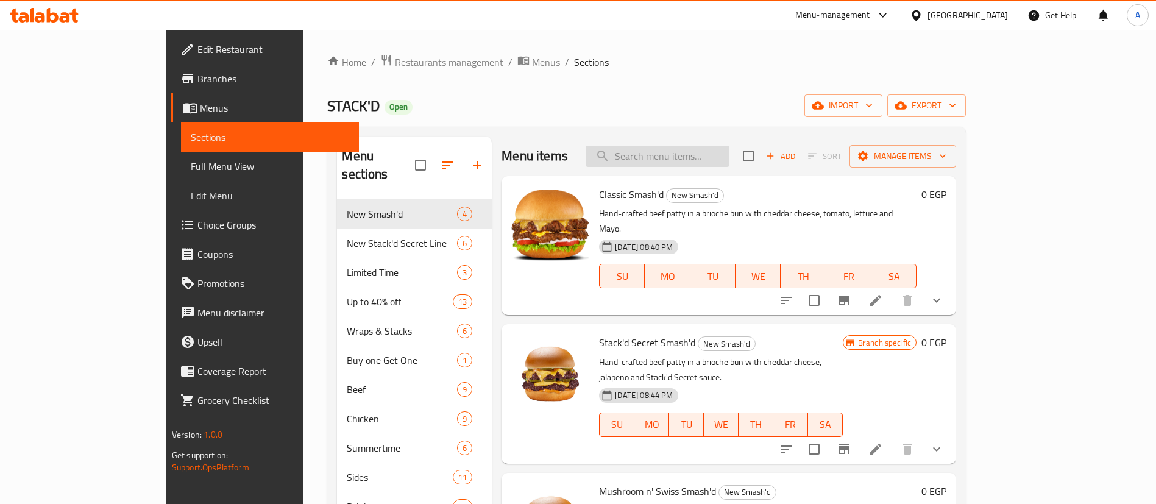
click at [696, 157] on input "search" at bounding box center [657, 156] width 144 height 21
paste input "Grand Cheese Burger"
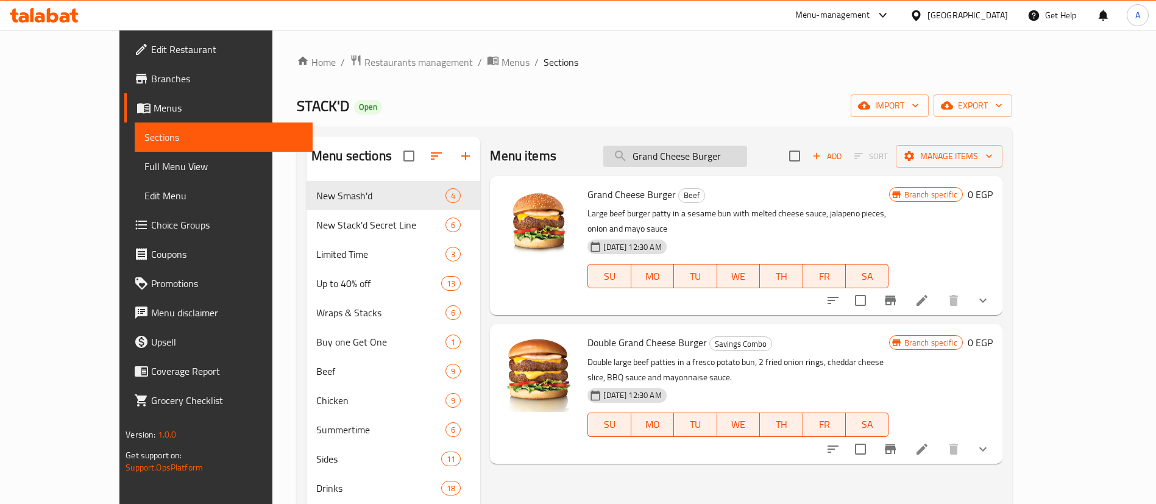
click at [739, 157] on input "Grand Cheese Burger" at bounding box center [675, 156] width 144 height 21
paste input "Wild West"
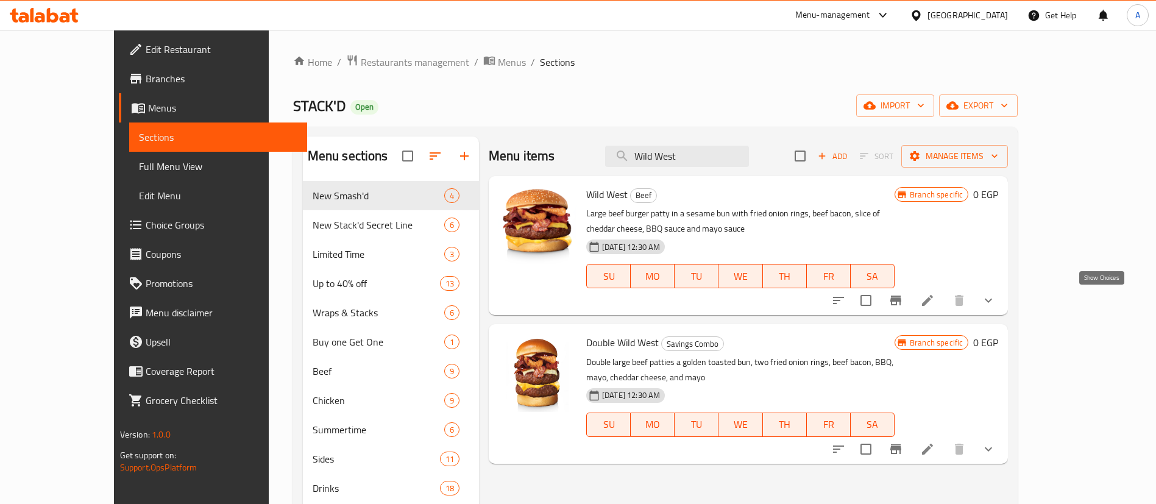
type input "Wild West"
click at [995, 303] on icon "show more" at bounding box center [988, 300] width 15 height 15
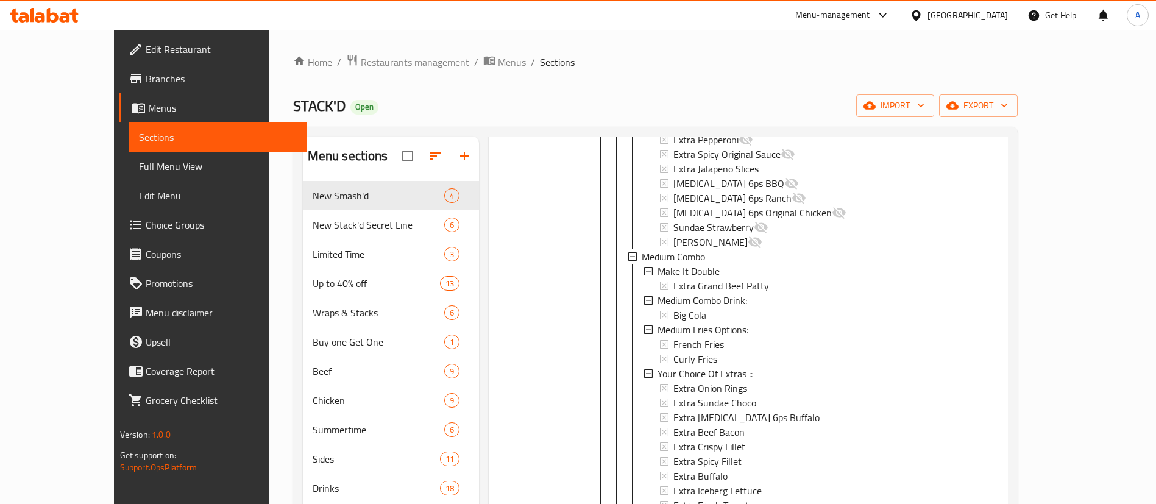
scroll to position [720, 0]
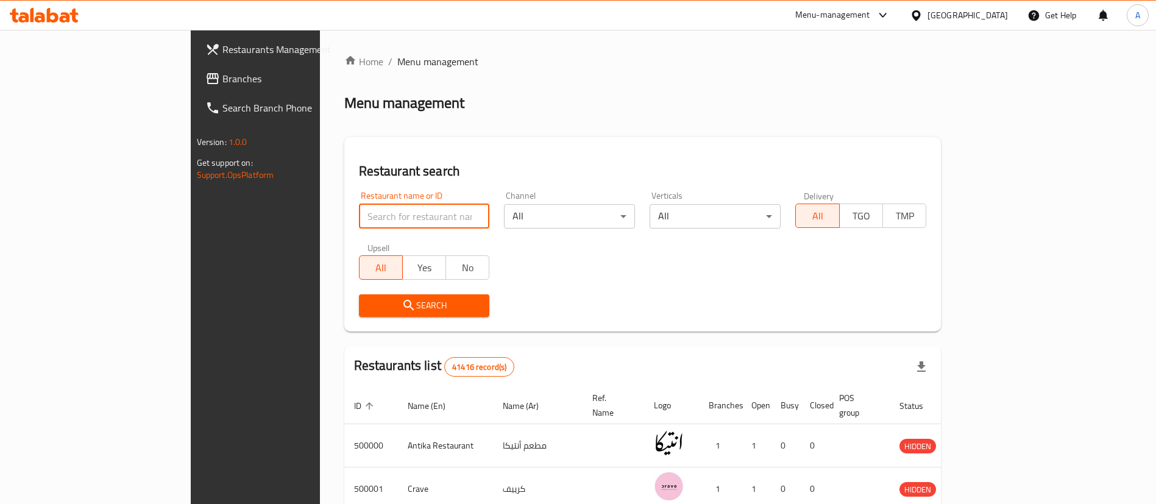
click at [359, 211] on input "search" at bounding box center [424, 216] width 131 height 24
paste input "737375"
type input "737375"
click at [222, 78] on span "Branches" at bounding box center [298, 78] width 152 height 15
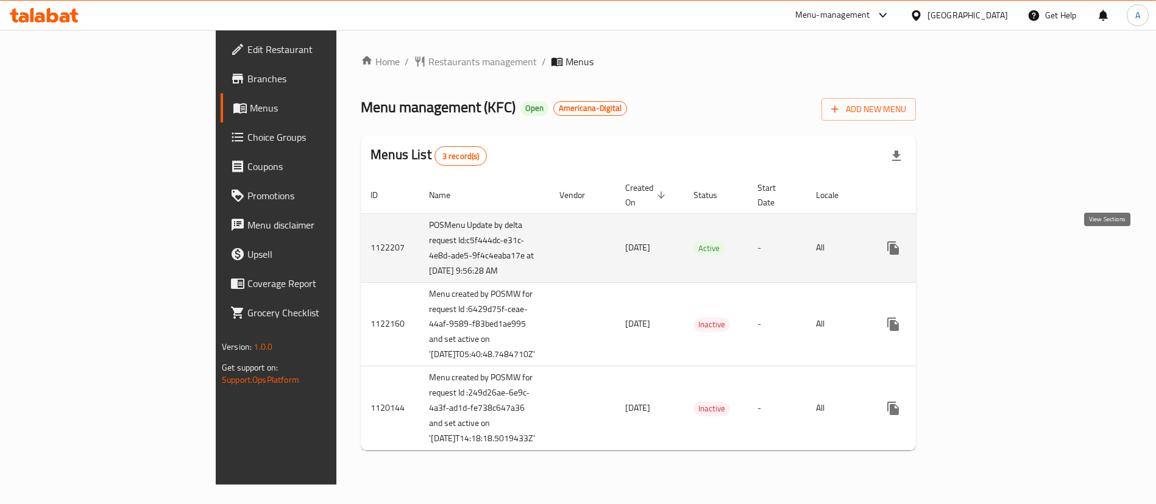
click at [988, 242] on icon "enhanced table" at bounding box center [980, 248] width 15 height 15
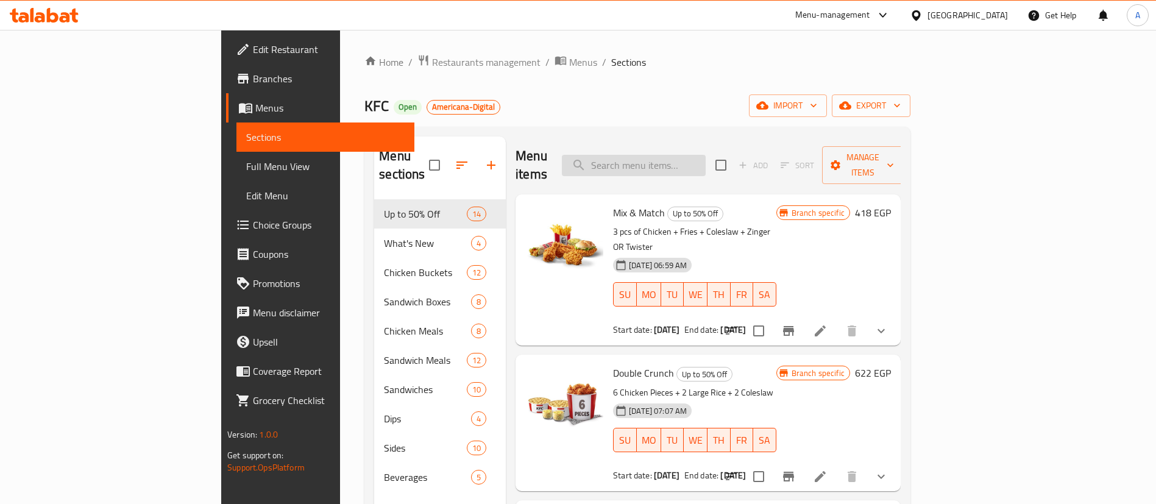
click at [705, 164] on input "search" at bounding box center [634, 165] width 144 height 21
click at [613, 364] on span "Double Crunch" at bounding box center [643, 373] width 61 height 18
copy h6 "Double Crunch"
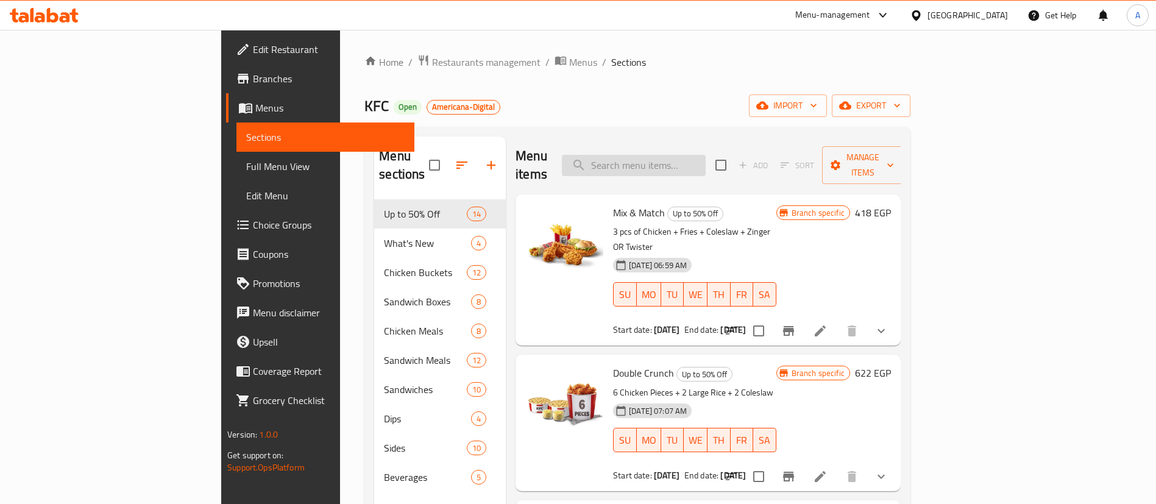
click at [705, 157] on input "search" at bounding box center [634, 165] width 144 height 21
paste input "Double Crunch"
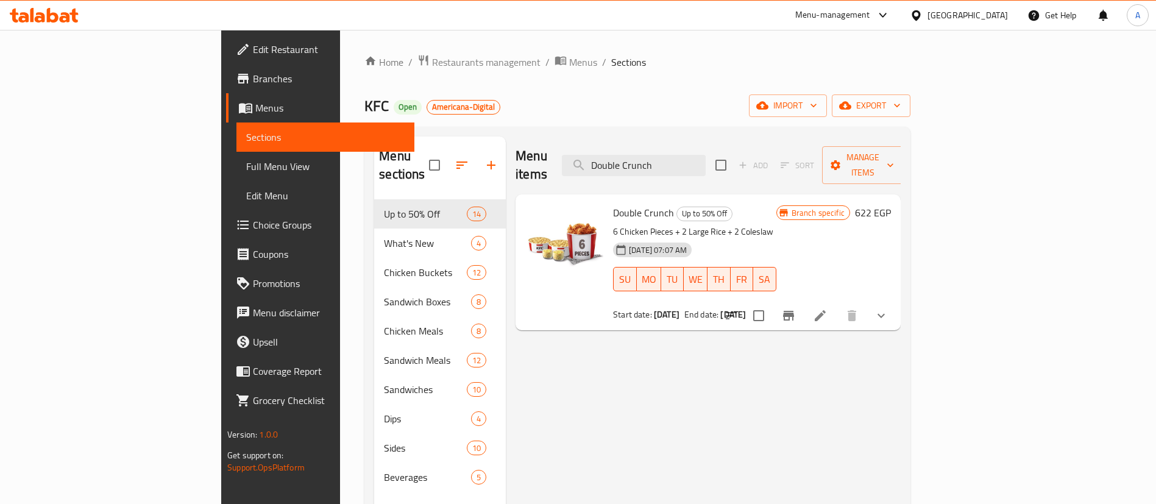
type input "Double Crunch"
click at [794, 311] on icon "Branch-specific-item" at bounding box center [788, 316] width 11 height 10
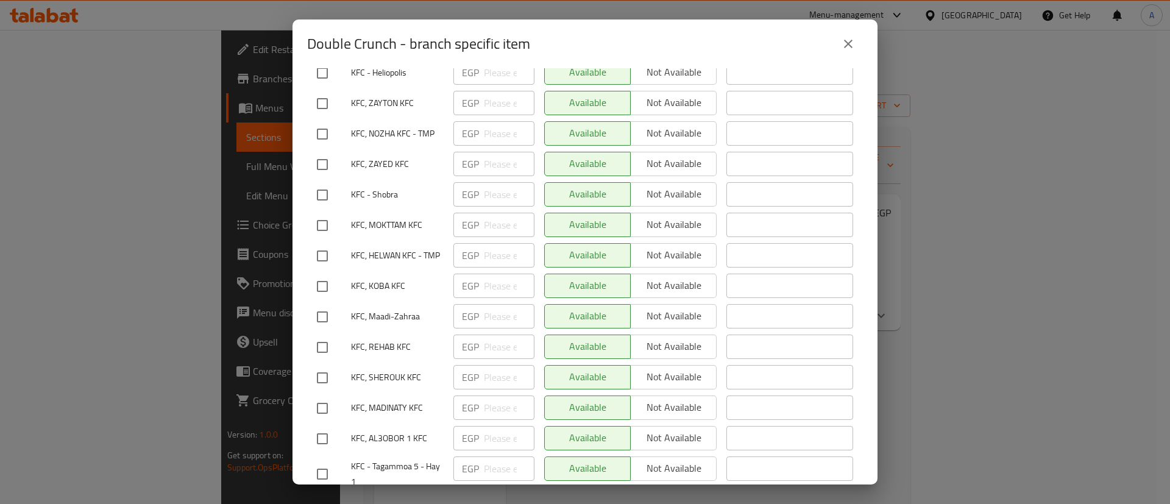
scroll to position [5735, 0]
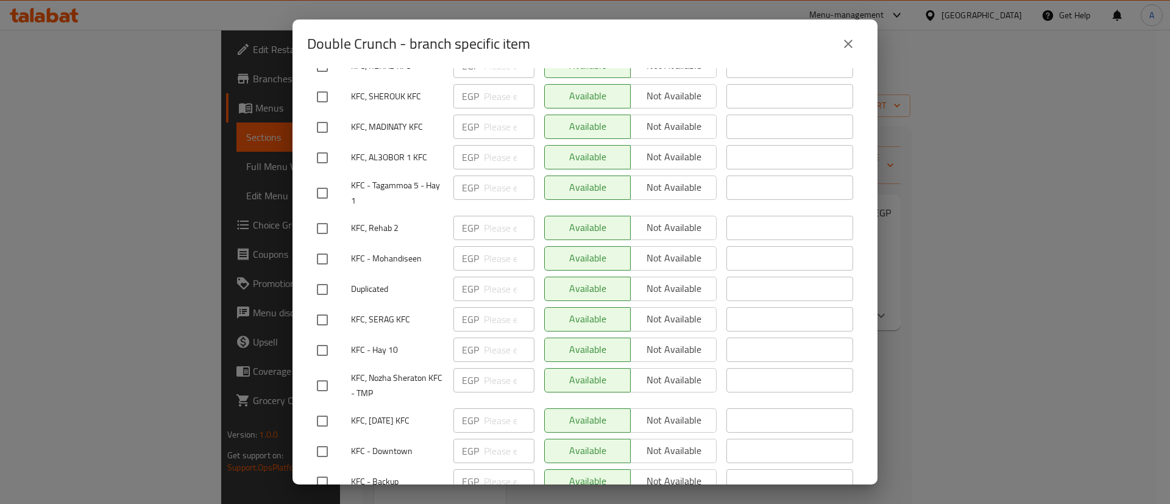
click at [850, 48] on icon "close" at bounding box center [848, 44] width 15 height 15
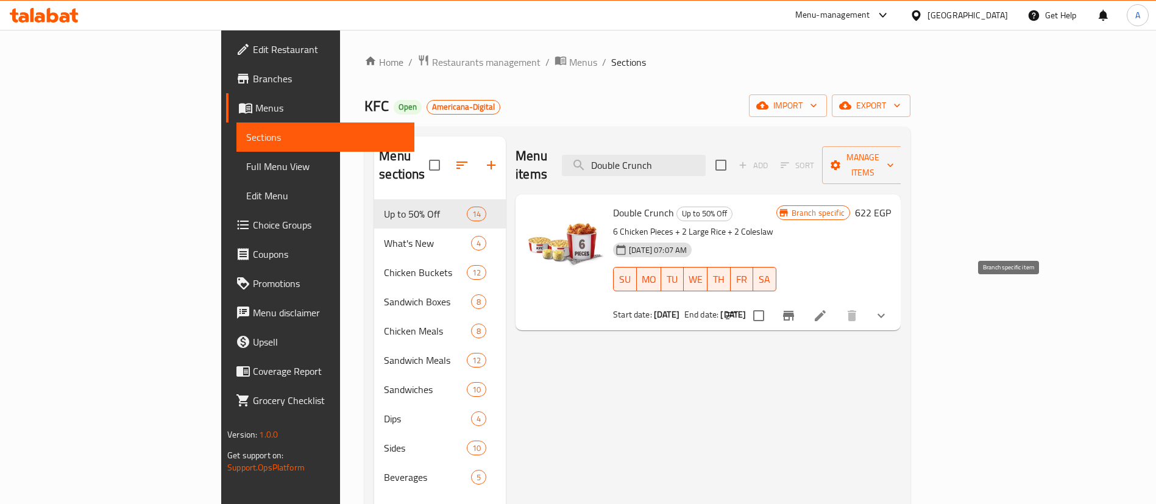
click at [796, 308] on icon "Branch-specific-item" at bounding box center [788, 315] width 15 height 15
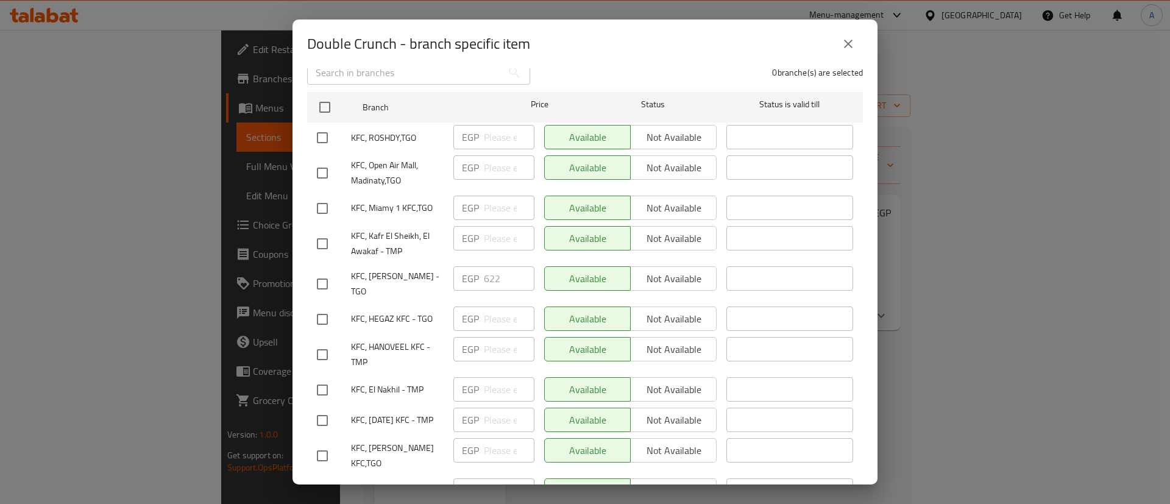
scroll to position [177, 0]
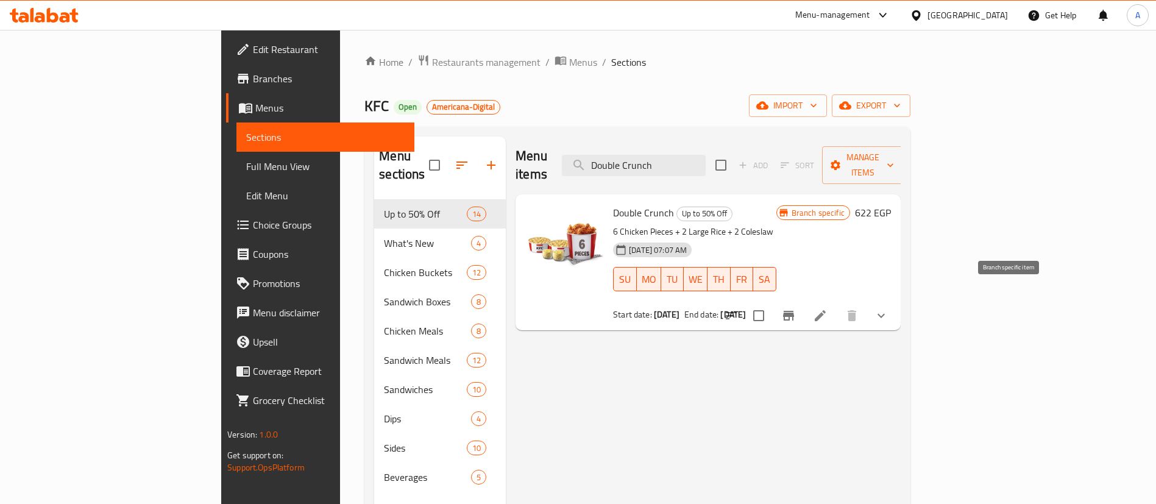
click at [796, 308] on icon "Branch-specific-item" at bounding box center [788, 315] width 15 height 15
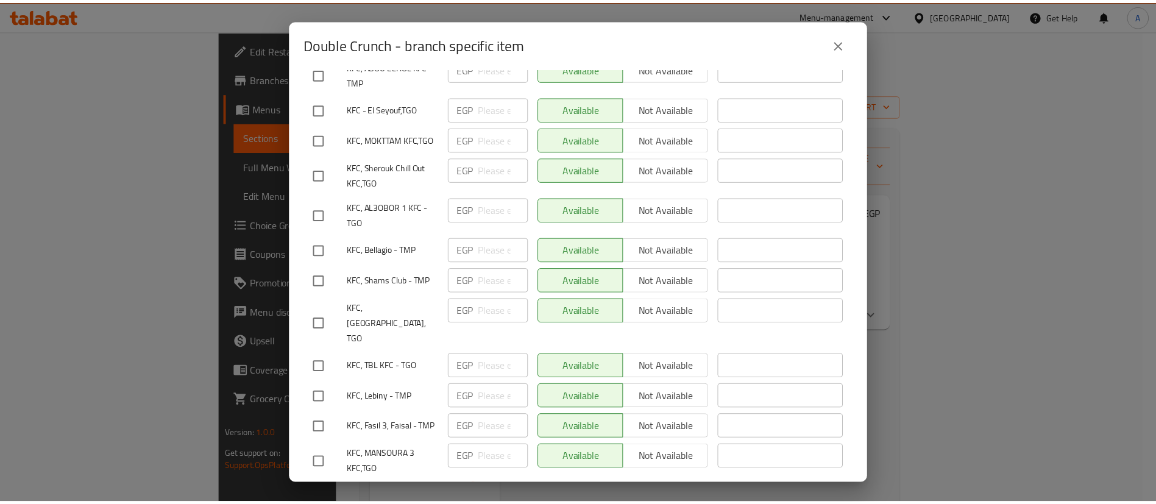
scroll to position [2338, 0]
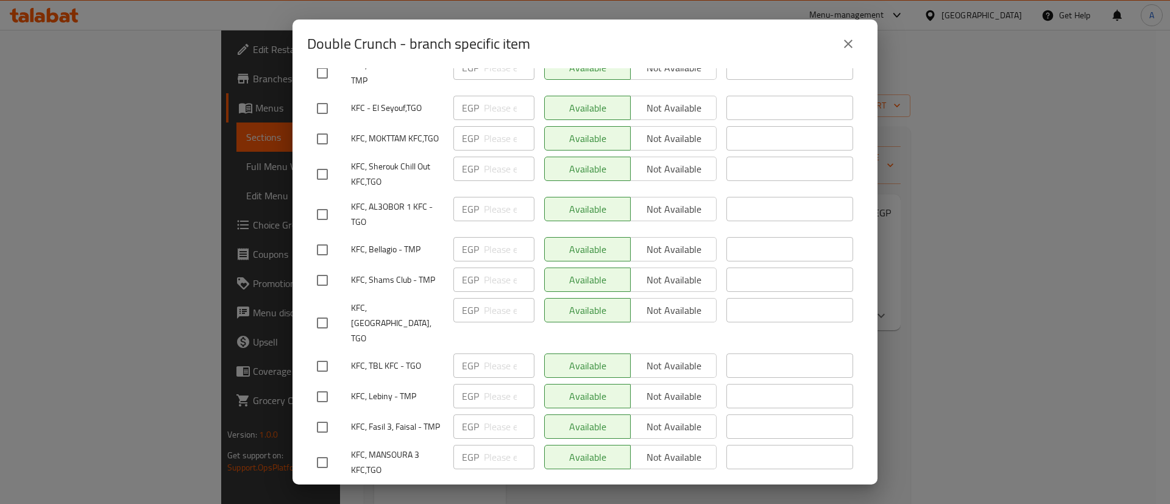
click at [837, 43] on button "close" at bounding box center [847, 43] width 29 height 29
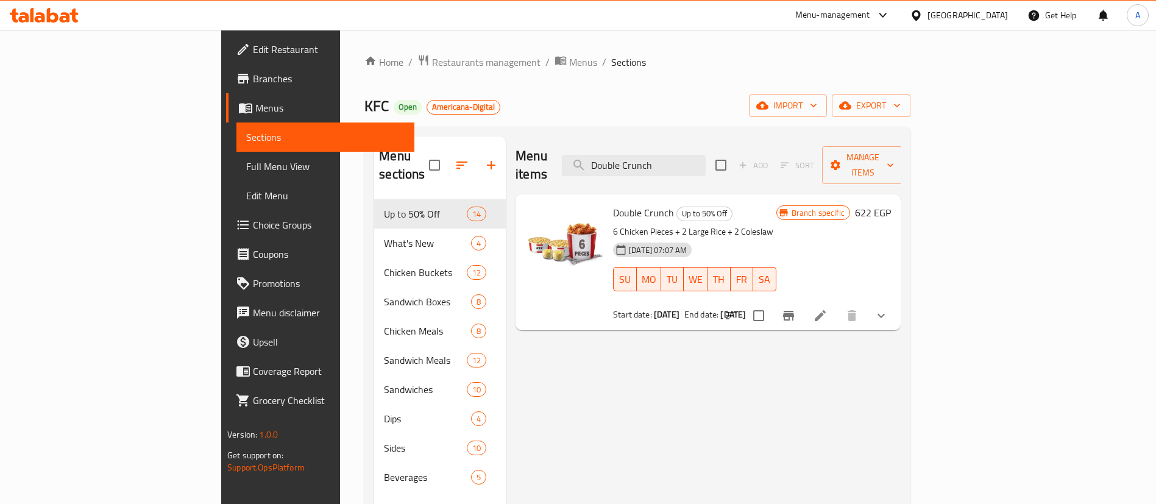
click at [736, 348] on div "Menu items Double Crunch Add Sort Manage items Double Crunch Up to 50% Off 6 Ch…" at bounding box center [703, 388] width 395 height 504
click at [427, 108] on span "Americana-Digital" at bounding box center [463, 107] width 72 height 10
click at [536, 157] on div "Menu items Double Crunch Add Sort Manage items" at bounding box center [707, 165] width 385 height 58
click at [740, 394] on div "Menu items Double Crunch Add Sort Manage items Double Crunch Up to 50% Off 6 Ch…" at bounding box center [703, 388] width 395 height 504
click at [630, 456] on div "Menu items Double Crunch Add Sort Manage items Double Crunch Up to 50% Off 6 Ch…" at bounding box center [703, 388] width 395 height 504
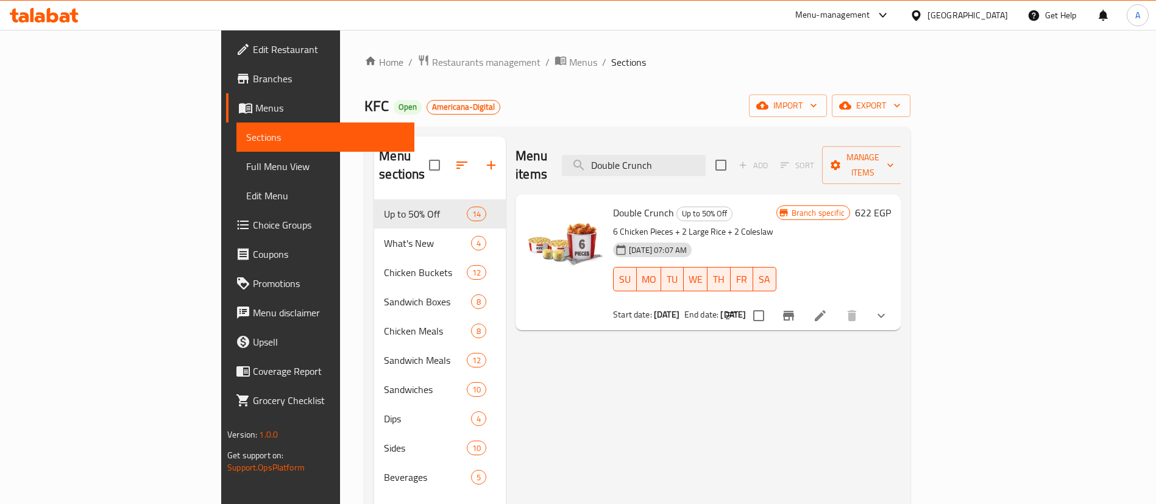
click at [733, 94] on div "KFC Open Americana-Digital import export" at bounding box center [637, 105] width 546 height 23
